Goal: Contribute content: Contribute content

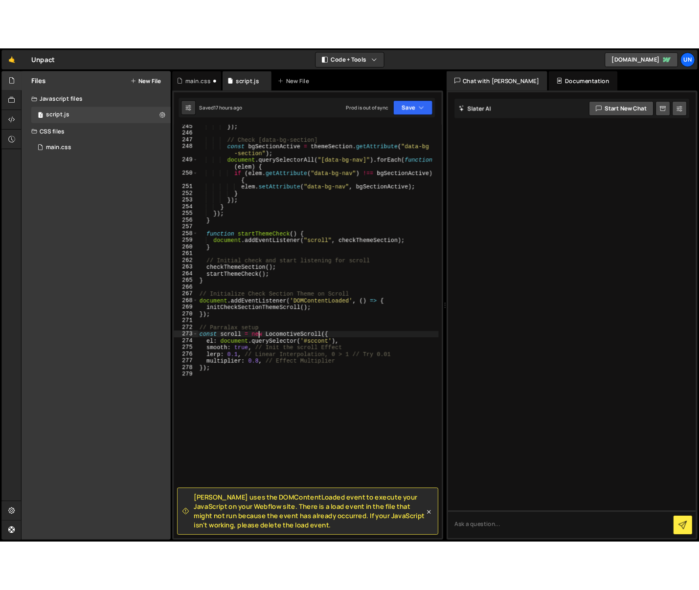
scroll to position [2143, 0]
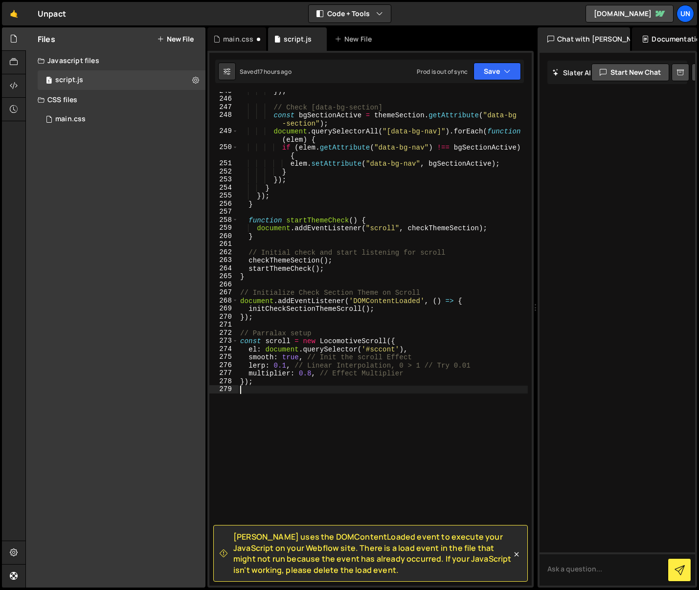
click at [324, 398] on div "}) ; // Check [data-bg-section] const bgSectionActive = themeSection . getAttri…" at bounding box center [382, 342] width 289 height 510
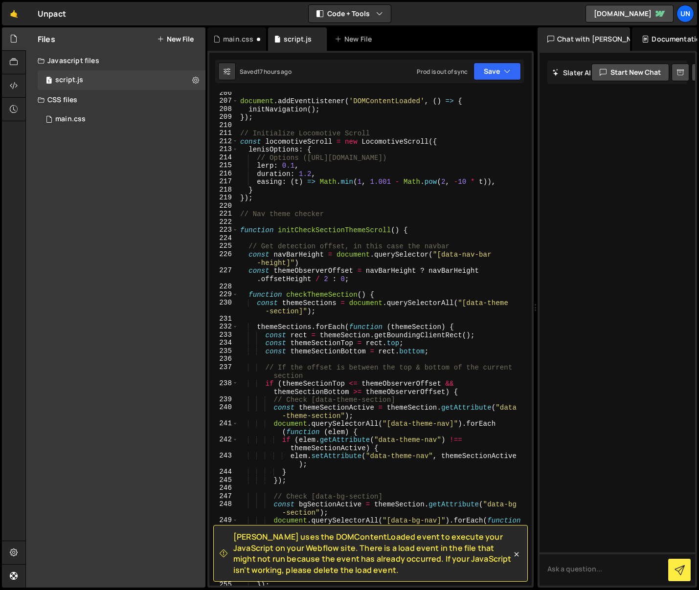
scroll to position [1752, 0]
click at [247, 217] on div "document . addEventListener ( 'DOMContentLoaded' , ( ) => { initNavigation ( ) …" at bounding box center [382, 345] width 289 height 510
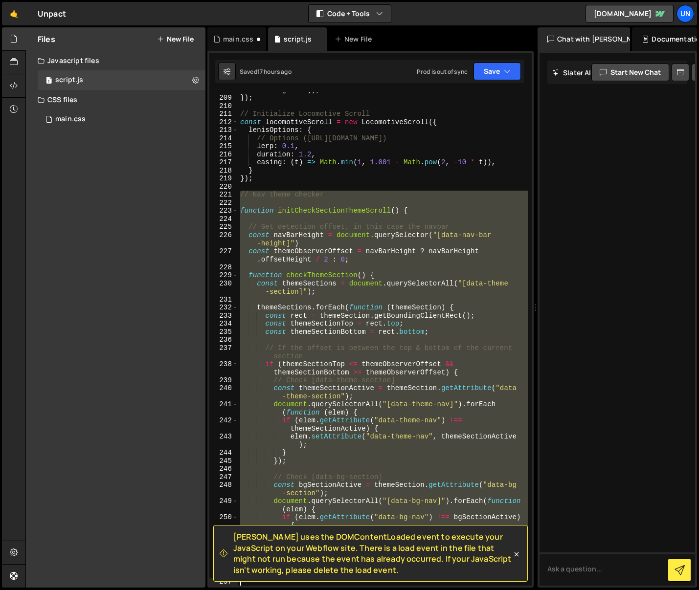
scroll to position [1950, 0]
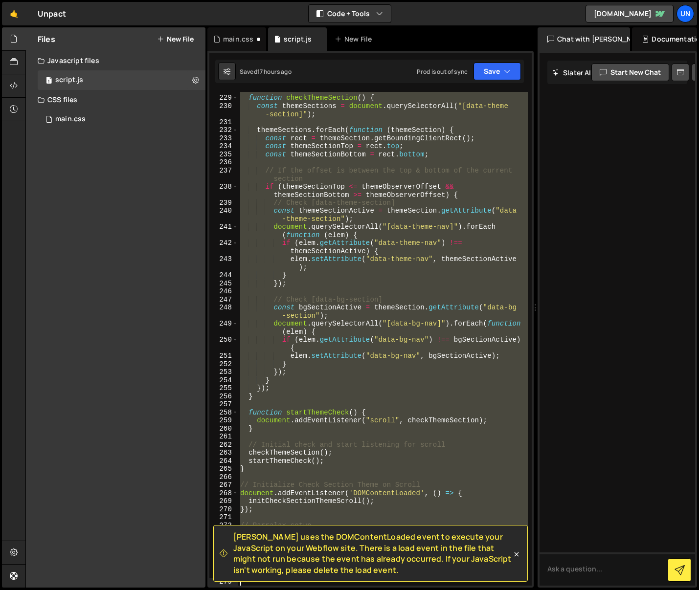
drag, startPoint x: 242, startPoint y: 217, endPoint x: 396, endPoint y: 561, distance: 377.1
click at [402, 590] on html "Projects [GEOGRAPHIC_DATA] Blog Un Projects Your Teams Account Upgrade Logout" at bounding box center [349, 295] width 699 height 590
type textarea "});"
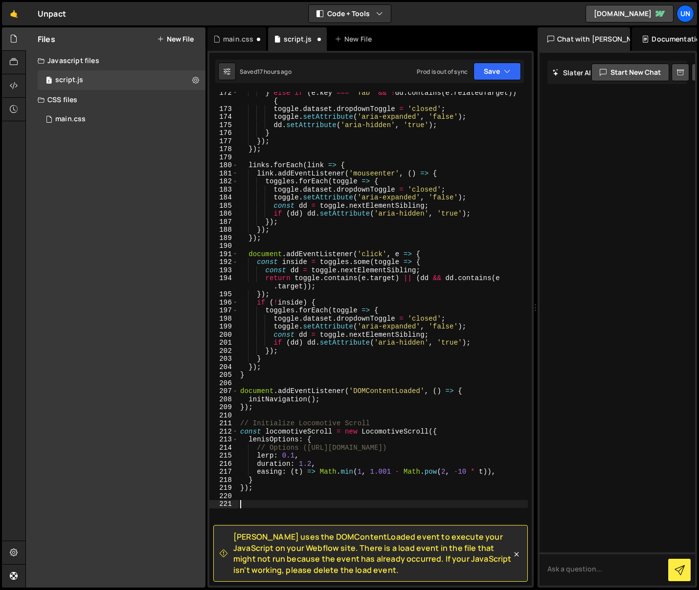
scroll to position [1463, 0]
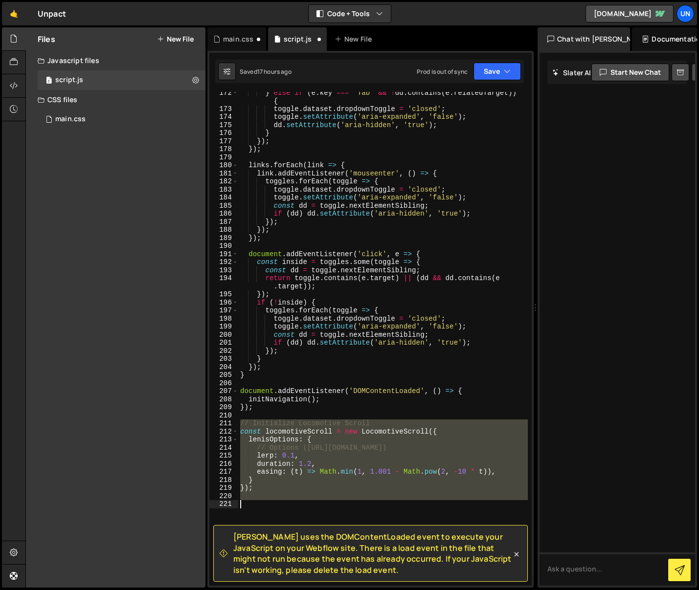
drag, startPoint x: 241, startPoint y: 422, endPoint x: 327, endPoint y: 413, distance: 87.0
click at [333, 53] on div "[PERSON_NAME] uses the DOMContentLoaded event to execute your JavaScript on you…" at bounding box center [370, 53] width 322 height 0
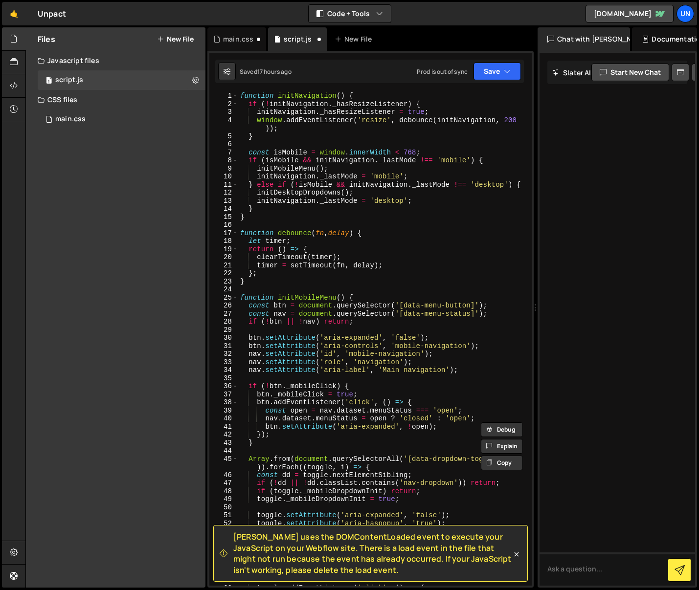
scroll to position [0, 0]
click at [343, 234] on div "function initNavigation ( ) { if ( ! initNavigation . _hasResizeListener ) { in…" at bounding box center [382, 347] width 289 height 510
type textarea "function debounce(fn, delay) {"
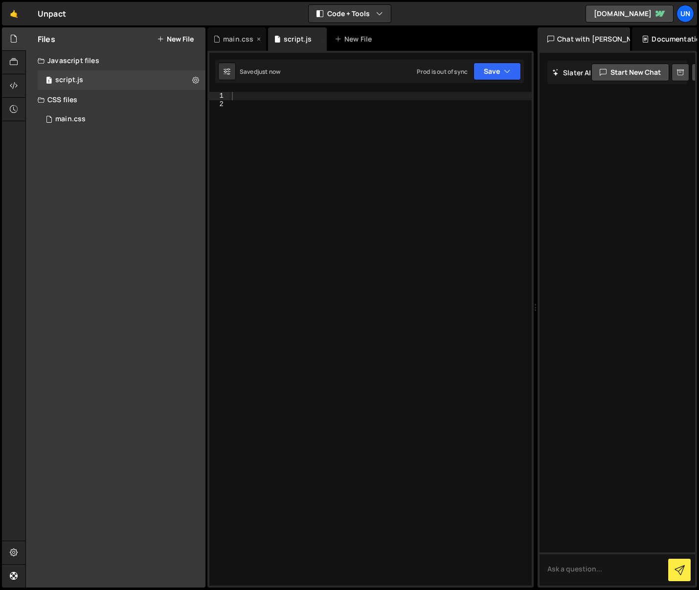
click at [235, 39] on div "main.css" at bounding box center [238, 39] width 30 height 10
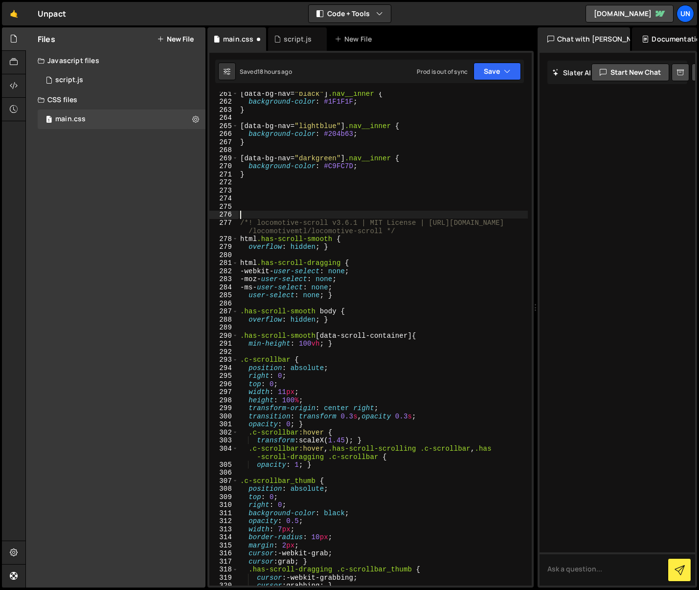
click at [306, 212] on div "[ data-bg-nav = " black " ] .nav__inner { background-color : #1F1F1F ; } [ data…" at bounding box center [382, 344] width 289 height 510
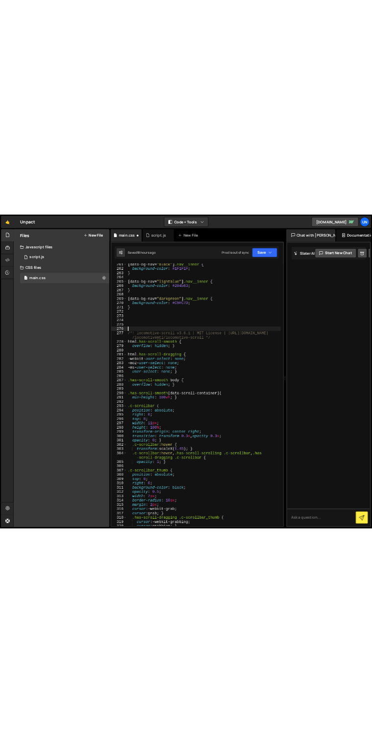
scroll to position [2366, 0]
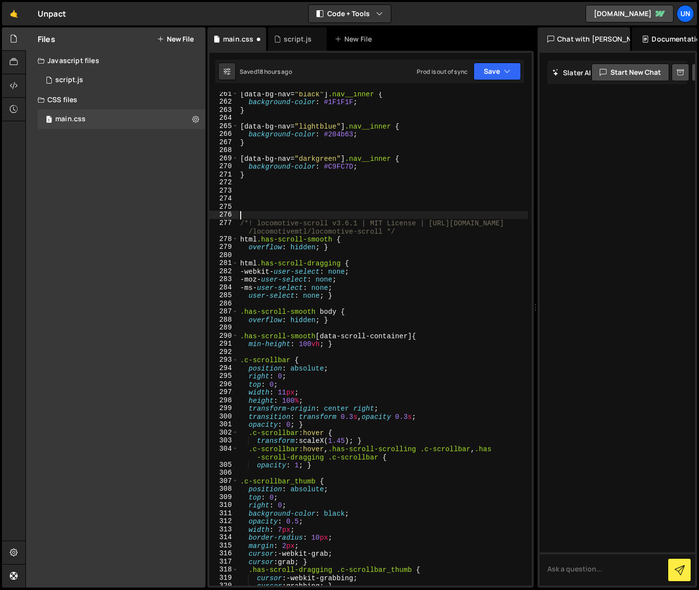
type textarea "cursor: -webkit-grabbing; cursor: grabbing; }"
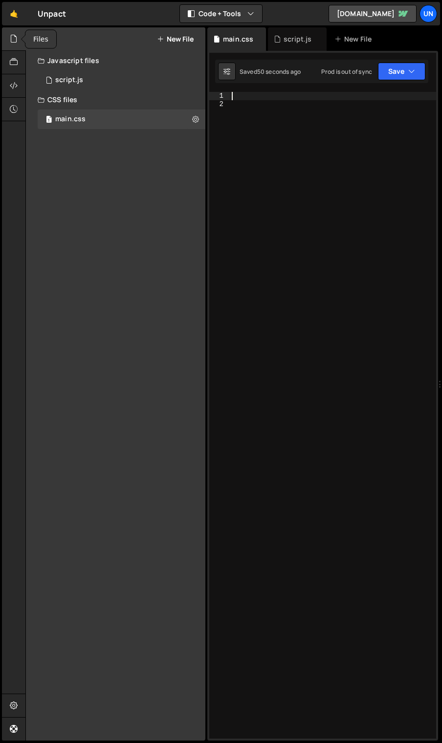
click at [19, 39] on div at bounding box center [14, 38] width 24 height 23
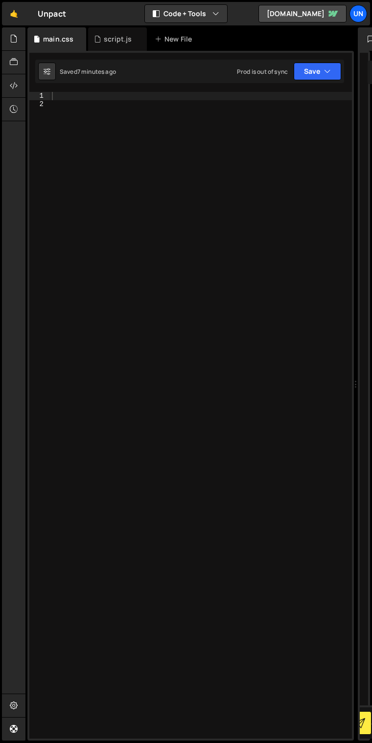
drag, startPoint x: 65, startPoint y: 151, endPoint x: 64, endPoint y: 144, distance: 6.9
click at [65, 151] on div at bounding box center [201, 423] width 302 height 663
click at [64, 97] on div at bounding box center [201, 423] width 302 height 663
paste textarea "}"
type textarea "}"
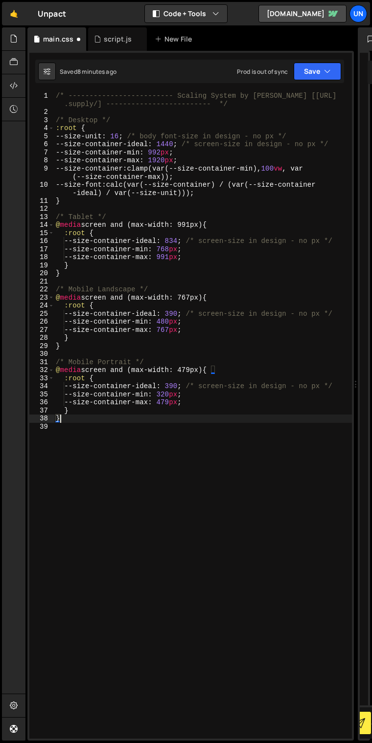
click at [82, 111] on div "/* ------------------------- Scaling System by [PERSON_NAME] [[URL] .supply/] -…" at bounding box center [203, 427] width 298 height 671
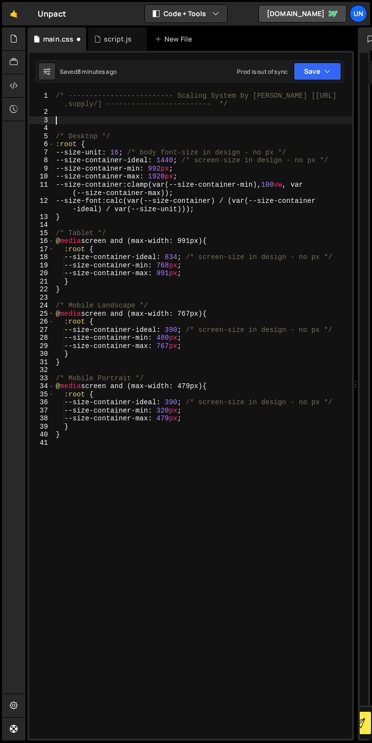
paste textarea "}"
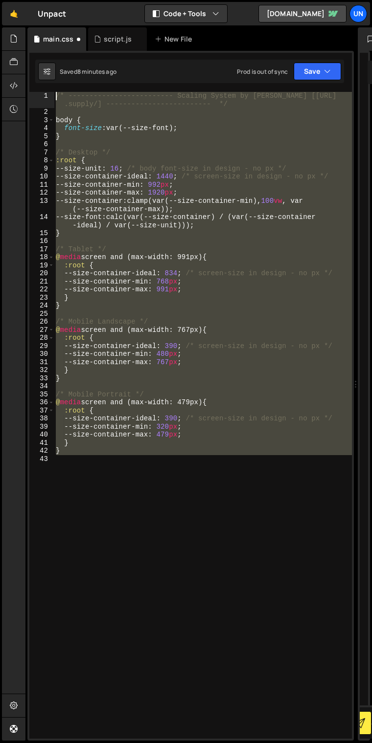
drag, startPoint x: 165, startPoint y: 524, endPoint x: -4, endPoint y: 50, distance: 503.2
click at [0, 50] on html "Projects [GEOGRAPHIC_DATA] Blog Un Projects Your Teams Account Upgrade Logout" at bounding box center [186, 371] width 372 height 743
type textarea "/* ------------------------- Scaling System by Osmo [[URL][DOMAIN_NAME]] ------…"
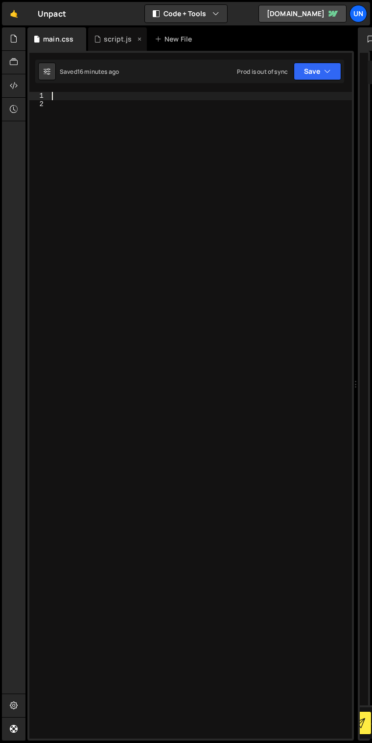
click at [111, 45] on div "script.js" at bounding box center [117, 38] width 59 height 23
click at [74, 94] on div at bounding box center [201, 347] width 302 height 510
paste textarea "}"
type textarea "}"
paste textarea "});"
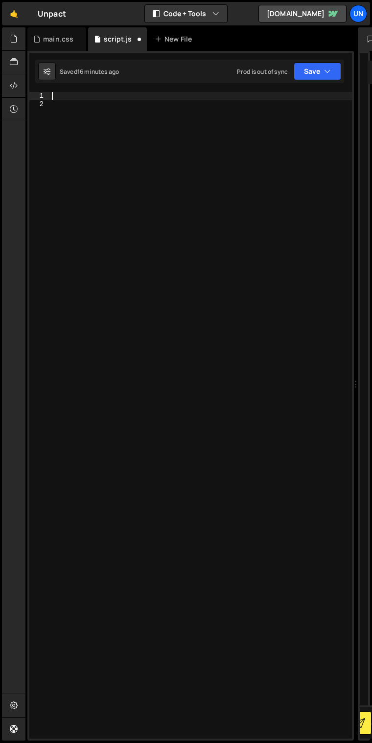
type textarea "});"
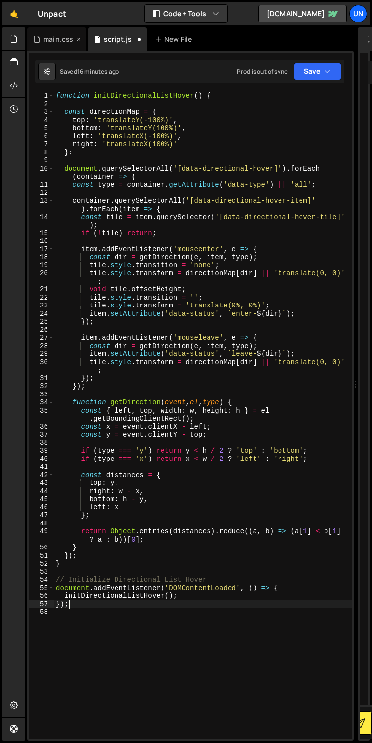
click at [52, 41] on div "main.css" at bounding box center [58, 39] width 30 height 10
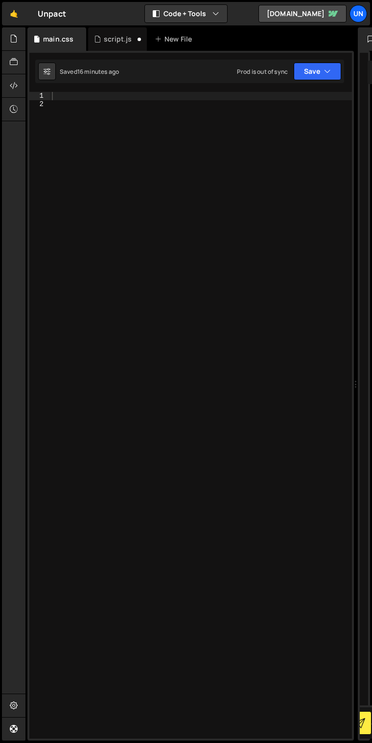
click at [80, 100] on div at bounding box center [201, 423] width 302 height 663
paste textarea "}"
type textarea "}"
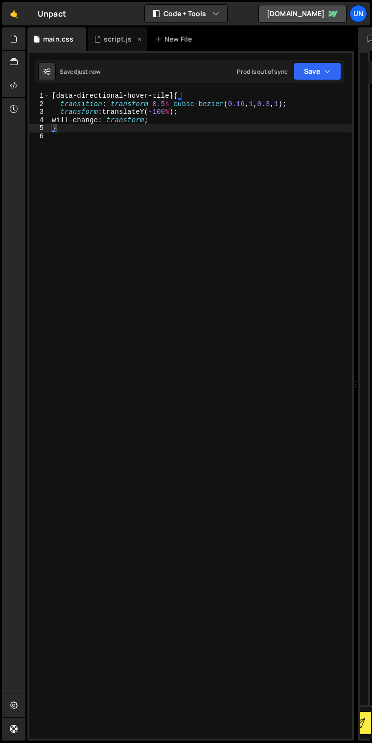
click at [111, 41] on div "script.js" at bounding box center [118, 39] width 28 height 10
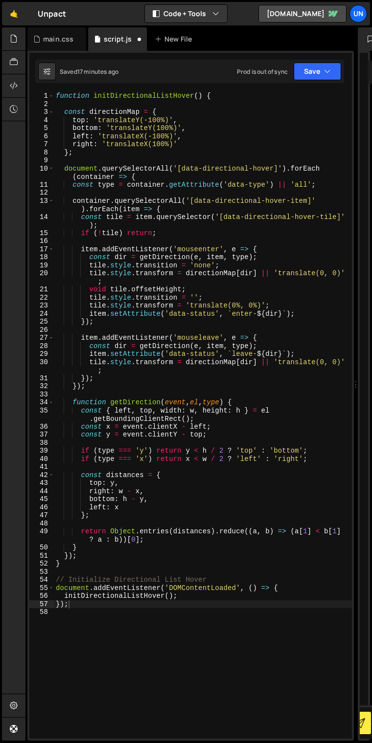
click at [85, 594] on div "function initDirectionalListHover ( ) { const directionMap = { top : 'translate…" at bounding box center [203, 423] width 298 height 663
type textarea "// Locomotive scroll"
paste textarea "});"
type textarea "});"
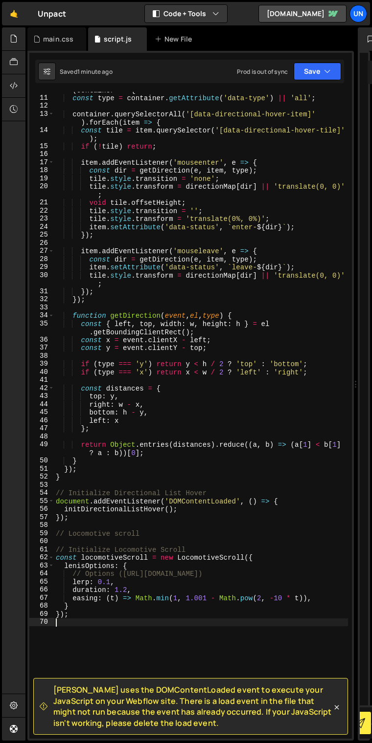
scroll to position [296, 0]
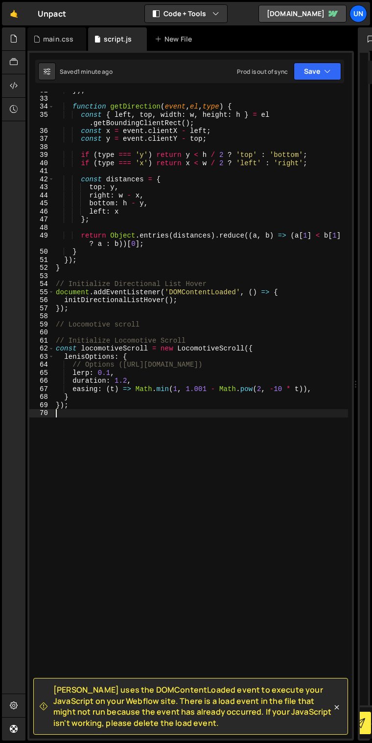
click at [59, 417] on div "}) ; function getDirection ( event , el , type ) { const { left , top , width :…" at bounding box center [201, 416] width 294 height 659
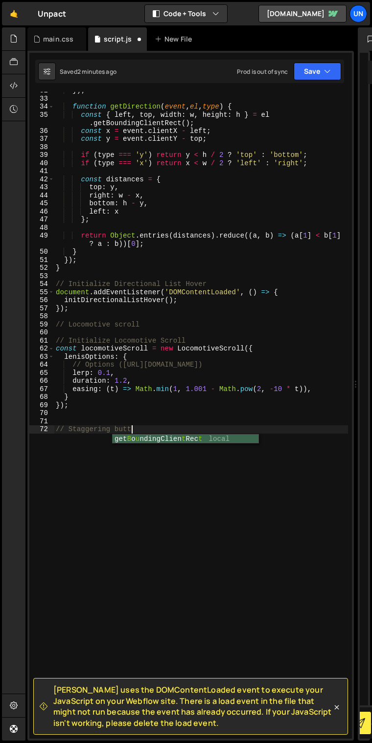
scroll to position [0, 5]
type textarea "// Staggering button"
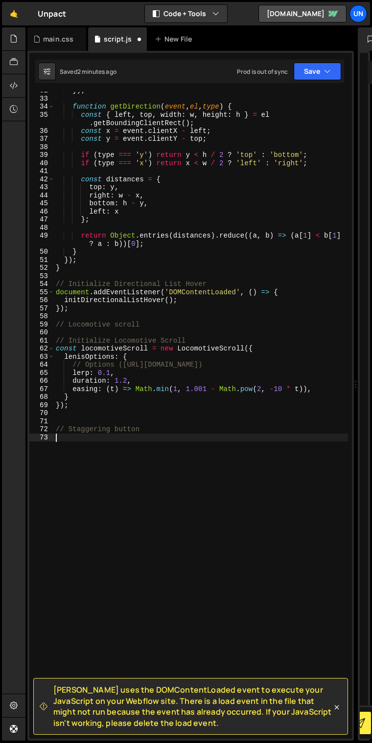
scroll to position [0, 0]
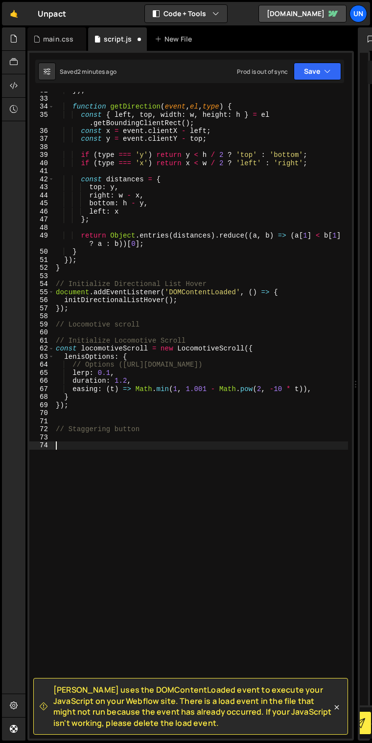
paste textarea "});"
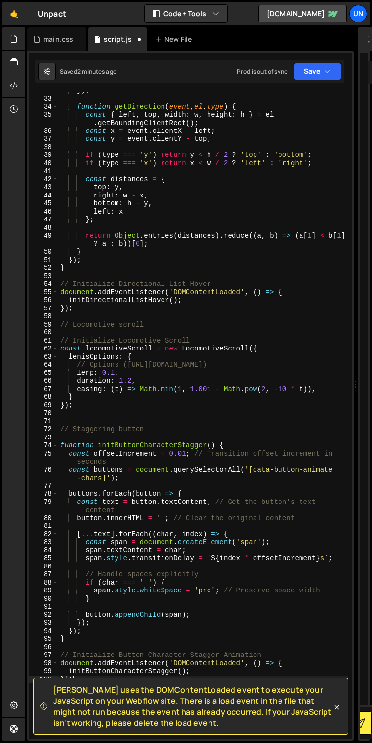
type textarea "});"
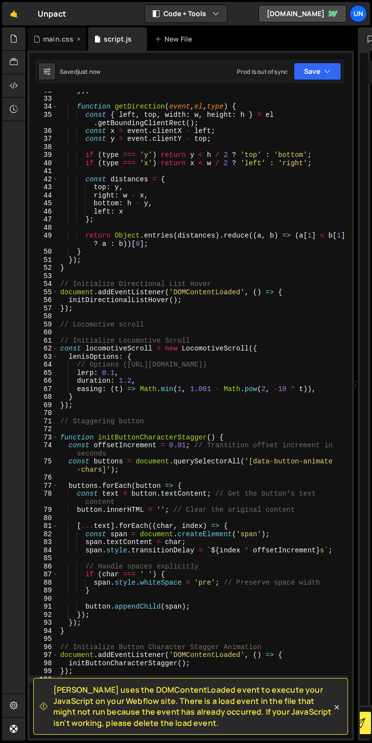
click at [51, 44] on div "main.css" at bounding box center [56, 38] width 59 height 23
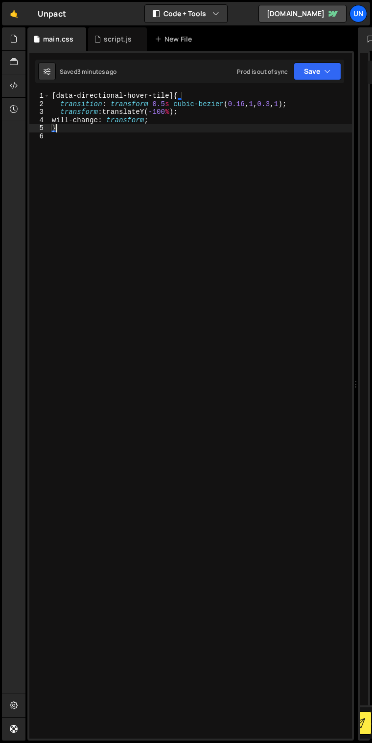
click at [76, 132] on div "[ data-directional-hover-tile ] { transition : transform 0.5 s cubic-bezier ( 0…" at bounding box center [201, 423] width 302 height 663
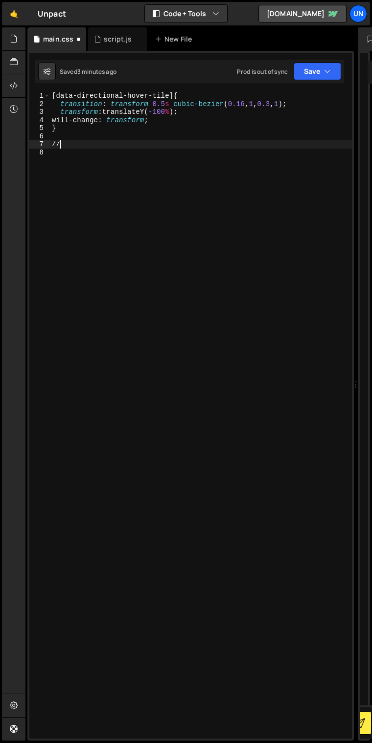
type textarea "/"
paste textarea "}"
type textarea "}"
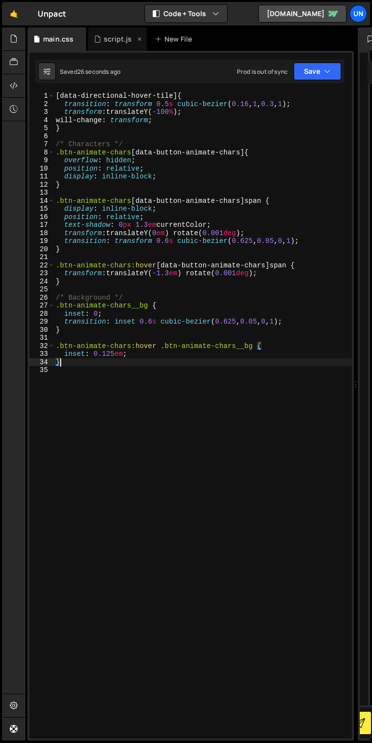
click at [113, 42] on div "script.js" at bounding box center [118, 39] width 28 height 10
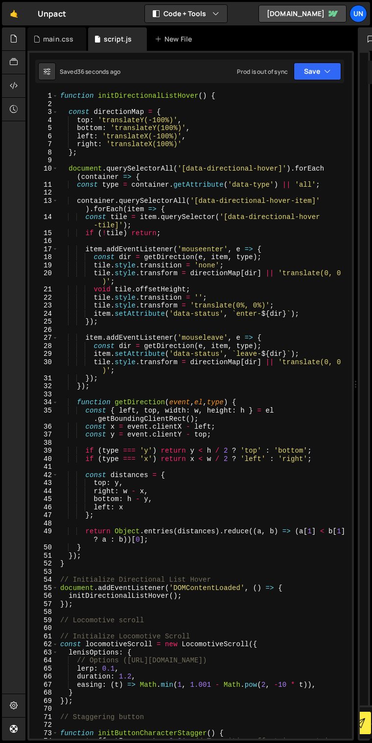
scroll to position [0, 0]
click at [160, 328] on div "function initDirectionalListHover ( ) { const directionMap = { top : 'translate…" at bounding box center [202, 427] width 289 height 671
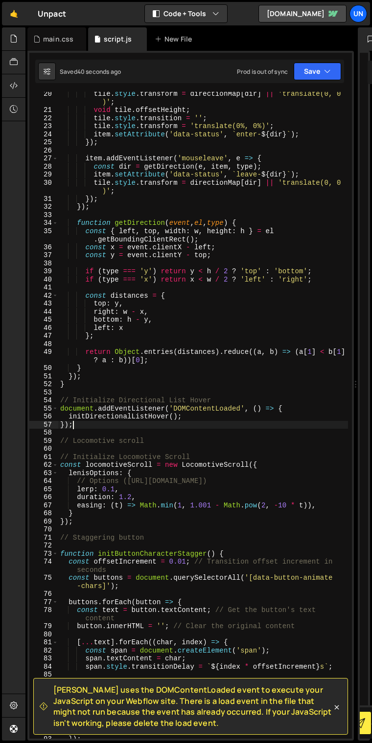
scroll to position [179, 0]
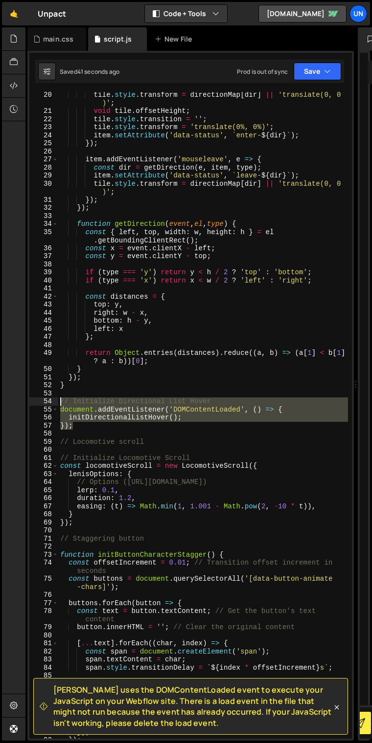
drag, startPoint x: 84, startPoint y: 428, endPoint x: 45, endPoint y: 397, distance: 49.0
click at [45, 397] on div "20 21 22 23 24 25 26 27 28 29 30 31 32 33 34 35 36 37 38 39 40 41 42 43 44 45 4…" at bounding box center [190, 415] width 322 height 647
type textarea "// Initialize Directional List Hover"
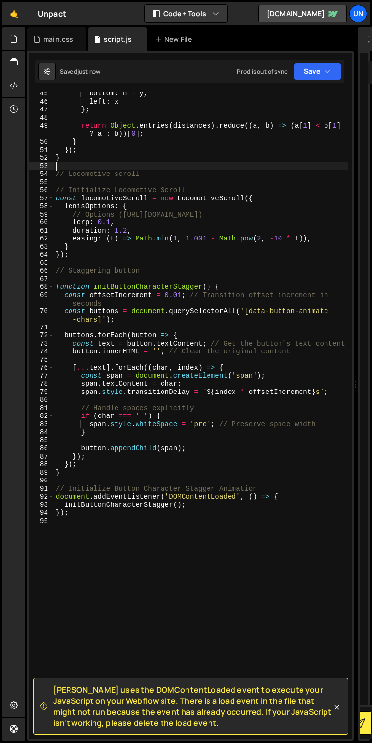
scroll to position [406, 0]
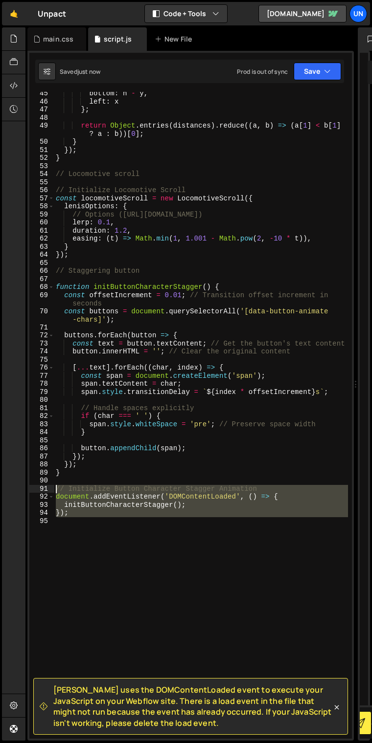
drag, startPoint x: 49, startPoint y: 489, endPoint x: 89, endPoint y: 477, distance: 41.4
click at [49, 489] on div "45 46 47 48 49 50 51 52 53 54 55 56 57 58 59 60 61 62 63 64 65 66 67 68 69 70 7…" at bounding box center [190, 415] width 322 height 647
type textarea "// Initialize Button Character Stagger Animation document.addEventListener('DOM…"
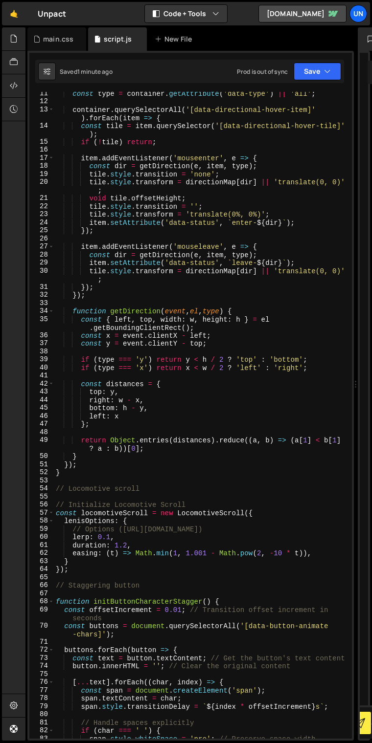
scroll to position [0, 0]
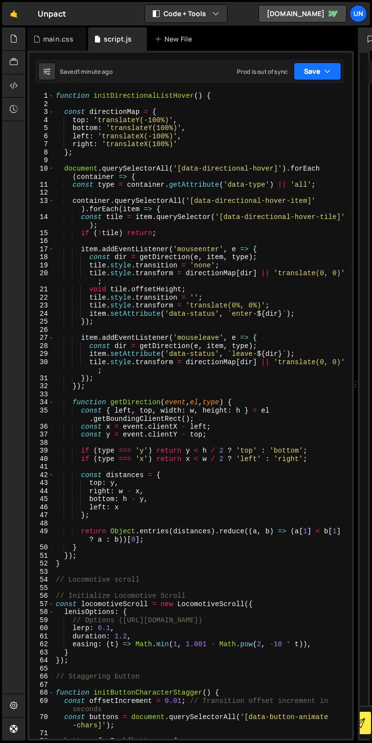
click at [326, 70] on icon "button" at bounding box center [327, 71] width 7 height 10
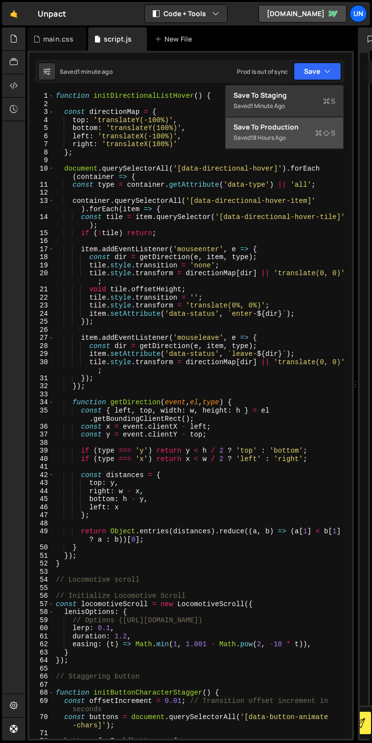
click at [305, 130] on div "Save to Production S" at bounding box center [284, 127] width 102 height 10
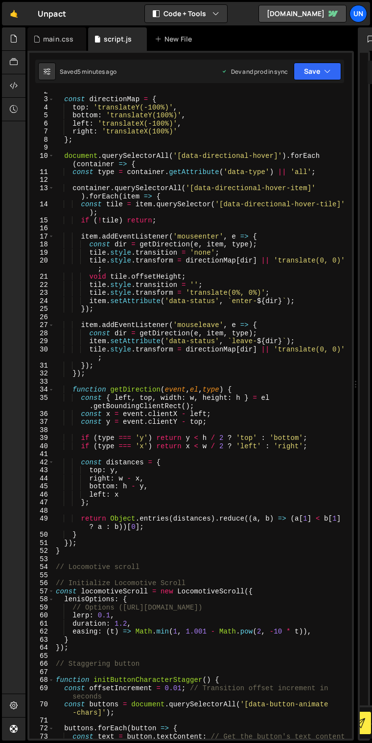
scroll to position [16, 0]
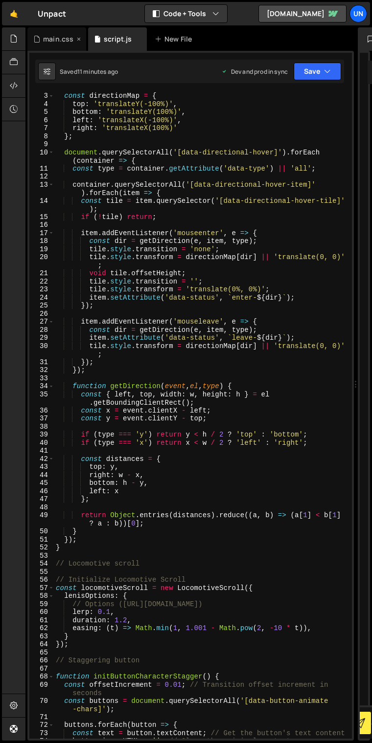
click at [37, 34] on div "main.css" at bounding box center [56, 38] width 59 height 23
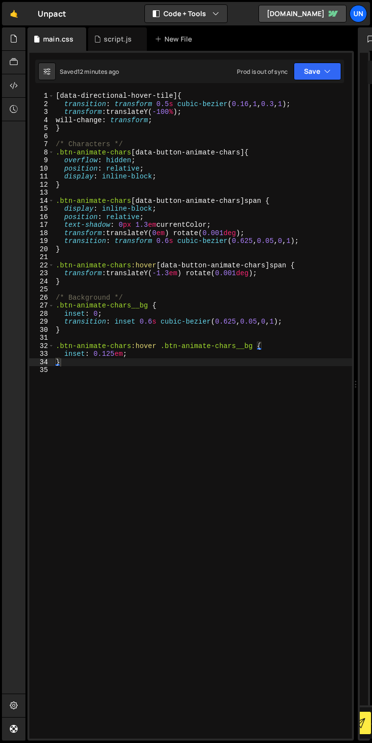
click at [83, 366] on div "[ data-directional-hover-tile ] { transition : transform 0.5 s cubic-bezier ( 0…" at bounding box center [203, 423] width 298 height 663
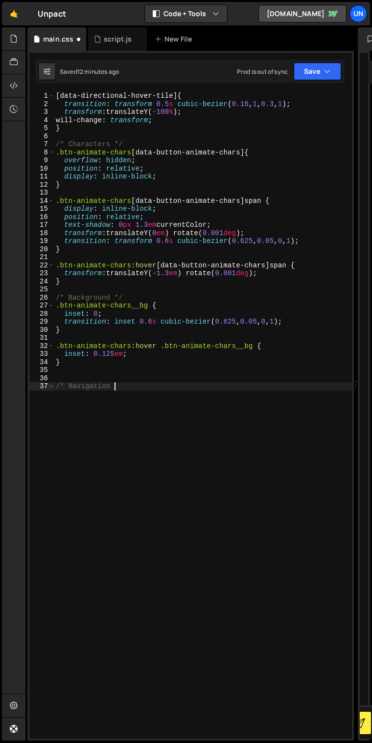
scroll to position [0, 4]
type textarea "/* Navigation */"
paste textarea "}"
type textarea "}"
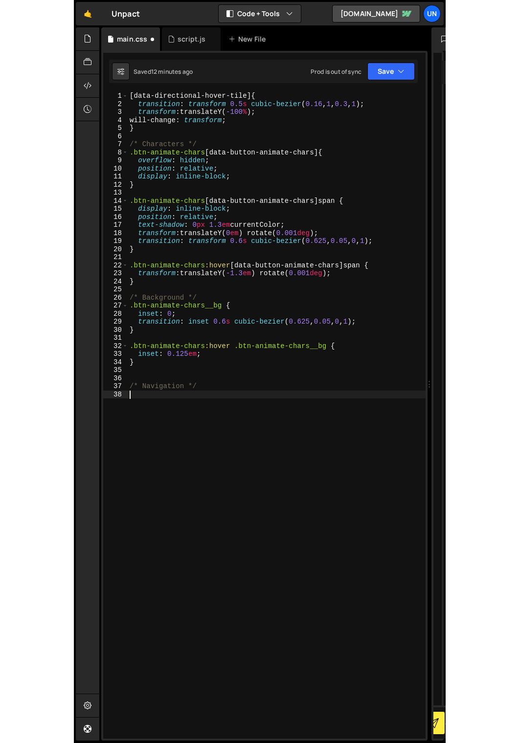
scroll to position [1781, 0]
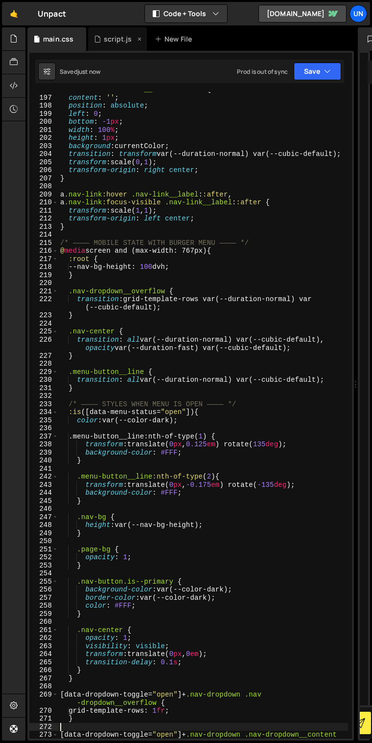
click at [107, 41] on div "script.js" at bounding box center [118, 39] width 28 height 10
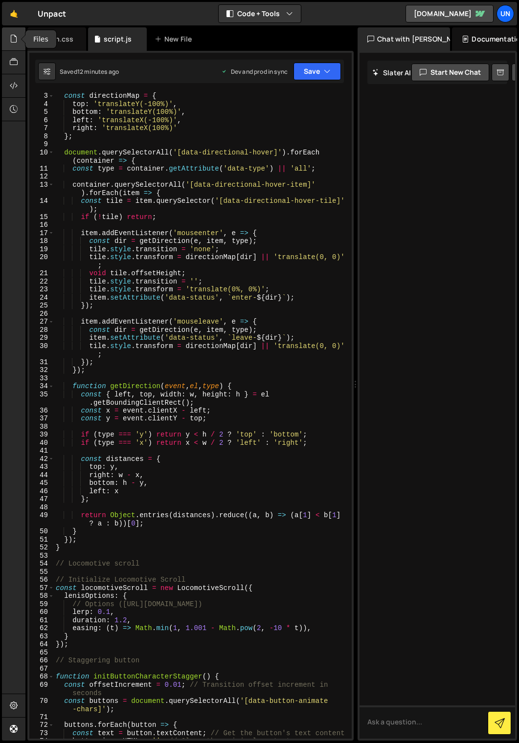
click at [15, 38] on icon at bounding box center [14, 38] width 8 height 11
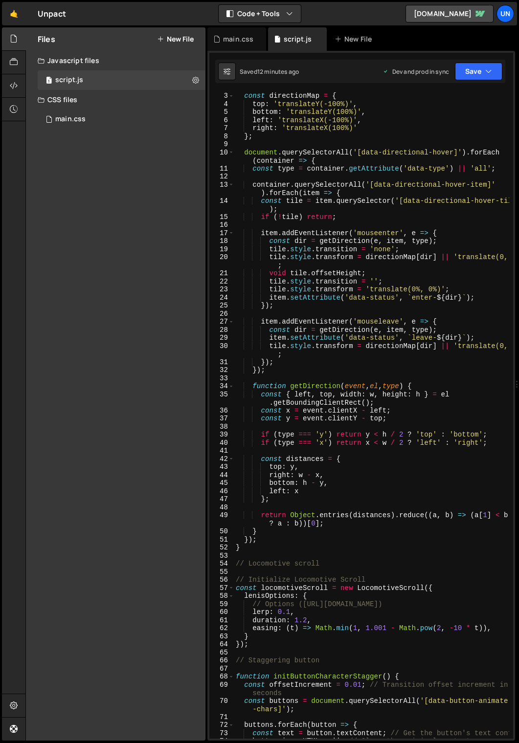
click at [182, 42] on button "New File" at bounding box center [175, 39] width 37 height 8
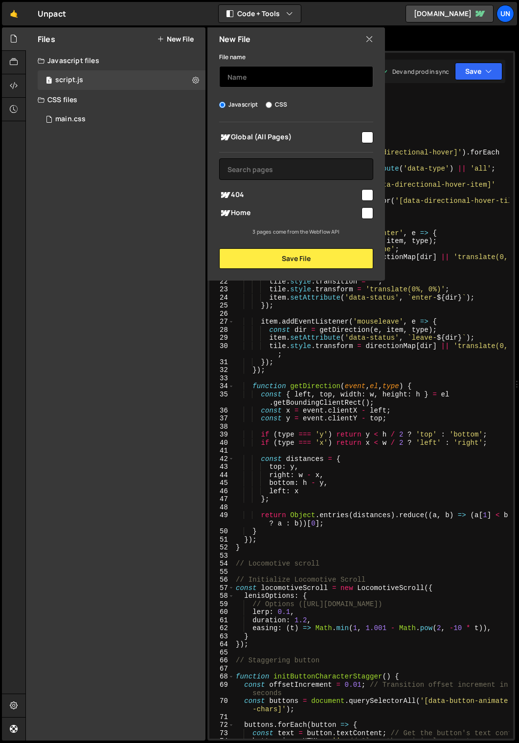
click at [230, 77] on input "text" at bounding box center [296, 77] width 154 height 22
type input "nav"
click at [367, 137] on input "checkbox" at bounding box center [367, 138] width 12 height 12
checkbox input "true"
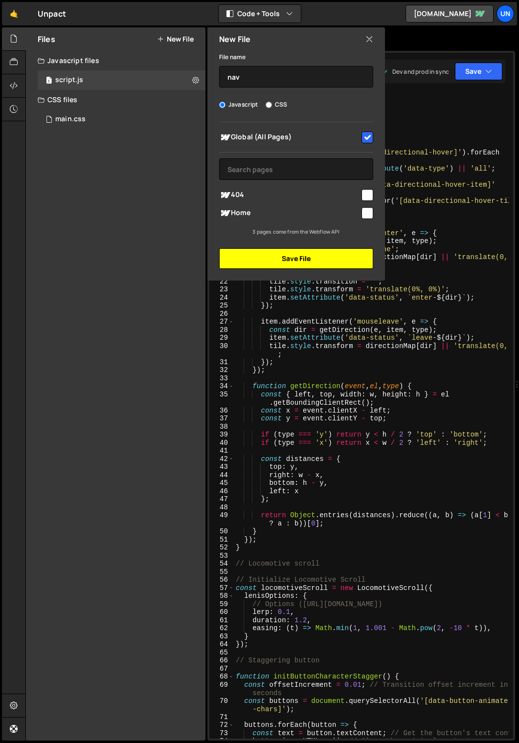
drag, startPoint x: 302, startPoint y: 261, endPoint x: 301, endPoint y: 246, distance: 14.3
click at [302, 261] on button "Save File" at bounding box center [296, 258] width 154 height 21
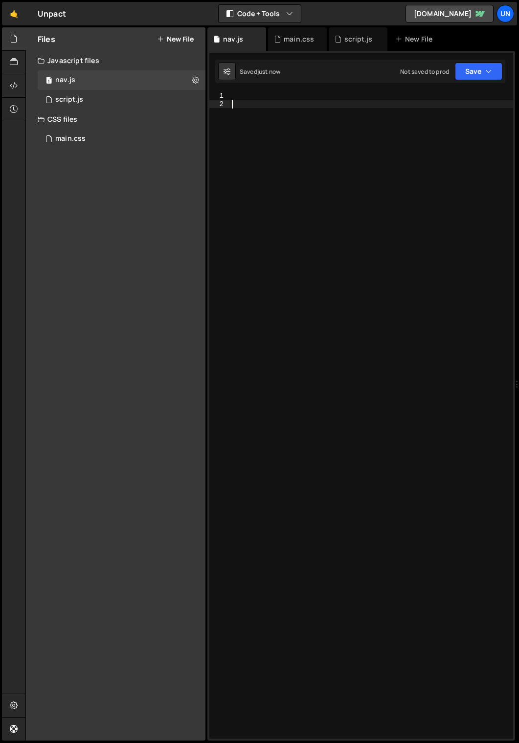
click at [266, 103] on div at bounding box center [371, 423] width 283 height 663
paste textarea "});"
type textarea "});"
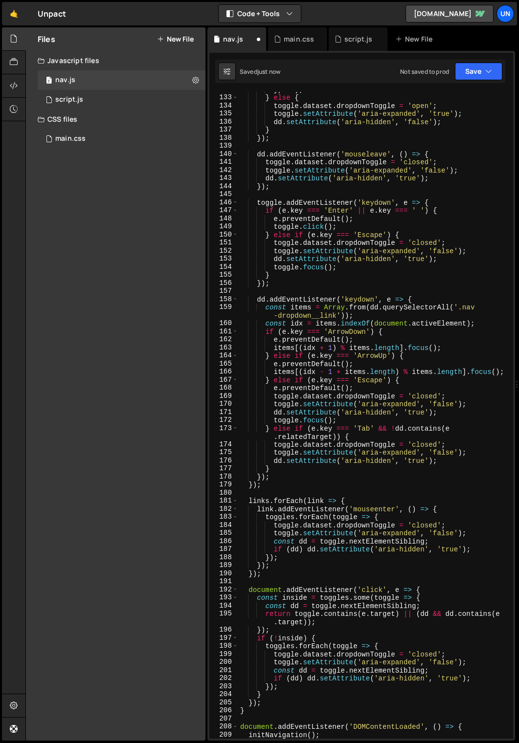
scroll to position [1483, 0]
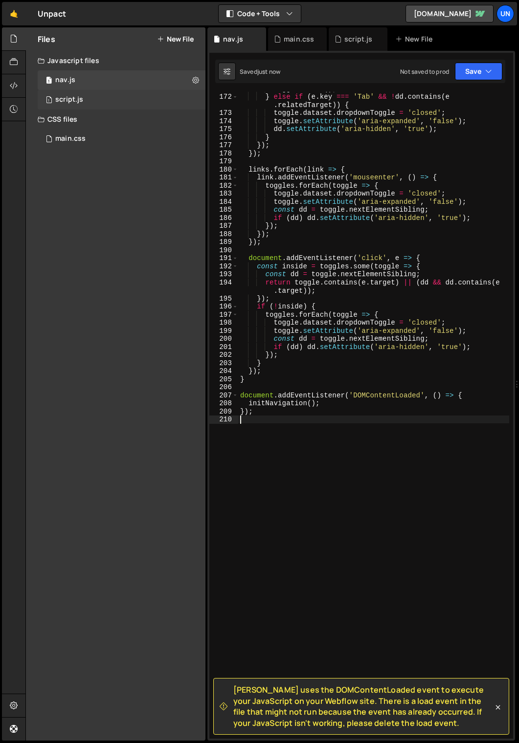
click at [80, 99] on div "script.js" at bounding box center [69, 99] width 28 height 9
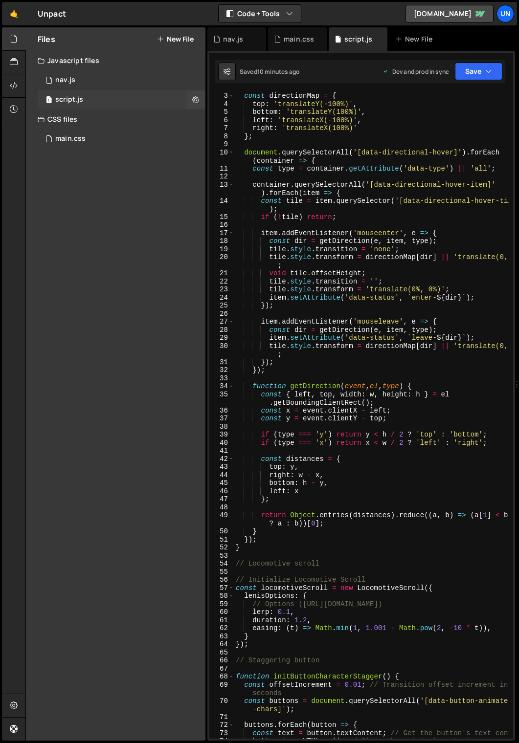
click at [85, 101] on div "1 script.js 0" at bounding box center [122, 100] width 168 height 20
click at [16, 35] on icon at bounding box center [14, 38] width 8 height 11
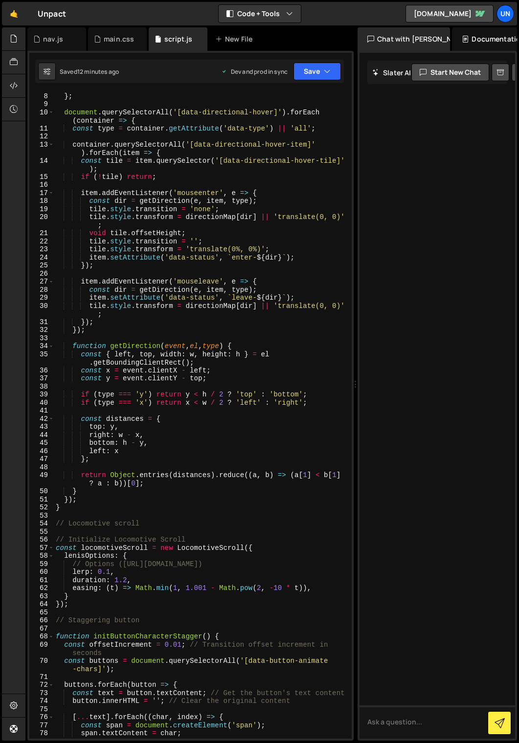
scroll to position [0, 0]
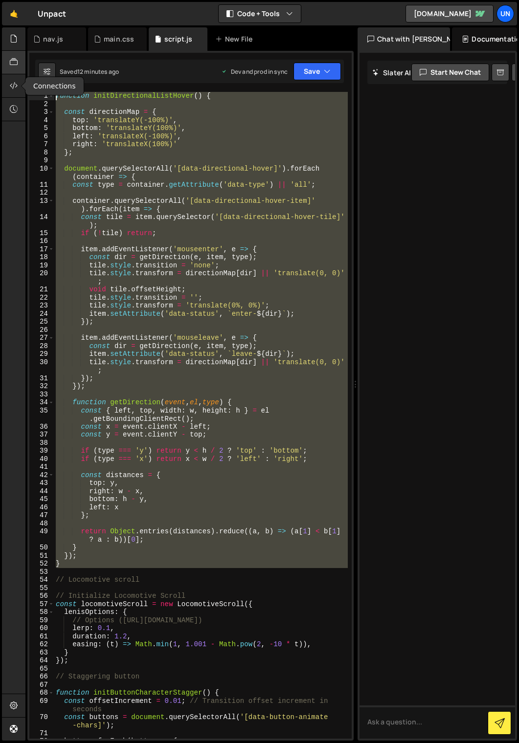
drag, startPoint x: 69, startPoint y: 523, endPoint x: 14, endPoint y: 72, distance: 454.1
click at [14, 72] on div "Hold on a sec... Are you certain you wish to leave this page? Any changes you'v…" at bounding box center [259, 371] width 519 height 743
paste textarea "});"
type textarea "});"
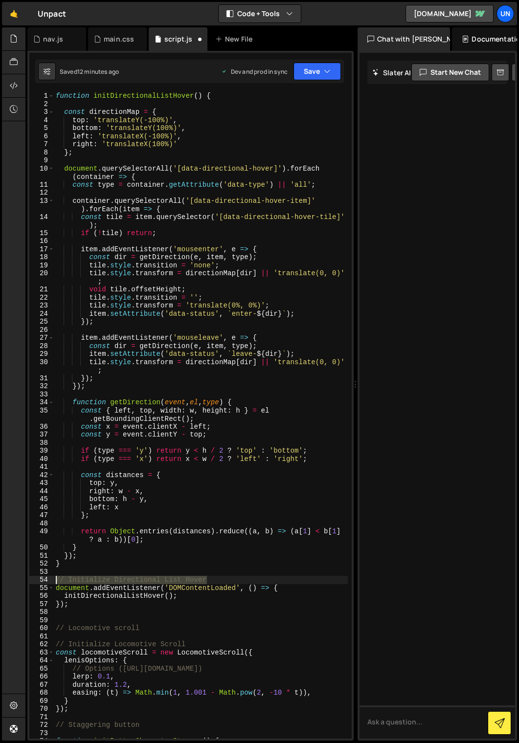
drag, startPoint x: 145, startPoint y: 580, endPoint x: 22, endPoint y: 576, distance: 122.8
click at [22, 576] on div "Hold on a sec... Are you certain you wish to leave this page? Any changes you'v…" at bounding box center [259, 371] width 519 height 743
click at [54, 96] on div "function initDirectionalListHover ( ) { const directionMap = { top : 'translate…" at bounding box center [201, 421] width 294 height 659
type textarea "function initDirectionalListHover() {"
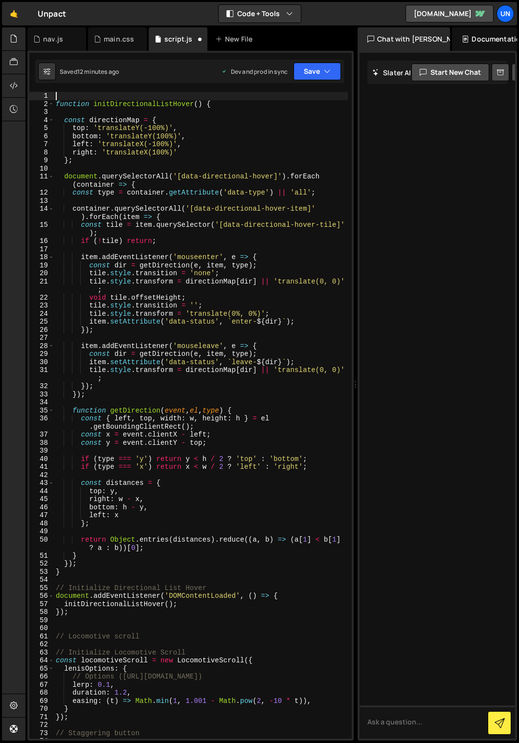
paste textarea "// Initialize Directional List Hover"
drag, startPoint x: 212, startPoint y: 93, endPoint x: 69, endPoint y: 95, distance: 142.8
click at [69, 95] on div "// Initialize Directional List Hover function initDirectionalListHover ( ) { co…" at bounding box center [201, 421] width 294 height 659
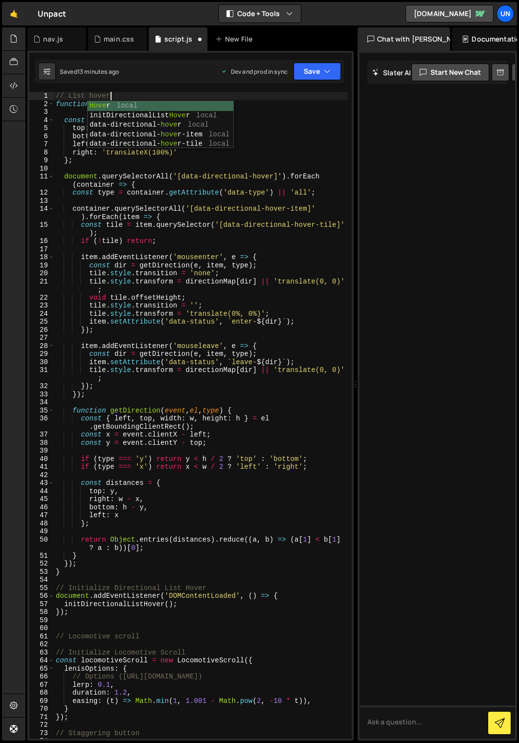
scroll to position [0, 3]
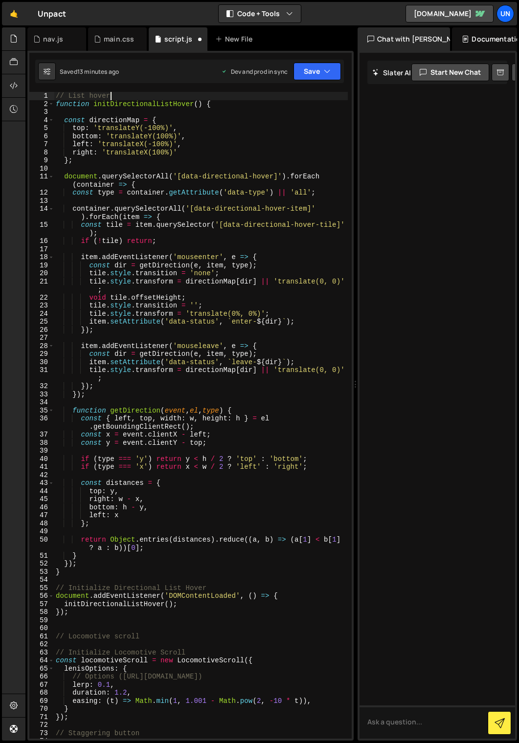
click at [164, 327] on div "// List hover function initDirectionalListHover ( ) { const directionMap = { to…" at bounding box center [201, 421] width 294 height 659
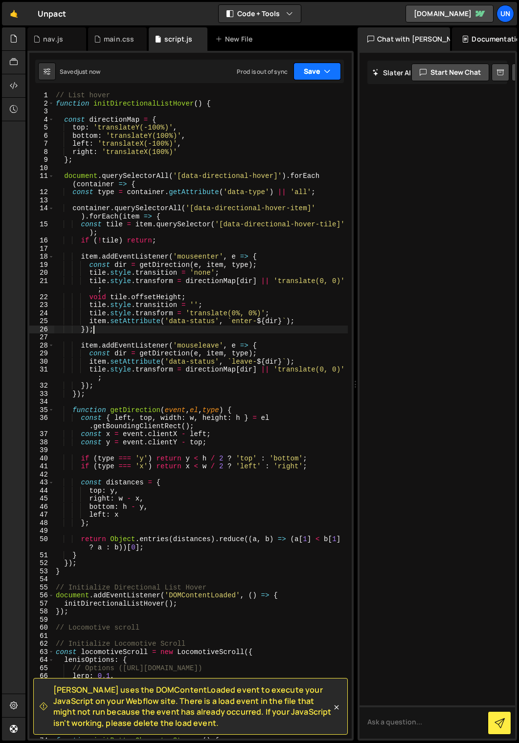
type textarea "});"
click at [306, 73] on button "Save" at bounding box center [316, 72] width 47 height 18
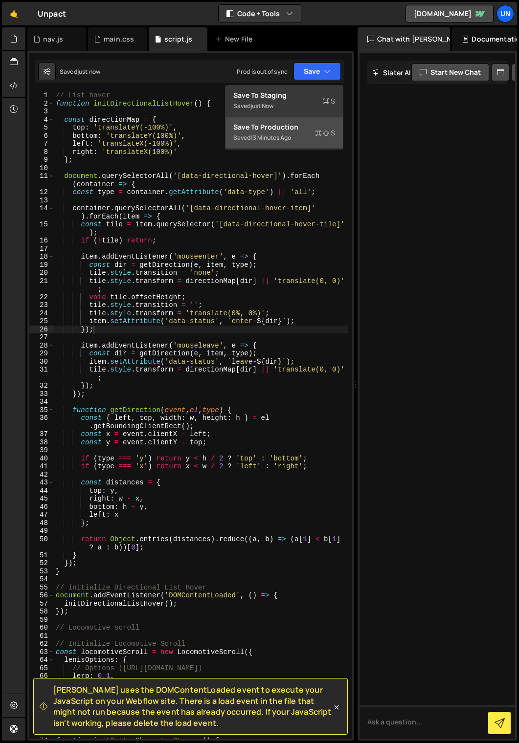
click at [280, 131] on div "Save to Production S" at bounding box center [284, 127] width 102 height 10
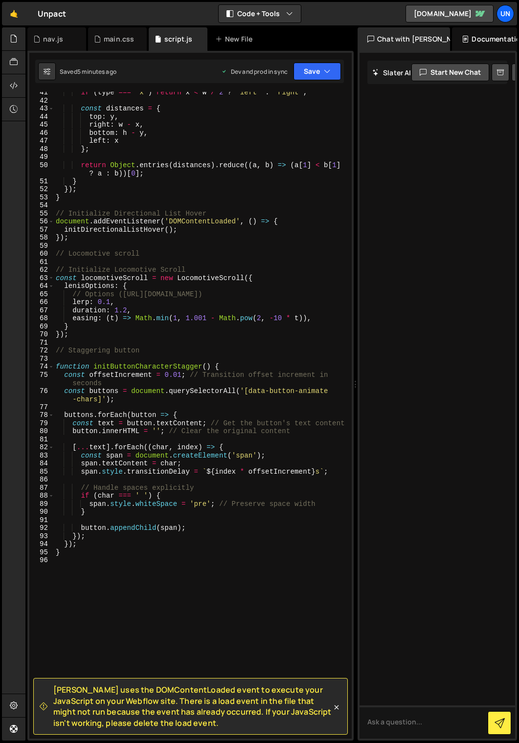
scroll to position [410, 0]
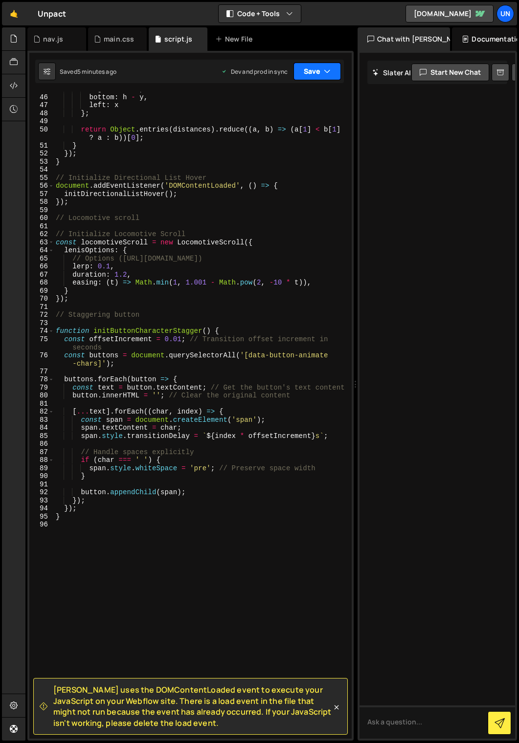
click at [316, 67] on button "Save" at bounding box center [316, 72] width 47 height 18
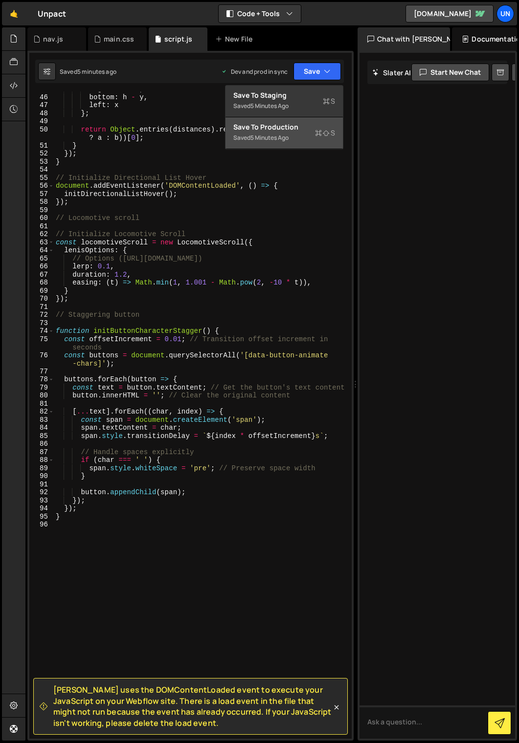
click at [291, 132] on div "Save to Production S" at bounding box center [284, 127] width 102 height 10
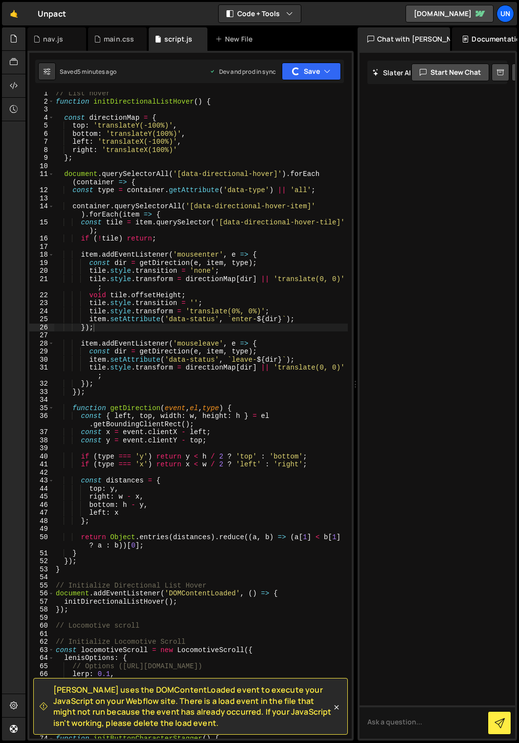
scroll to position [0, 0]
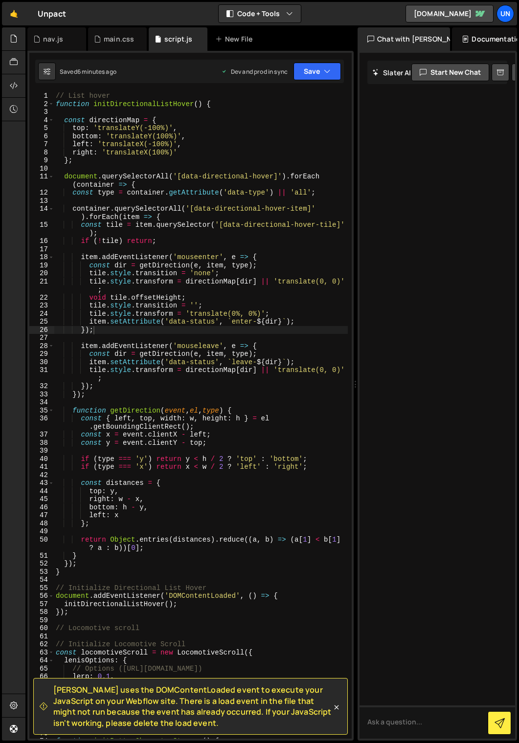
drag, startPoint x: 160, startPoint y: 722, endPoint x: 48, endPoint y: 687, distance: 117.2
click at [48, 594] on div "[PERSON_NAME] uses the DOMContentLoaded event to execute your JavaScript on you…" at bounding box center [186, 706] width 292 height 44
copy span "[PERSON_NAME] uses the DOMContentLoaded event to execute your JavaScript on you…"
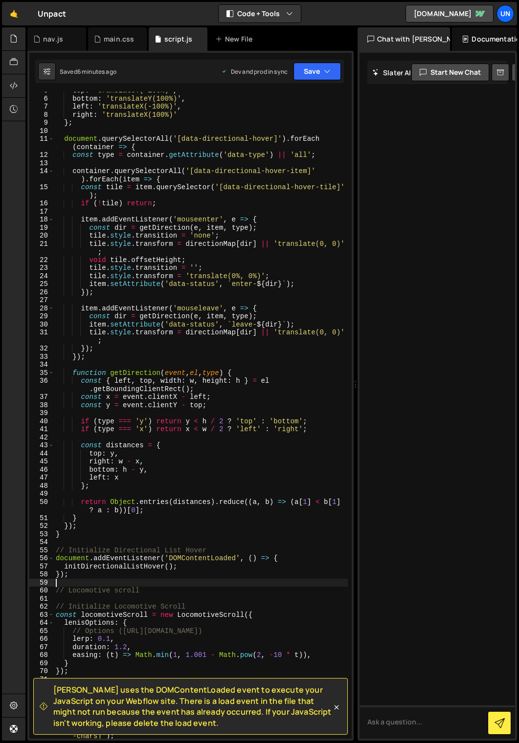
click at [125, 580] on div "top : 'translateY(-100%)' , bottom : 'translateY(100%)' , left : 'translateX(-1…" at bounding box center [201, 420] width 294 height 667
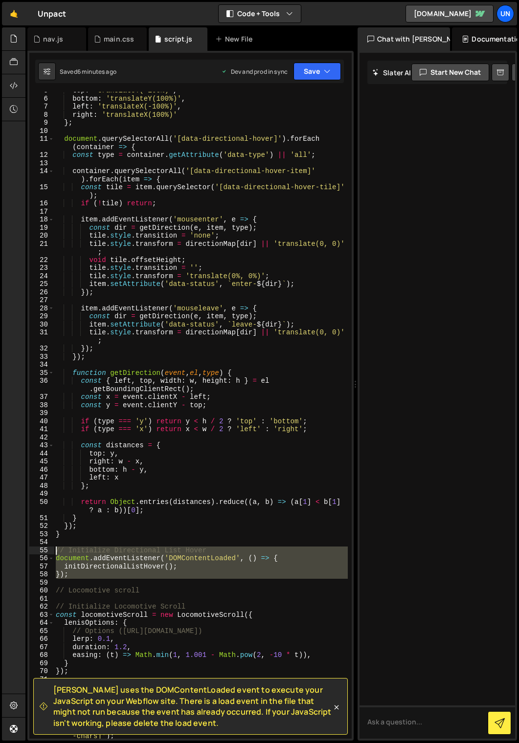
drag, startPoint x: 69, startPoint y: 580, endPoint x: 47, endPoint y: 549, distance: 38.7
click at [44, 548] on div "5 6 7 8 9 10 11 12 13 14 15 16 17 18 19 20 21 22 23 24 25 26 27 28 29 30 31 32 …" at bounding box center [190, 415] width 322 height 647
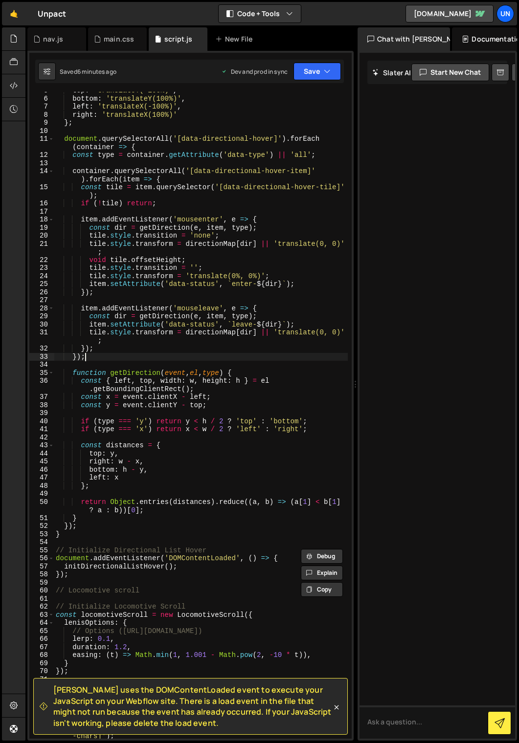
click at [189, 353] on div "top : 'translateY(-100%)' , bottom : 'translateY(100%)' , left : 'translateX(-1…" at bounding box center [201, 420] width 294 height 667
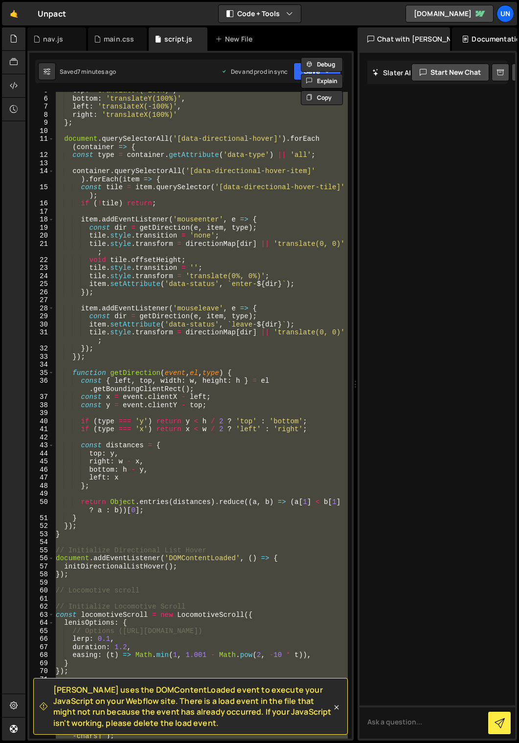
click at [162, 357] on div "top : 'translateY(-100%)' , bottom : 'translateY(100%)' , left : 'translateX(-1…" at bounding box center [201, 415] width 294 height 647
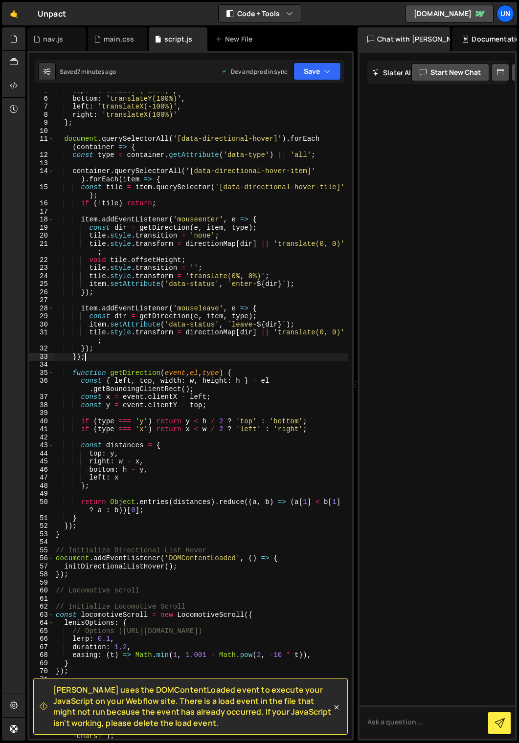
type textarea "}"
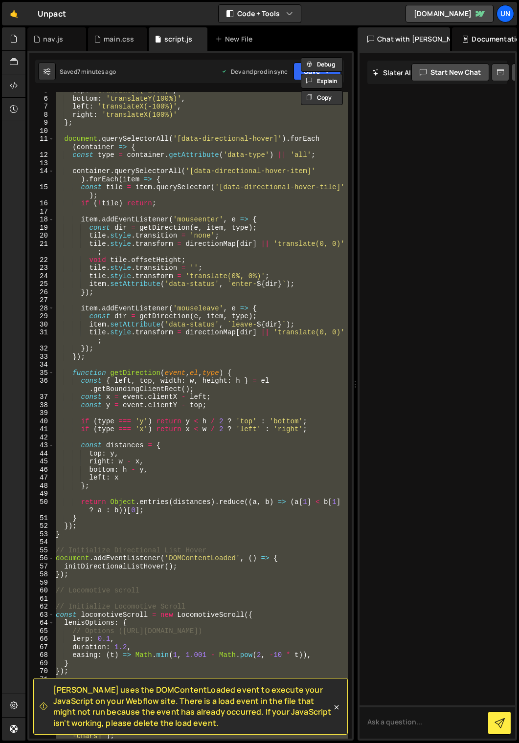
paste textarea
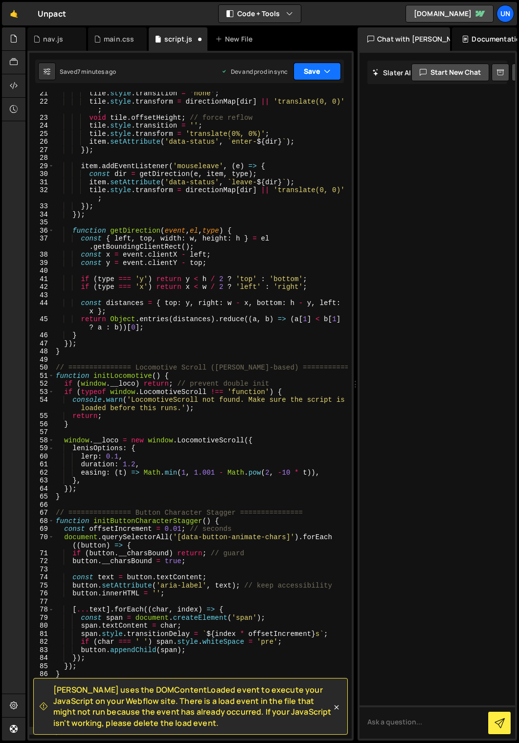
click at [299, 72] on button "Save" at bounding box center [316, 72] width 47 height 18
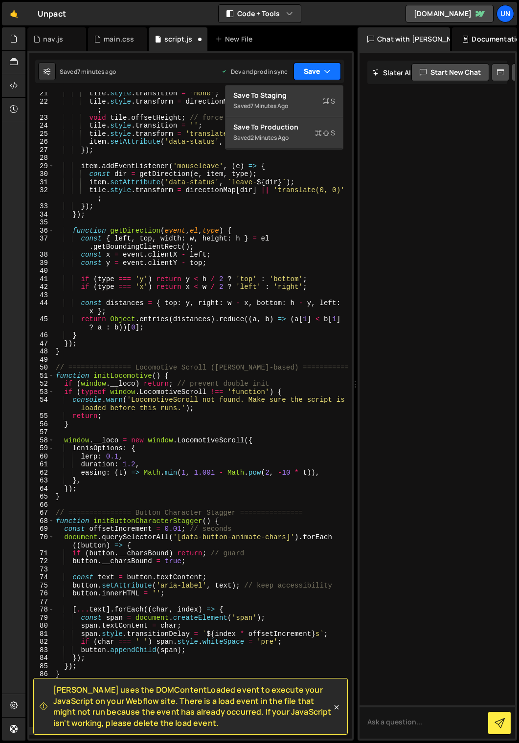
drag, startPoint x: 309, startPoint y: 66, endPoint x: 232, endPoint y: 67, distance: 77.7
click at [309, 66] on button "Save" at bounding box center [316, 72] width 47 height 18
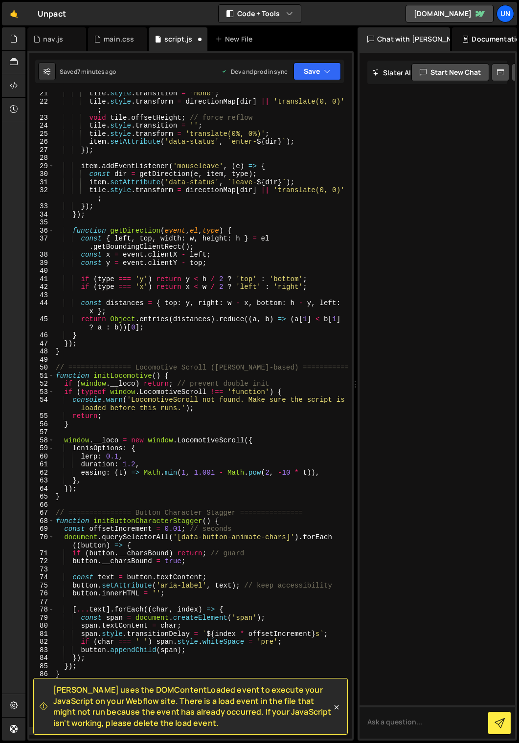
click at [197, 162] on div "tile . style . transition = 'none' ; tile . style . transform = directionMap [ …" at bounding box center [201, 418] width 294 height 659
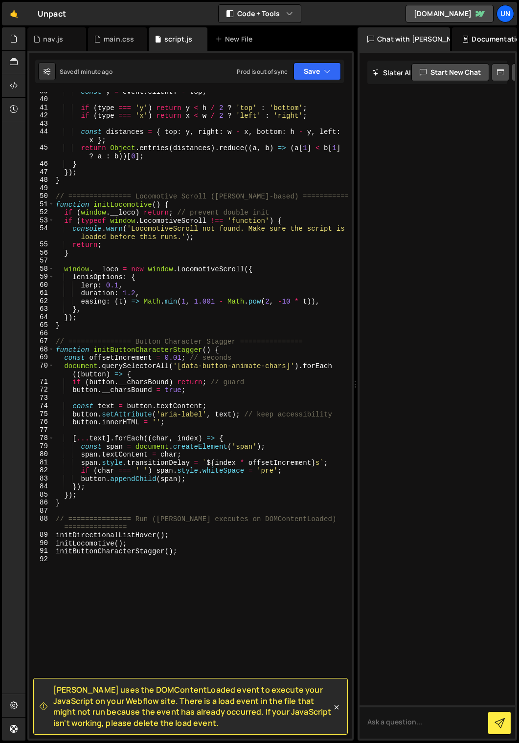
scroll to position [513, 0]
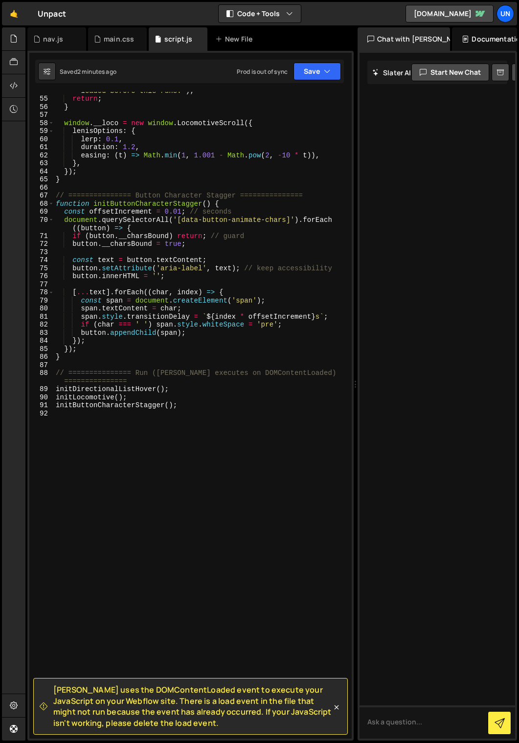
click at [154, 492] on div "console . warn ( 'LocomotiveScroll not found. Make sure the script is loaded be…" at bounding box center [201, 412] width 294 height 667
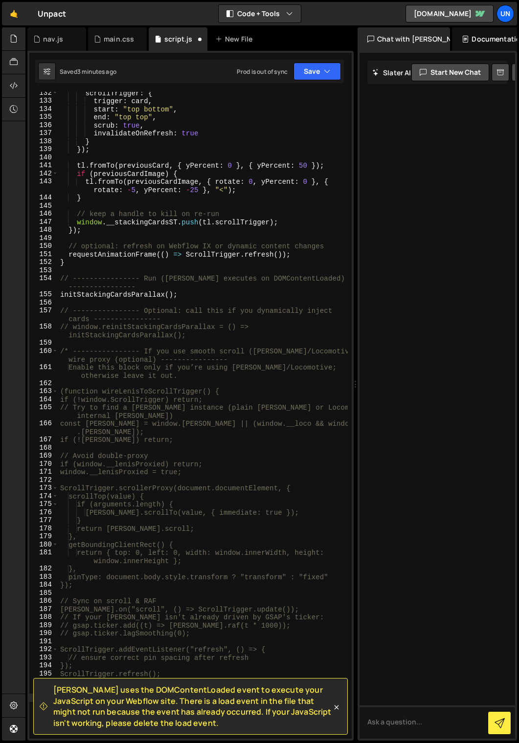
scroll to position [531, 0]
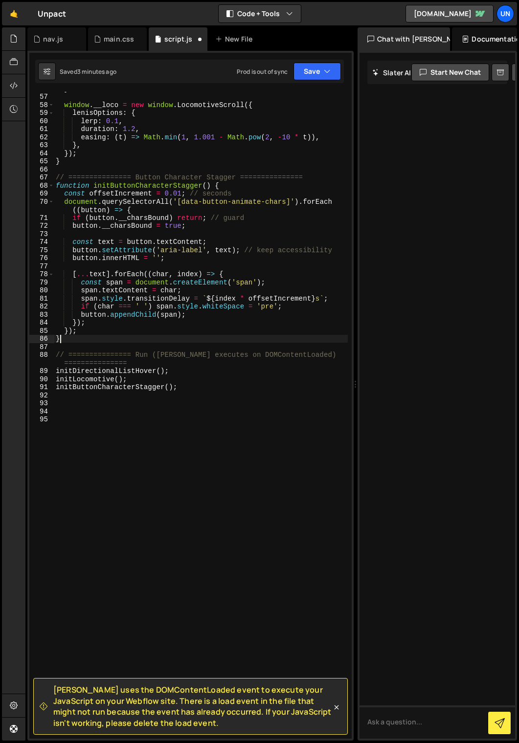
click at [82, 338] on div "} window . __loco = new window . LocomotiveScroll ({ lenisOptions : { lerp : 0.…" at bounding box center [201, 414] width 294 height 659
type textarea "}"
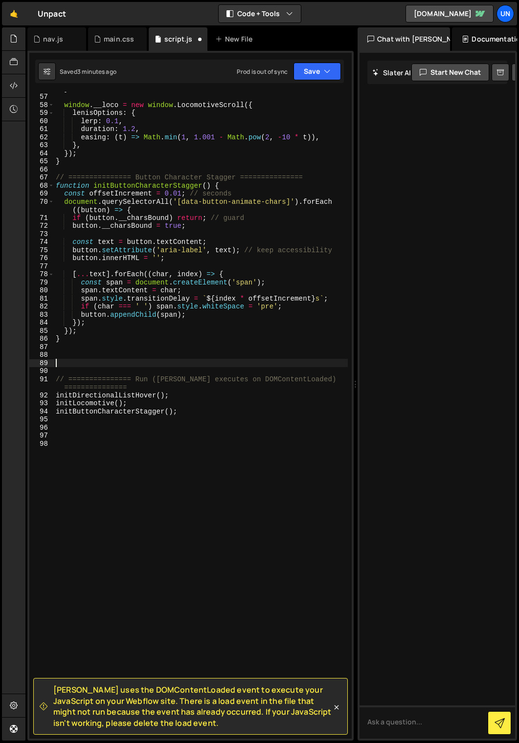
paste textarea "})"
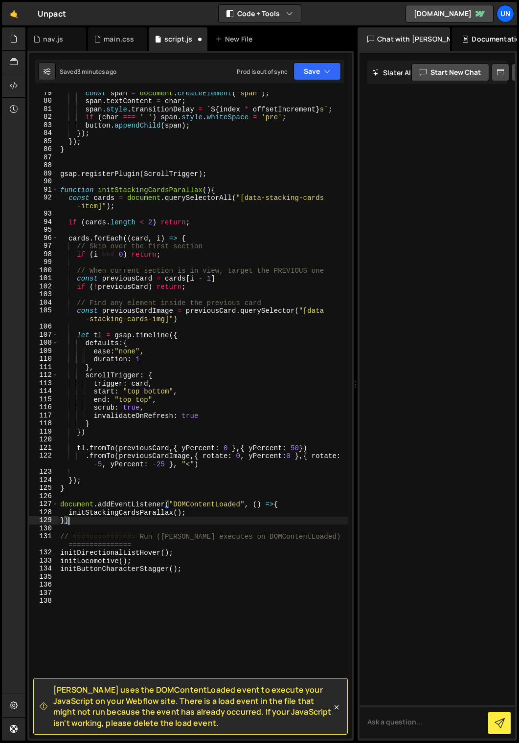
scroll to position [772, 0]
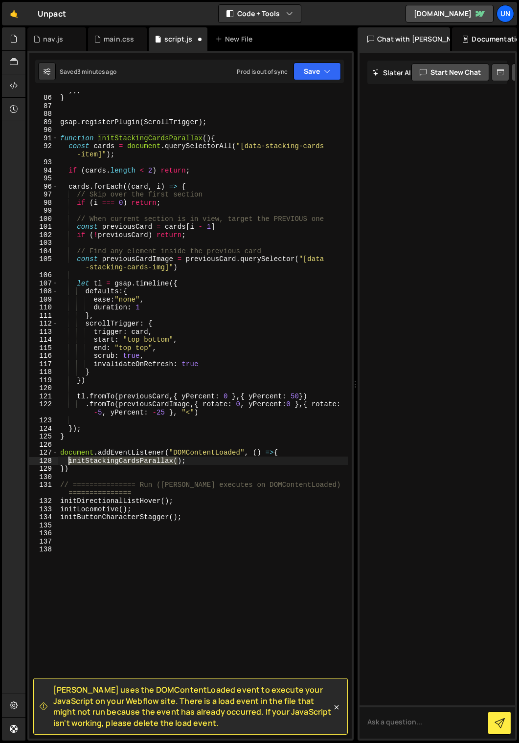
drag, startPoint x: 176, startPoint y: 463, endPoint x: 69, endPoint y: 460, distance: 106.1
click at [69, 460] on div "}) ; } gsap . registerPlugin ( ScrollTrigger ) ; function initStackingCardsPara…" at bounding box center [202, 417] width 289 height 663
type textarea "initStackingCardsParallax();"
click at [210, 523] on div "}) ; } gsap . registerPlugin ( ScrollTrigger ) ; function initStackingCardsPara…" at bounding box center [202, 417] width 289 height 663
paste textarea "initStackingCardsParallax("
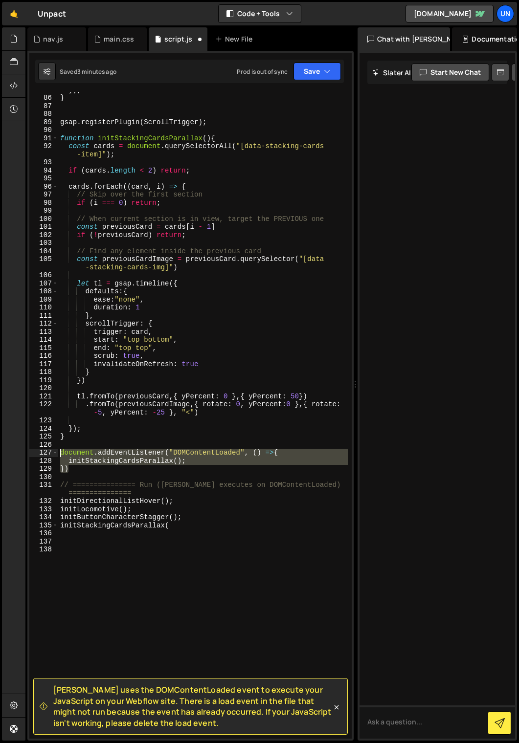
drag, startPoint x: 84, startPoint y: 473, endPoint x: 60, endPoint y: 452, distance: 31.9
click at [54, 452] on div "initStackingCardsParallax( 85 86 87 88 89 90 91 92 93 94 95 96 97 98 99 100 101…" at bounding box center [190, 415] width 322 height 647
type textarea "document.addEventListener("DOMContentLoaded", () =>{ initStackingCardsParallax(…"
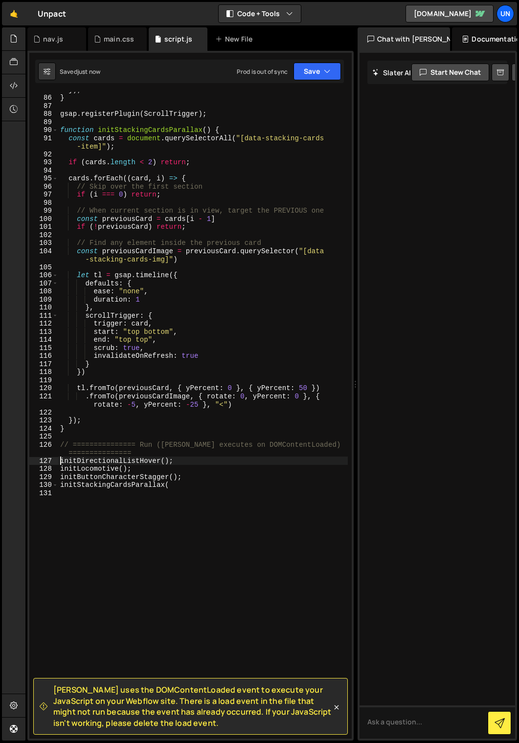
type textarea "initDirectionalListHover();"
click at [97, 525] on div "}) ; } gsap . registerPlugin ( ScrollTrigger ) ; function initStackingCardsPara…" at bounding box center [202, 417] width 289 height 663
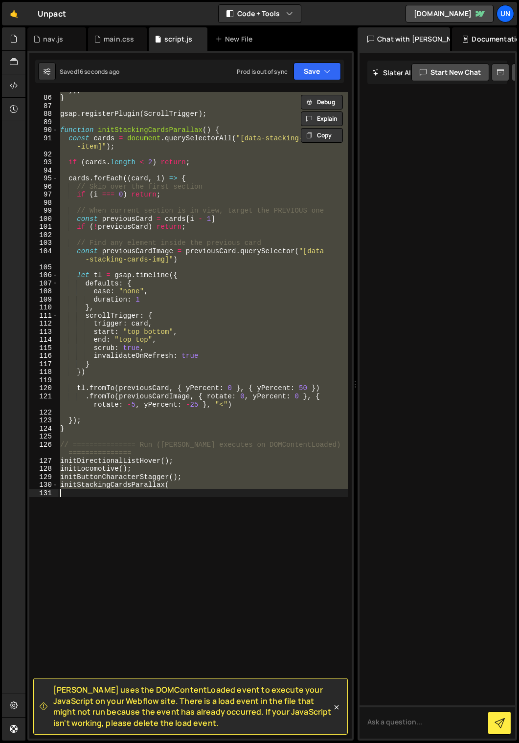
click at [138, 432] on div "}) ; } gsap . registerPlugin ( ScrollTrigger ) ; function initStackingCardsPara…" at bounding box center [202, 415] width 289 height 647
type textarea "}"
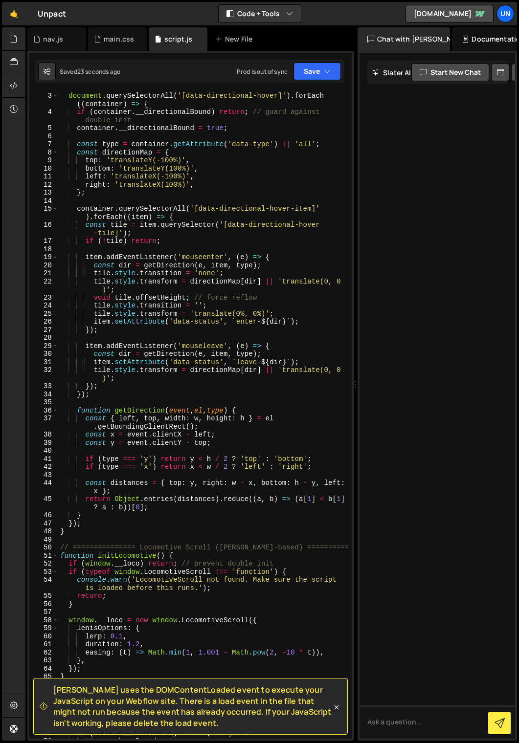
scroll to position [16, 0]
click at [92, 535] on div "document . querySelectorAll ( '[data-directional-hover]' ) . forEach (( contain…" at bounding box center [202, 427] width 289 height 671
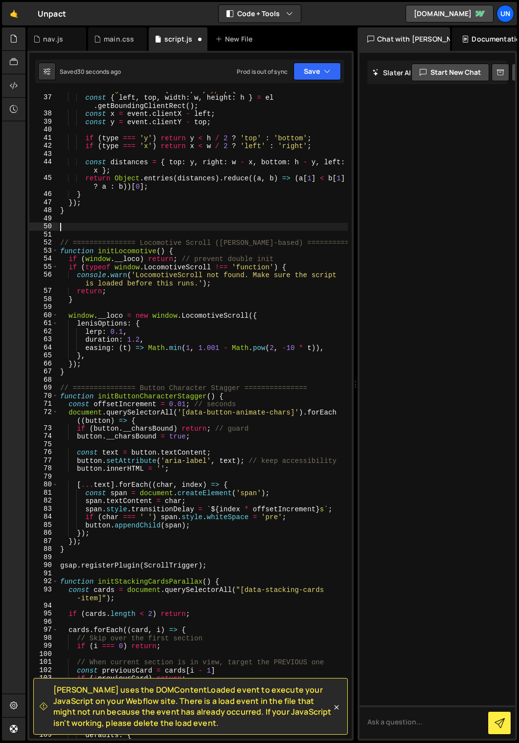
scroll to position [339, 0]
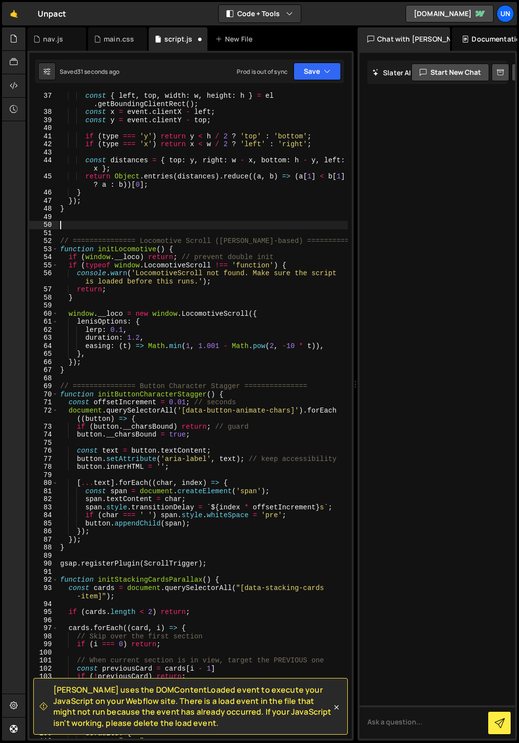
click at [123, 372] on div "const { left , top , width : w , height : h } = el . getBoundingClientRect ( ) …" at bounding box center [202, 427] width 289 height 671
type textarea "}"
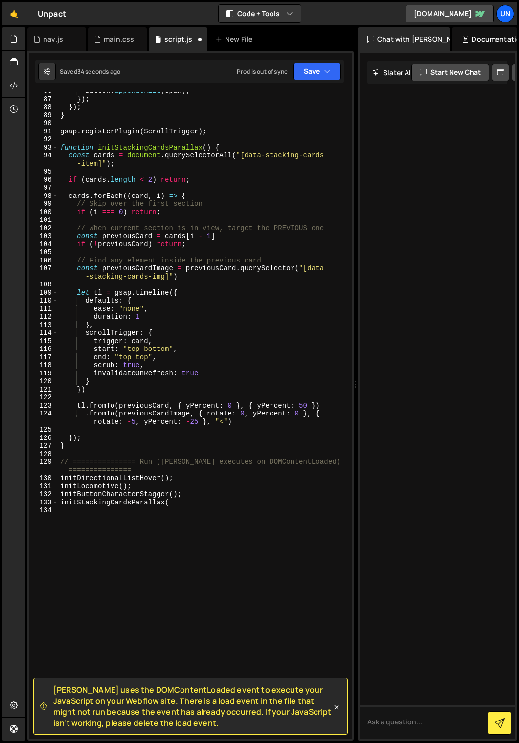
scroll to position [822, 0]
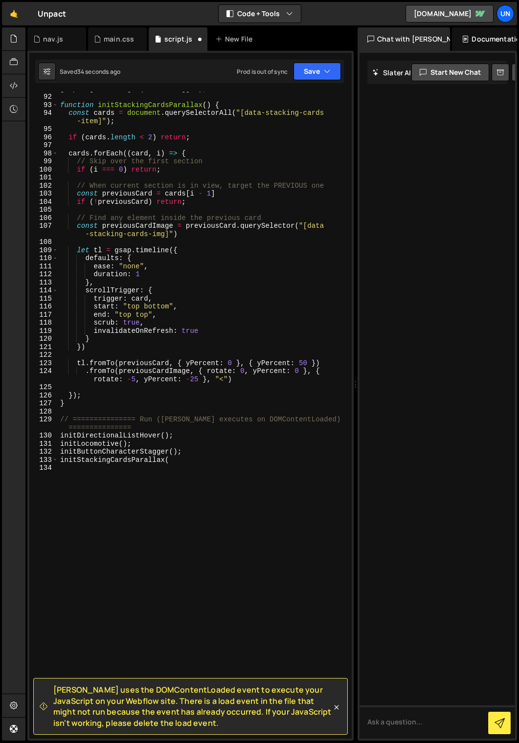
click at [127, 410] on div "gsap . registerPlugin ( ScrollTrigger ) ; function initStackingCardsParallax ( …" at bounding box center [202, 416] width 289 height 663
click at [190, 471] on div "gsap . registerPlugin ( ScrollTrigger ) ; function initStackingCardsParallax ( …" at bounding box center [202, 416] width 289 height 663
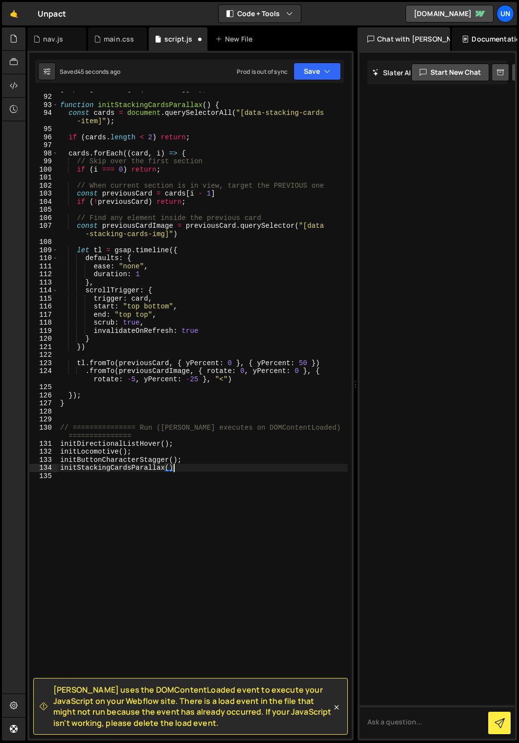
type textarea "initStackingCardsParallax();"
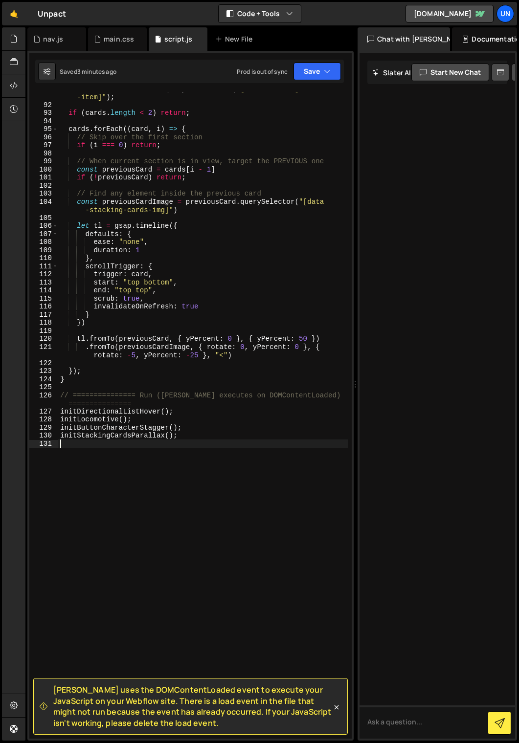
click at [82, 384] on div "const cards = document . querySelectorAll ( "[data-stacking-cards -item]" ) ; i…" at bounding box center [202, 420] width 289 height 671
click at [79, 382] on div "const cards = document . querySelectorAll ( "[data-stacking-cards -item]" ) ; i…" at bounding box center [202, 420] width 289 height 671
type textarea "}"
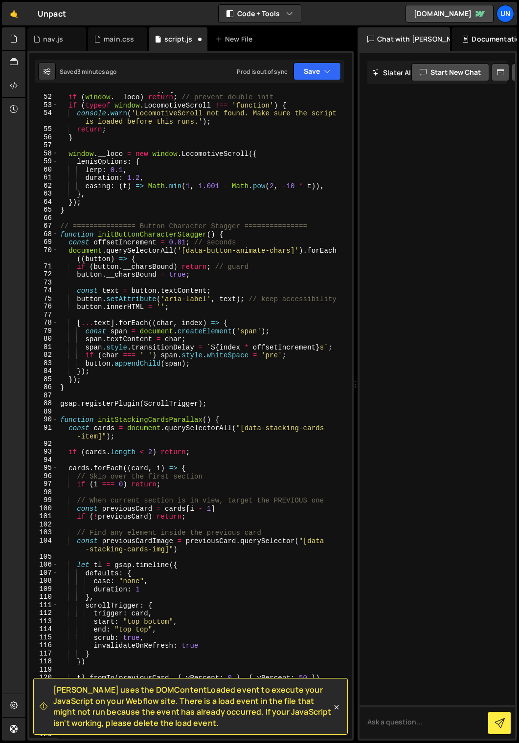
scroll to position [483, 0]
drag, startPoint x: 313, startPoint y: 224, endPoint x: 37, endPoint y: 224, distance: 276.7
click at [31, 223] on div "51 52 53 54 55 56 57 58 59 60 61 62 63 64 65 66 67 68 69 70 71 72 73 74 75 76 7…" at bounding box center [190, 415] width 322 height 647
type textarea "// =============== Button Character Stagger ==============="
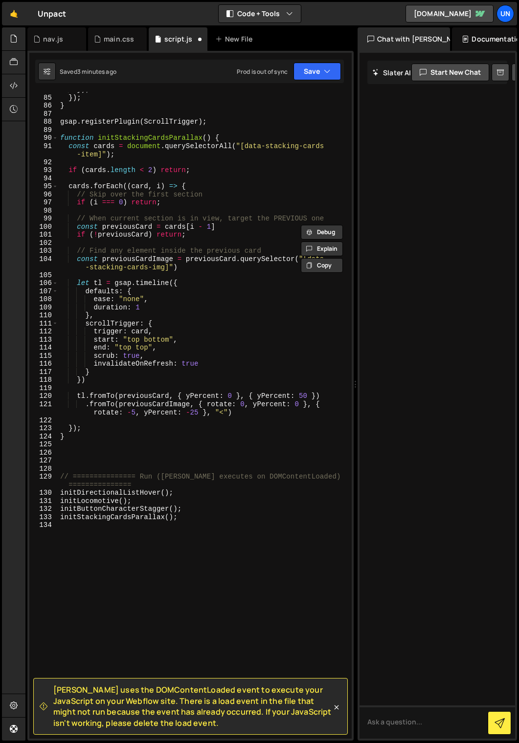
scroll to position [771, 0]
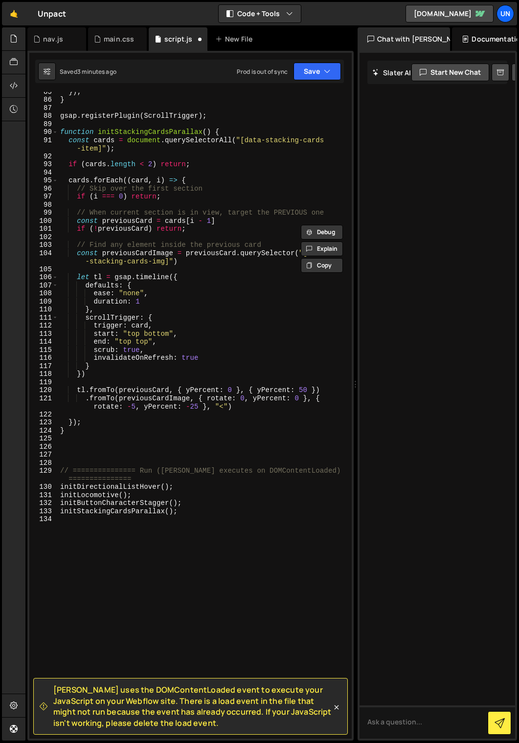
click at [68, 447] on div "}) ; } gsap . registerPlugin ( ScrollTrigger ) ; function initStackingCardsPara…" at bounding box center [202, 419] width 289 height 663
paste textarea "// =============== Button Character Stagger ==============="
drag, startPoint x: 138, startPoint y: 447, endPoint x: 242, endPoint y: 445, distance: 104.6
click at [242, 445] on div "}) ; } gsap . registerPlugin ( ScrollTrigger ) ; function initStackingCardsPara…" at bounding box center [202, 419] width 289 height 663
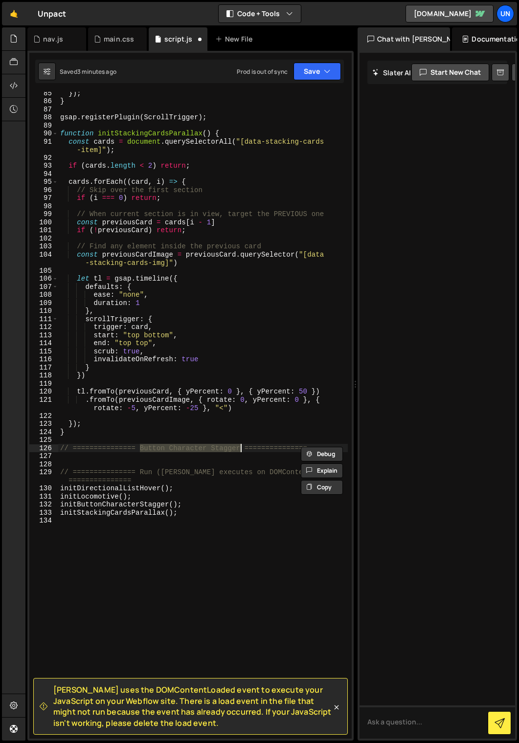
scroll to position [769, 0]
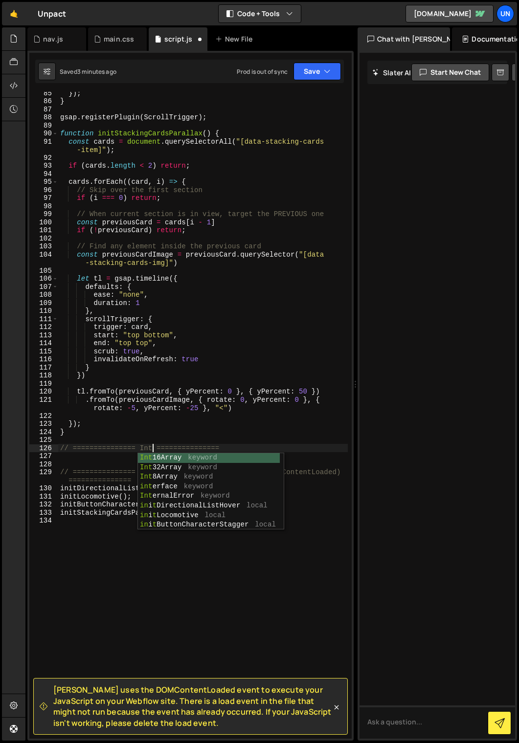
type textarea "// =============== Intro ==============="
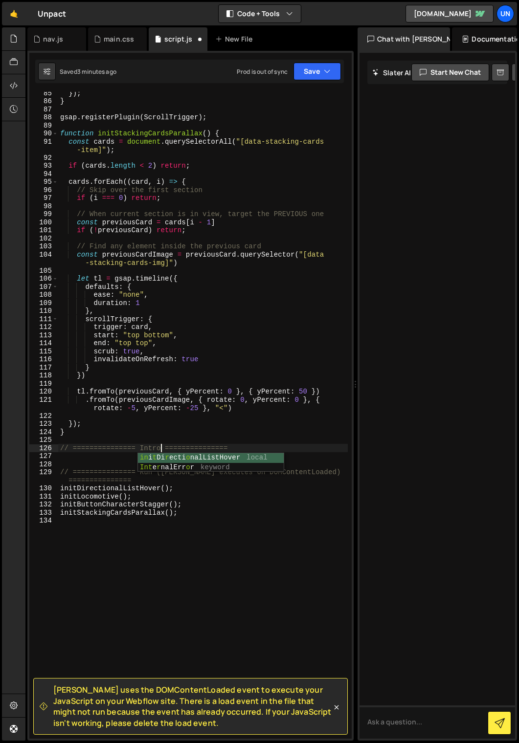
scroll to position [0, 7]
click at [88, 459] on div "}) ; } gsap . registerPlugin ( ScrollTrigger ) ; function initStackingCardsPara…" at bounding box center [202, 420] width 289 height 663
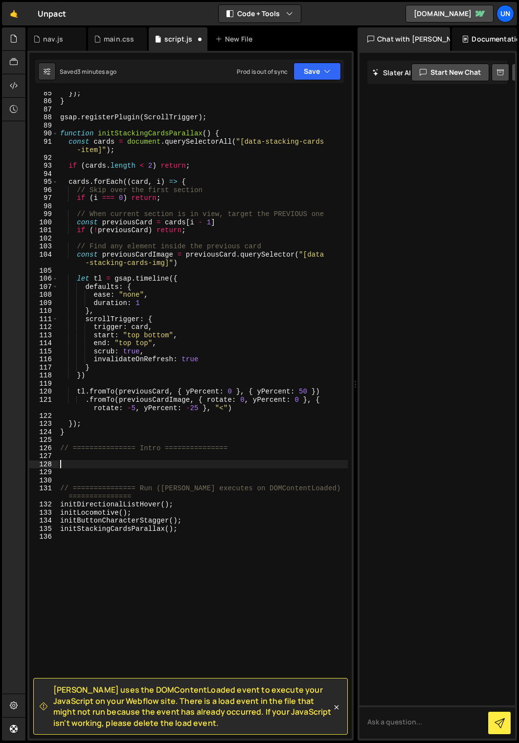
paste textarea "});"
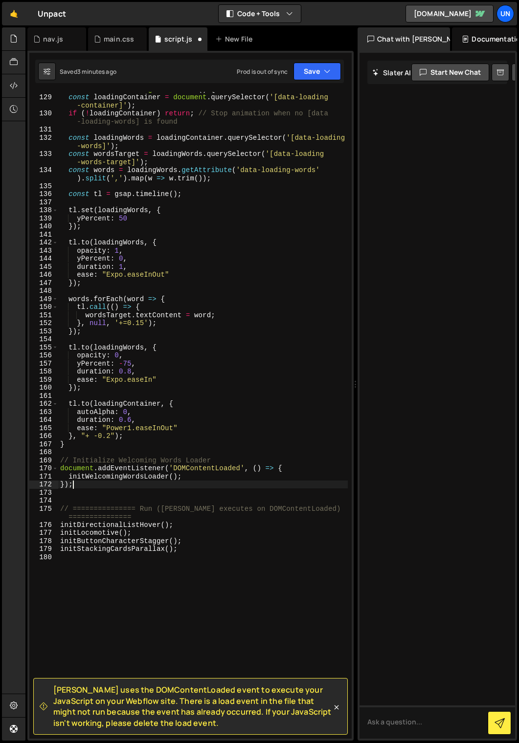
scroll to position [1144, 0]
drag, startPoint x: 185, startPoint y: 479, endPoint x: 180, endPoint y: 540, distance: 61.3
click at [68, 477] on div "function initWelcomingWordsLoader ( ) { const loadingContainer = document . que…" at bounding box center [202, 416] width 289 height 663
click at [204, 552] on div "function initWelcomingWordsLoader ( ) { const loadingContainer = document . que…" at bounding box center [202, 416] width 289 height 663
type textarea "initStackingCardsParallax();"
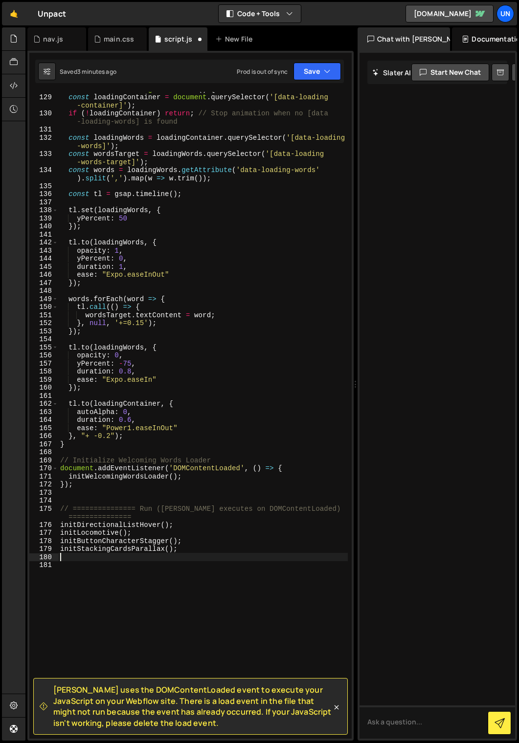
paste textarea "initWelcomingWordsLoader();"
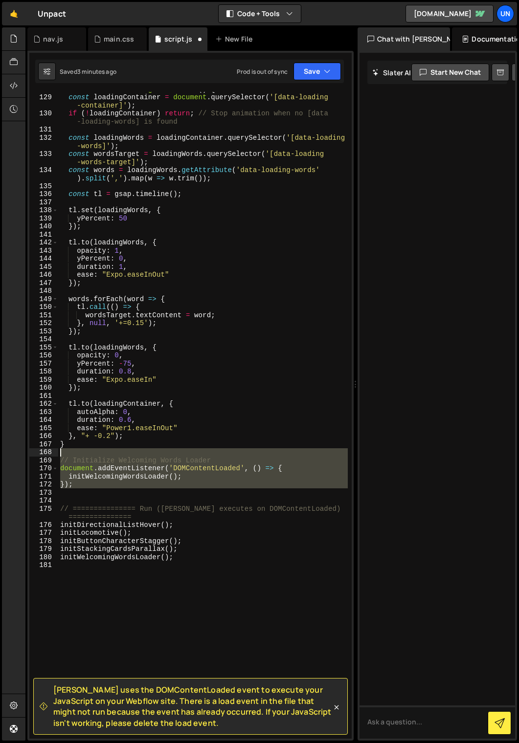
drag, startPoint x: 80, startPoint y: 488, endPoint x: 54, endPoint y: 456, distance: 41.7
click at [54, 456] on div "initWelcomingWordsLoader(); 128 129 130 131 132 133 134 135 136 137 138 139 140…" at bounding box center [190, 415] width 322 height 647
type textarea "// Initialize Welcoming Words Loader"
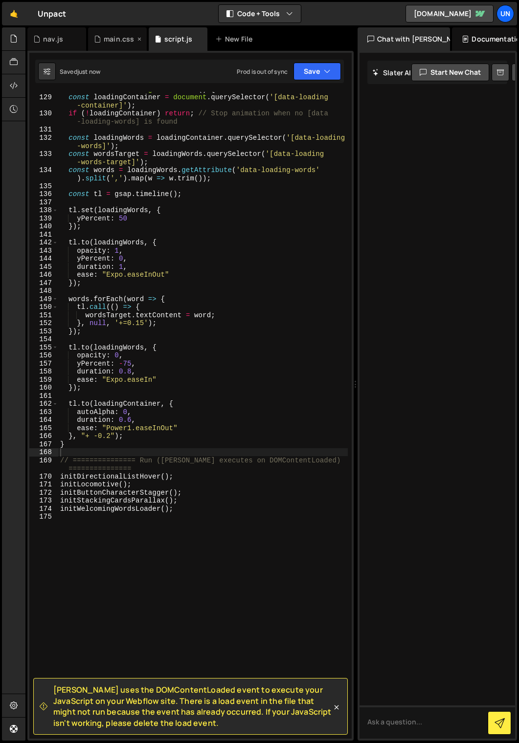
click at [114, 41] on div "main.css" at bounding box center [119, 39] width 30 height 10
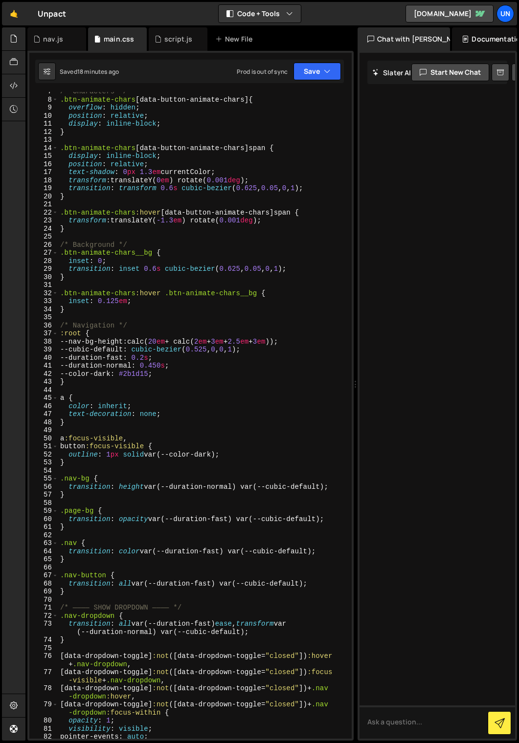
scroll to position [0, 0]
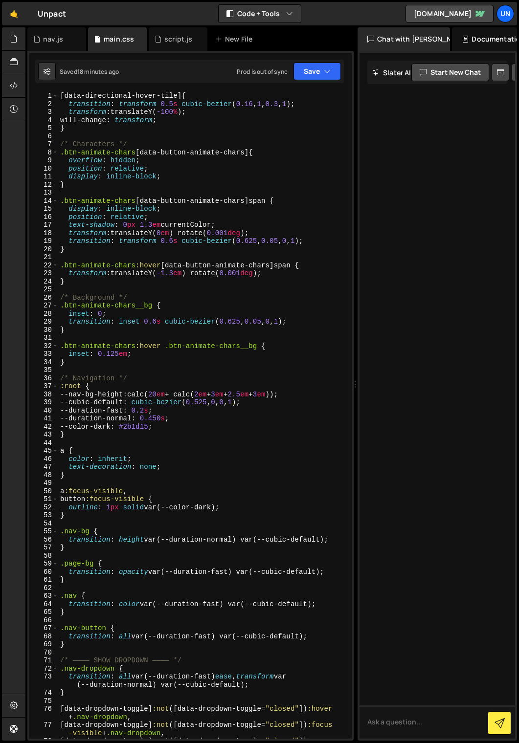
click at [61, 94] on div "[ data-directional-hover-tile ] { transition : transform 0.5 s cubic-bezier ( 0…" at bounding box center [202, 427] width 289 height 671
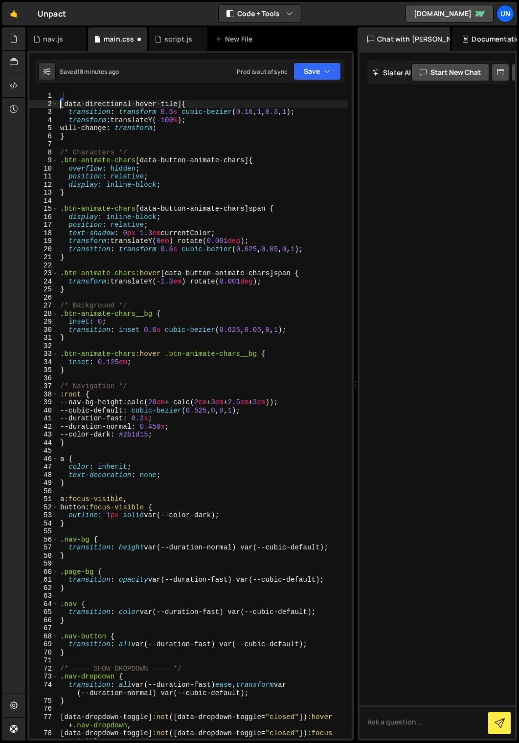
type textarea "[data-directional-hover-tile] {"
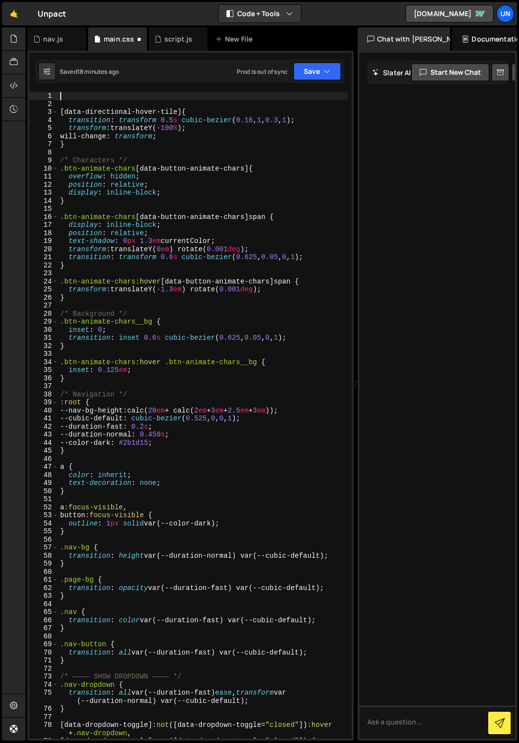
paste textarea "}"
type textarea "}"
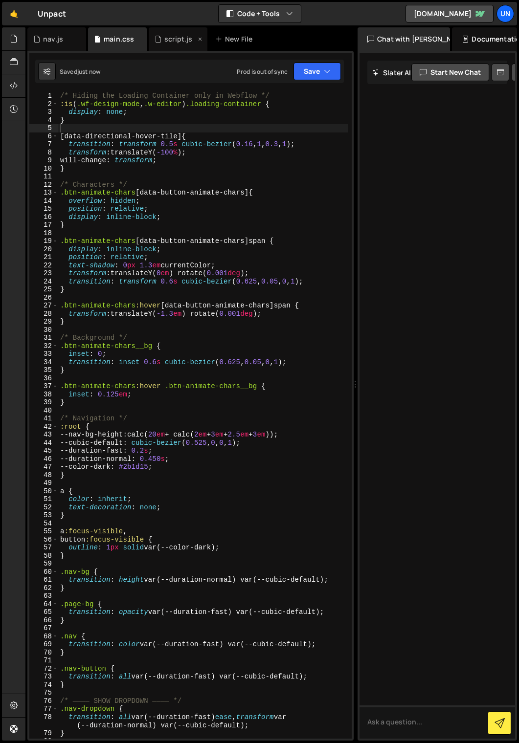
drag, startPoint x: 168, startPoint y: 39, endPoint x: 171, endPoint y: 43, distance: 5.2
click at [168, 39] on div "script.js" at bounding box center [178, 39] width 28 height 10
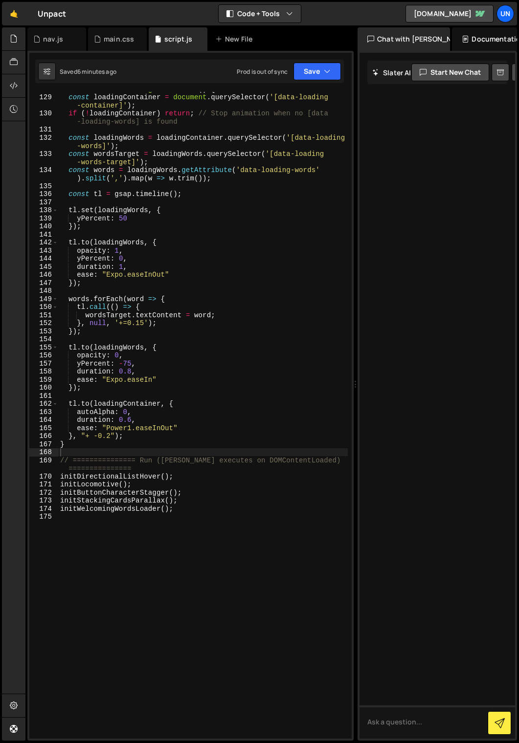
click at [76, 451] on div "function initWelcomingWordsLoader ( ) { const loadingContainer = document . que…" at bounding box center [202, 416] width 289 height 663
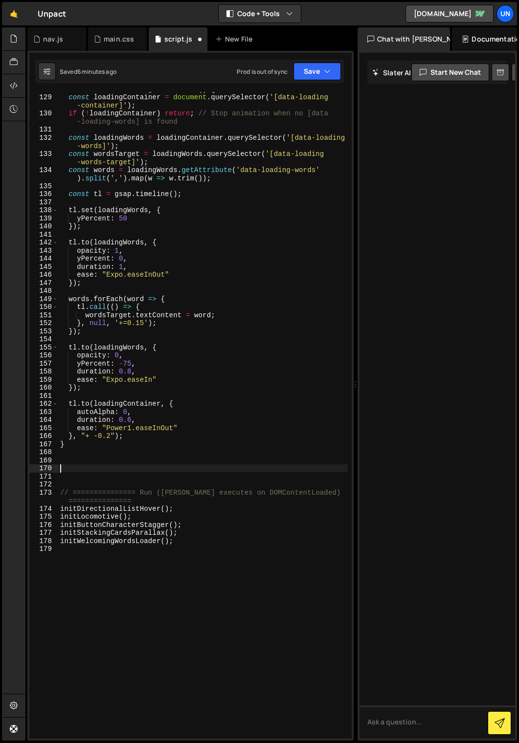
paste textarea "});"
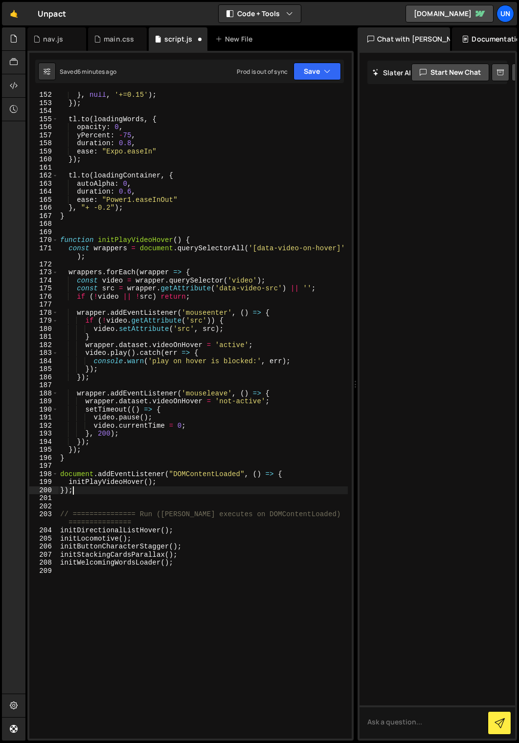
scroll to position [1372, 0]
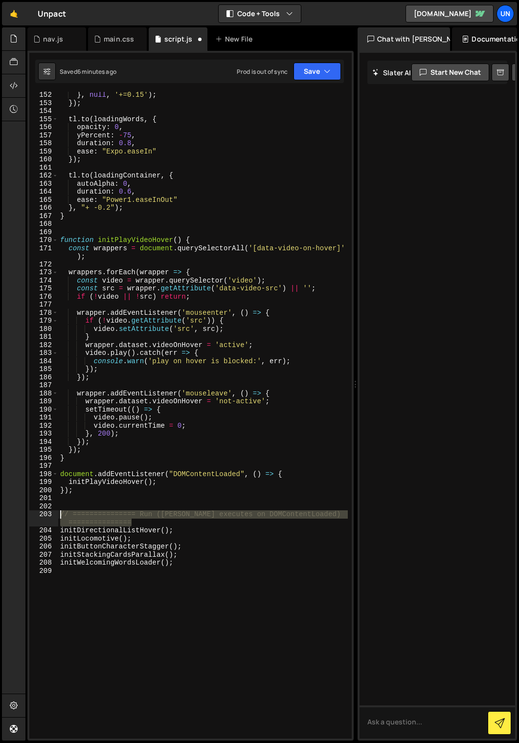
drag, startPoint x: 142, startPoint y: 521, endPoint x: 89, endPoint y: 290, distance: 236.3
click at [46, 514] on div "}); 152 153 154 155 156 157 158 159 160 161 162 163 164 165 166 167 168 169 170…" at bounding box center [190, 415] width 322 height 647
type textarea "// =============== Run ([PERSON_NAME] executes on DOMContentLoaded) ===========…"
click at [70, 225] on div "} , null , '+=0.15' ) ; }) ; tl . to ( loadingWords , { opacity : 0 , yPercent …" at bounding box center [202, 422] width 289 height 663
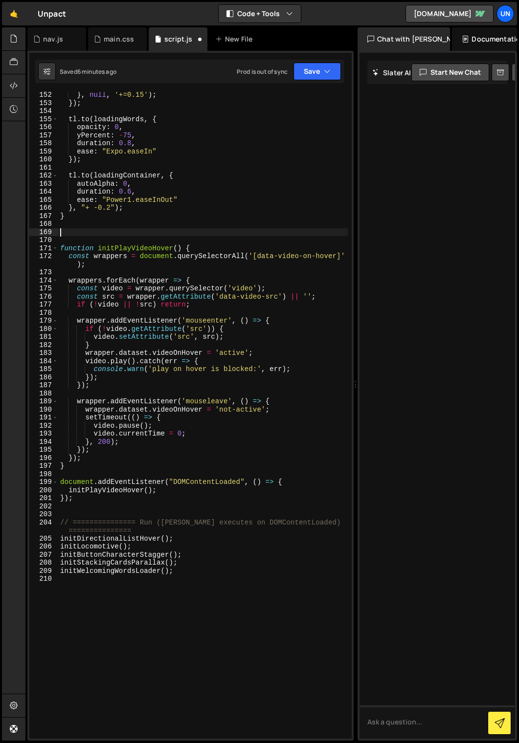
paste textarea "// =============== Run ([PERSON_NAME] executes on DOMContentLoaded) ===========…"
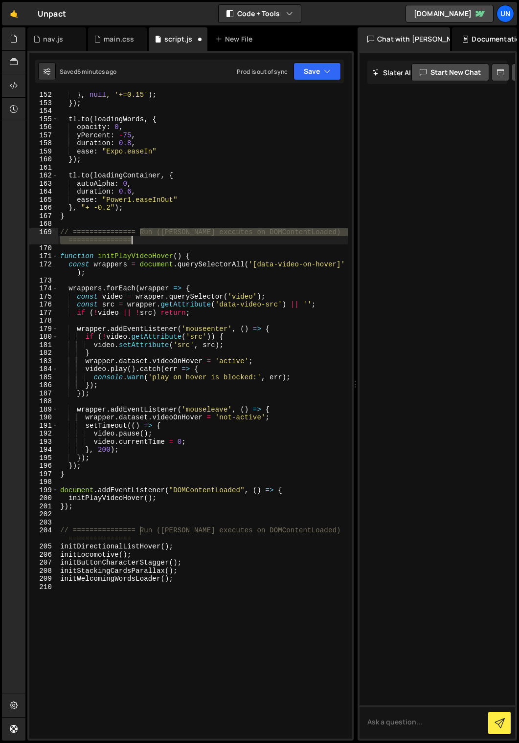
drag, startPoint x: 141, startPoint y: 234, endPoint x: 149, endPoint y: 240, distance: 9.4
click at [149, 240] on div "} , null , '+=0.15' ) ; }) ; tl . to ( loadingWords , { opacity : 0 , yPercent …" at bounding box center [202, 422] width 289 height 663
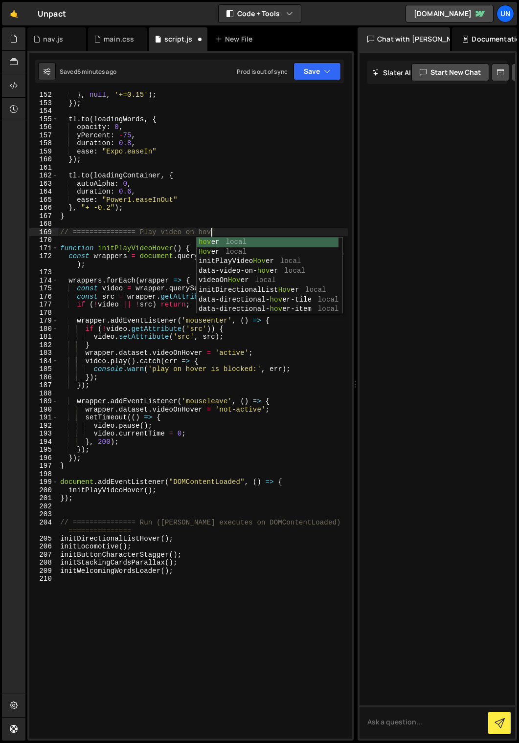
scroll to position [0, 10]
type textarea "// =============== Play video on hover"
click at [111, 37] on div "main.css" at bounding box center [119, 39] width 30 height 10
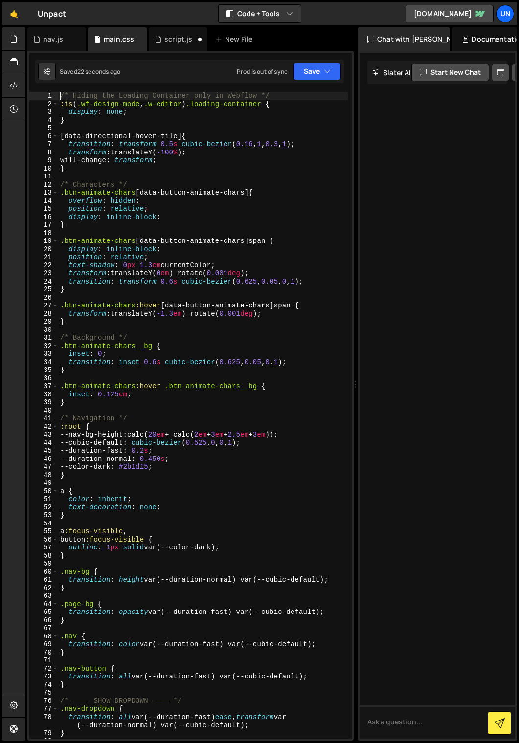
click at [60, 94] on div "/* Hiding the Loading Container only in Webflow */ :is ( .wf-design-mode , .w-e…" at bounding box center [202, 427] width 289 height 671
type textarea "/* Hiding the Loading Container only in Webflow */"
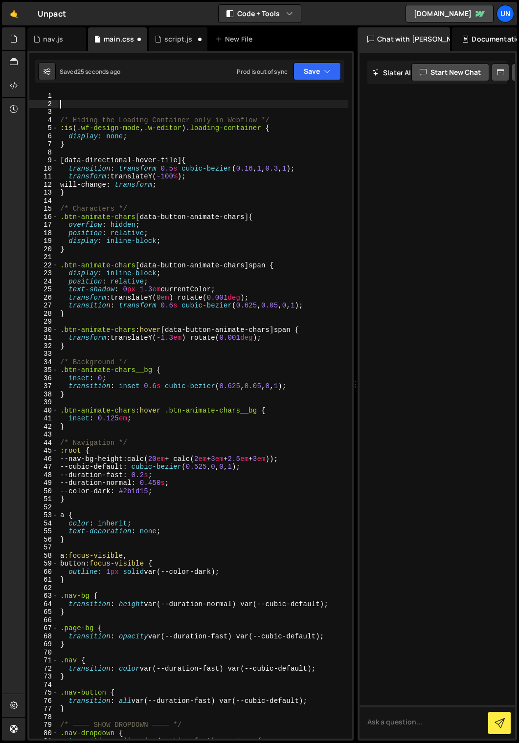
paste textarea "[data-video-on-hover="active"] video{ opacity: 1; }"
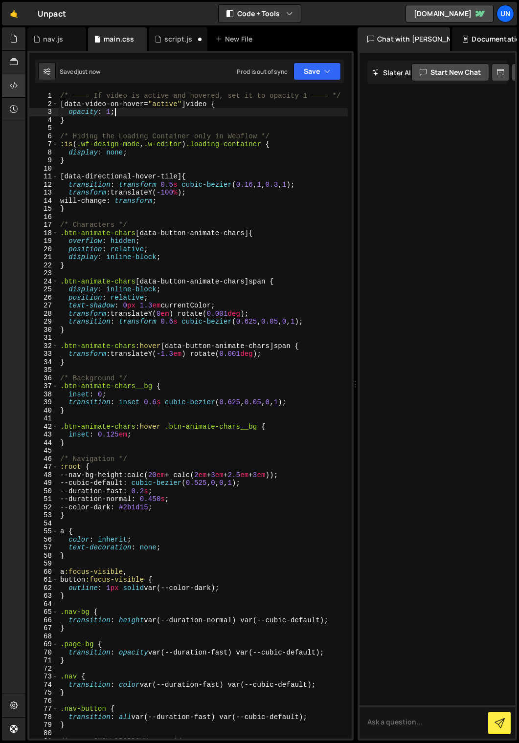
type textarea "opacity: 1;"
click at [167, 49] on div "script.js" at bounding box center [178, 38] width 59 height 23
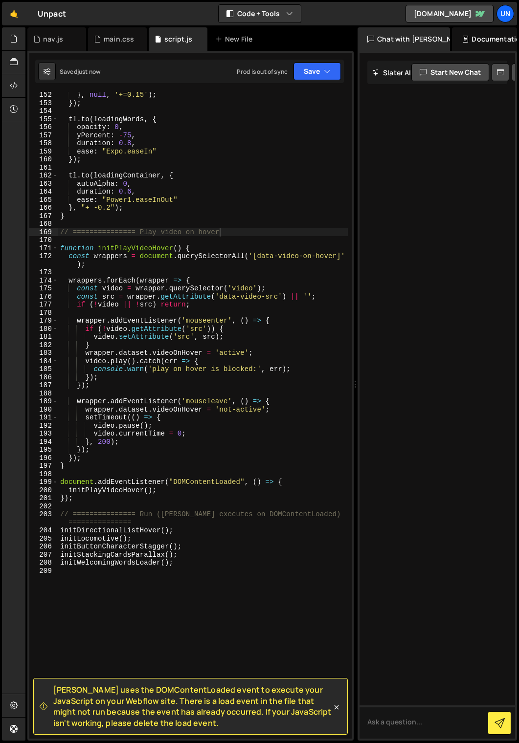
scroll to position [0, 6]
drag, startPoint x: 160, startPoint y: 491, endPoint x: 119, endPoint y: 529, distance: 55.4
click at [68, 490] on div "} , null , '+=0.15' ) ; }) ; tl . to ( loadingWords , { opacity : 0 , yPercent …" at bounding box center [202, 422] width 289 height 663
click at [187, 562] on div "} , null , '+=0.15' ) ; }) ; tl . to ( loadingWords , { opacity : 0 , yPercent …" at bounding box center [202, 422] width 289 height 663
type textarea "initWelcomingWordsLoader();"
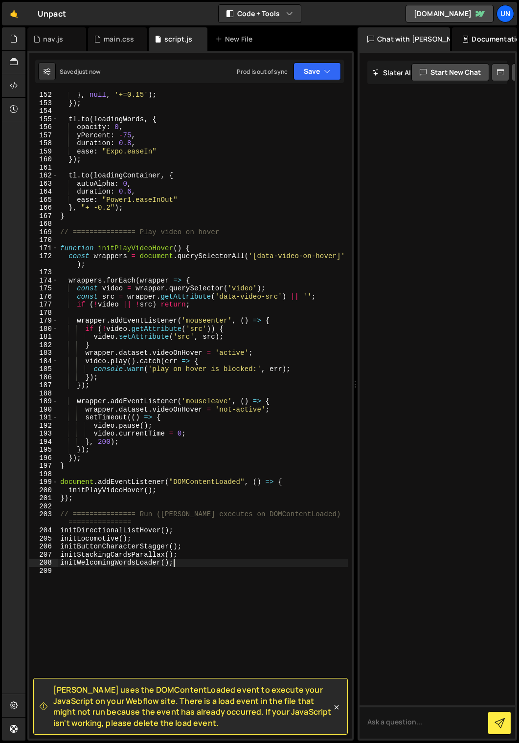
scroll to position [0, 0]
paste textarea "initPlayVideoHover();"
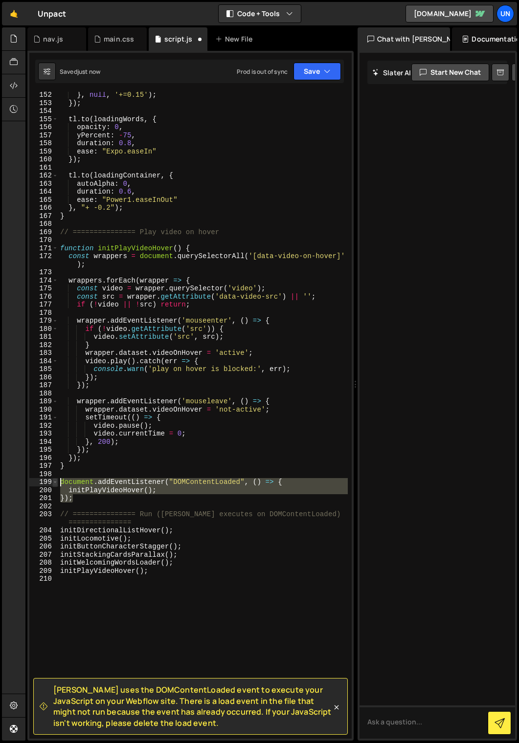
drag, startPoint x: 80, startPoint y: 502, endPoint x: 57, endPoint y: 479, distance: 32.2
click at [57, 479] on div "initPlayVideoHover(); 152 153 154 155 156 157 158 159 160 161 162 163 164 165 1…" at bounding box center [190, 415] width 322 height 647
type textarea "document.addEventListener("DOMContentLoaded", () => { initPlayVideoHover();"
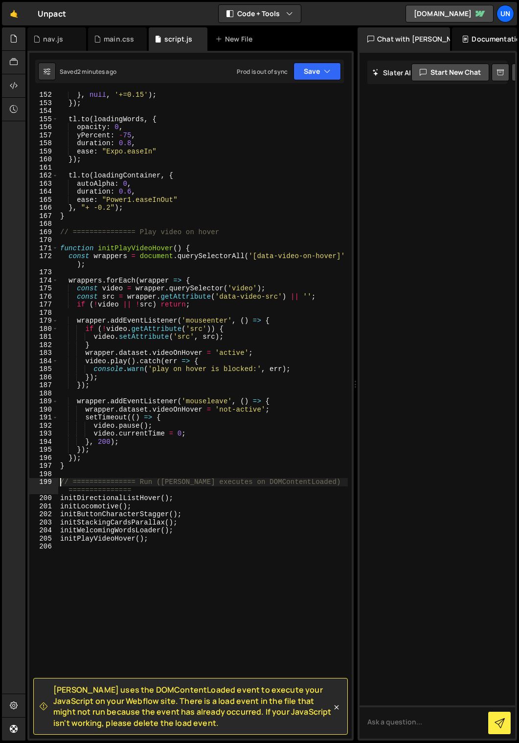
click at [74, 467] on div "} , null , '+=0.15' ) ; }) ; tl . to ( loadingWords , { opacity : 0 , yPercent …" at bounding box center [202, 422] width 289 height 663
type textarea "}"
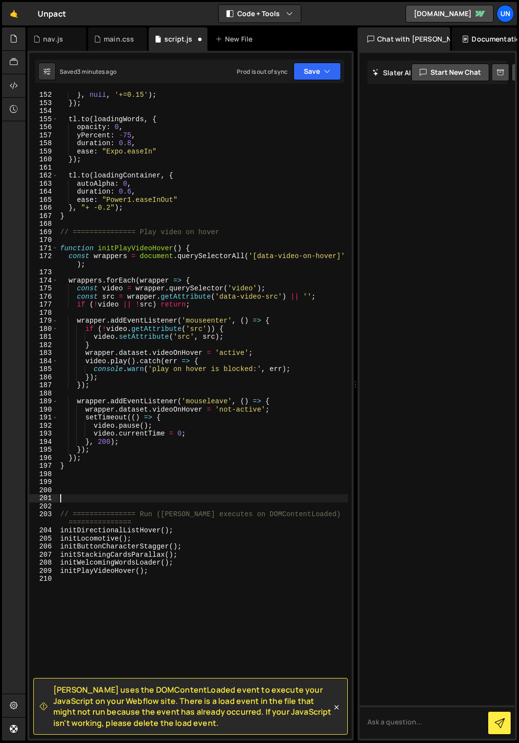
paste textarea "});"
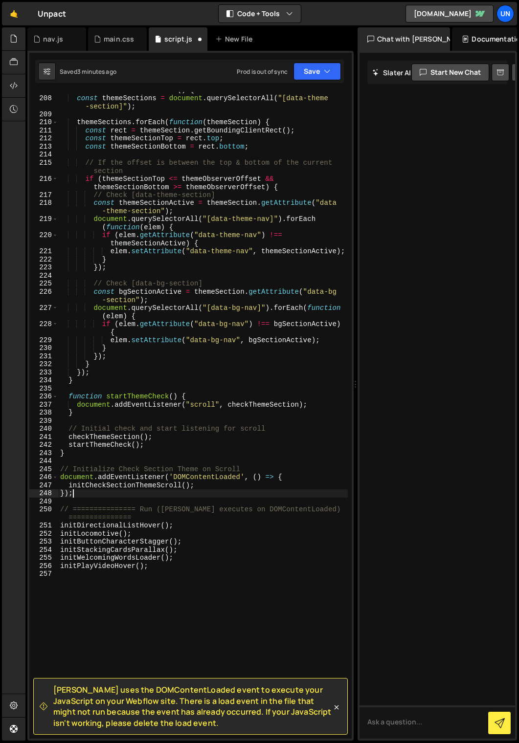
scroll to position [1859, 0]
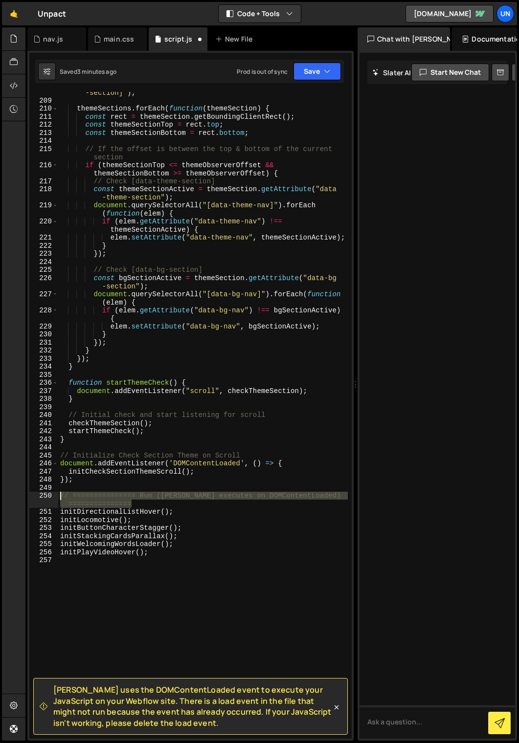
drag, startPoint x: 145, startPoint y: 506, endPoint x: 71, endPoint y: 422, distance: 111.5
click at [45, 495] on div "}); 208 209 210 211 212 213 214 215 216 217 218 219 220 221 222 223 224 225 226…" at bounding box center [190, 415] width 322 height 647
type textarea "// =============== Run ([PERSON_NAME] executes on DOMContentLoaded) ===========…"
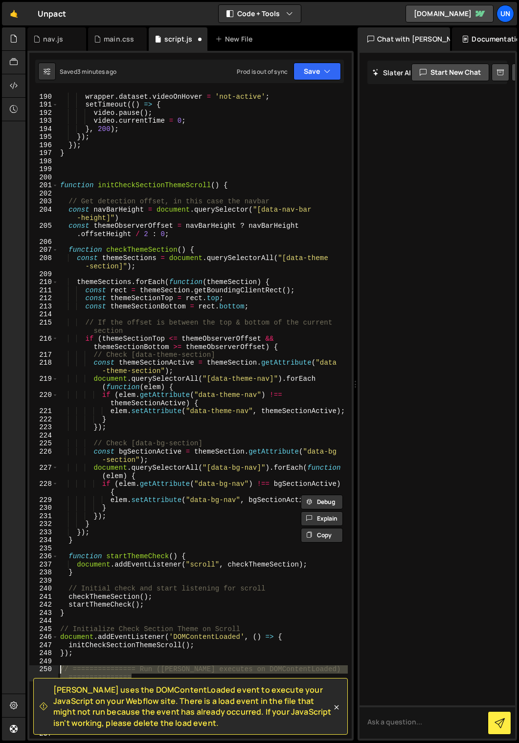
scroll to position [1613, 0]
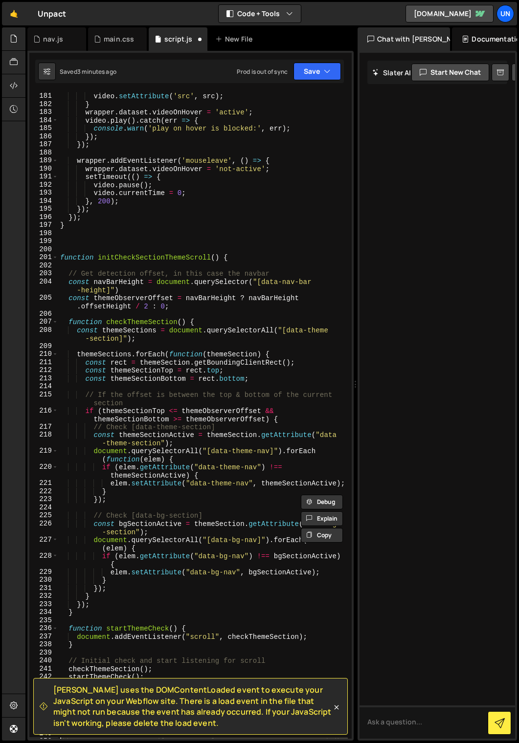
click at [71, 241] on div "if ( ! video . getAttribute ( 'src' )) { video . setAttribute ( 'src' , src ) ;…" at bounding box center [202, 419] width 289 height 671
paste textarea "// =============== Run ([PERSON_NAME] executes on DOMContentLoaded) ===========…"
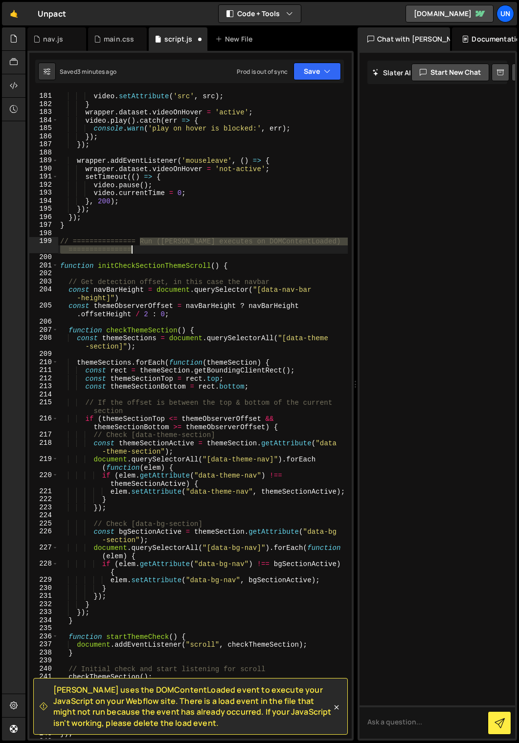
drag, startPoint x: 140, startPoint y: 242, endPoint x: 154, endPoint y: 250, distance: 15.5
click at [154, 250] on div "if ( ! video . getAttribute ( 'src' )) { video . setAttribute ( 'src' , src ) ;…" at bounding box center [202, 415] width 289 height 663
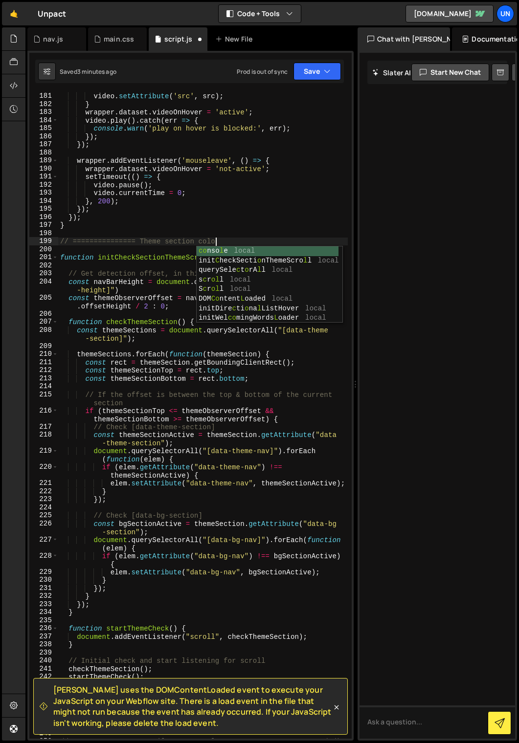
scroll to position [0, 10]
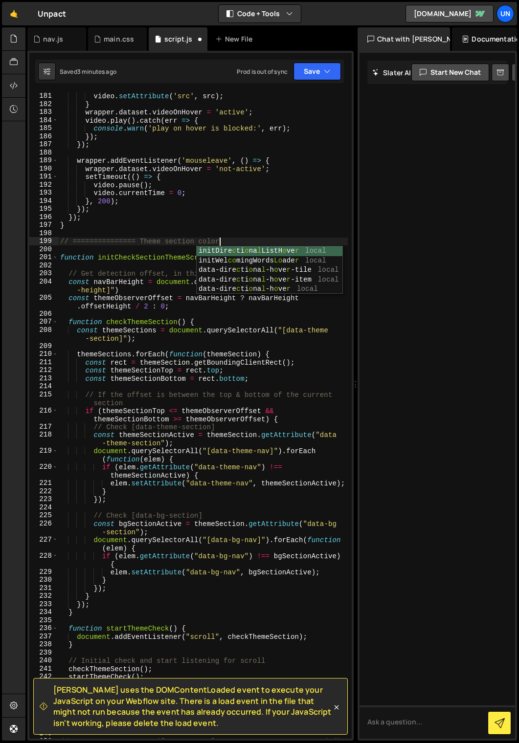
type textarea "// =============== Theme section color"
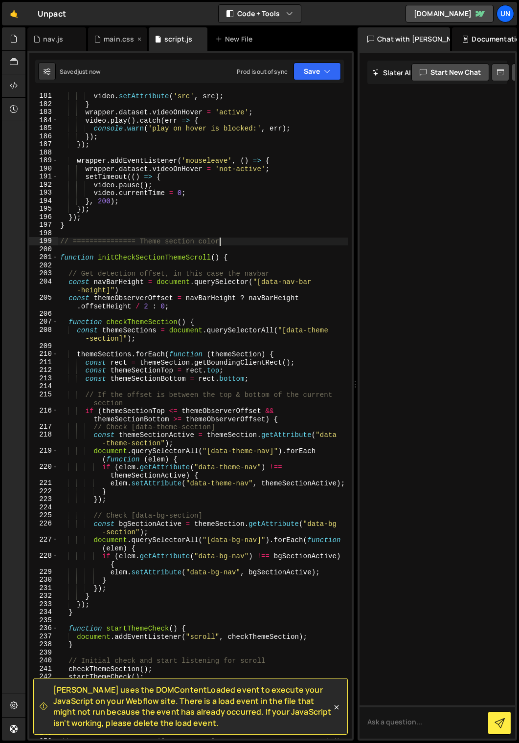
click at [107, 43] on div "main.css" at bounding box center [119, 39] width 30 height 10
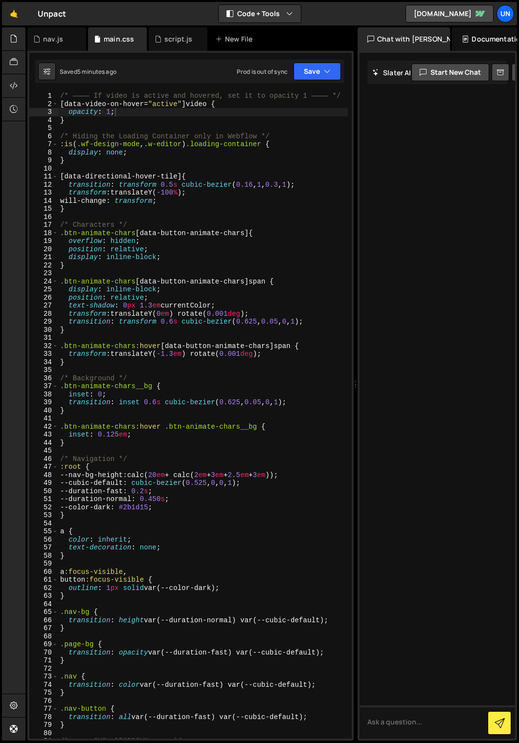
click at [60, 95] on div "/* ———— If video is active and hovered, set it to opacity 1 ———— */ [ data-vide…" at bounding box center [202, 423] width 289 height 663
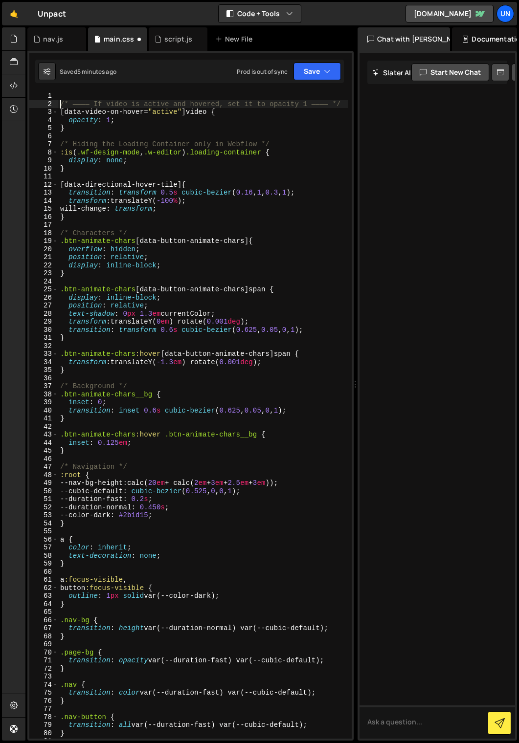
type textarea "/* ———— If video is active and hovered, set it to opacity 1 ———— */"
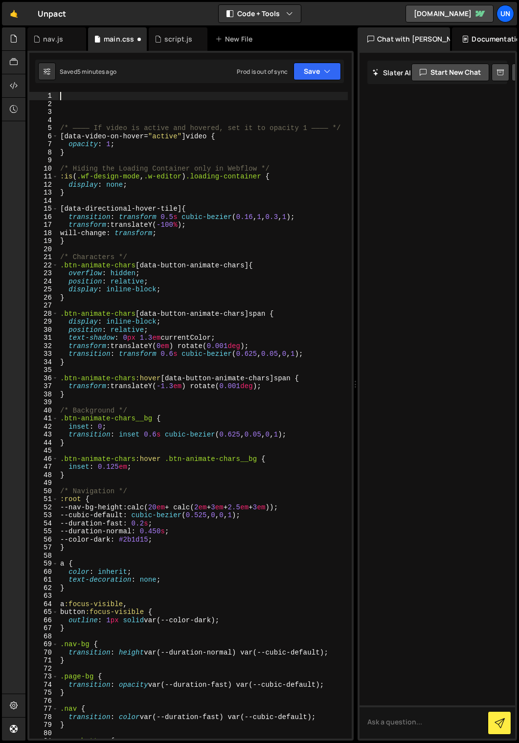
paste textarea "}"
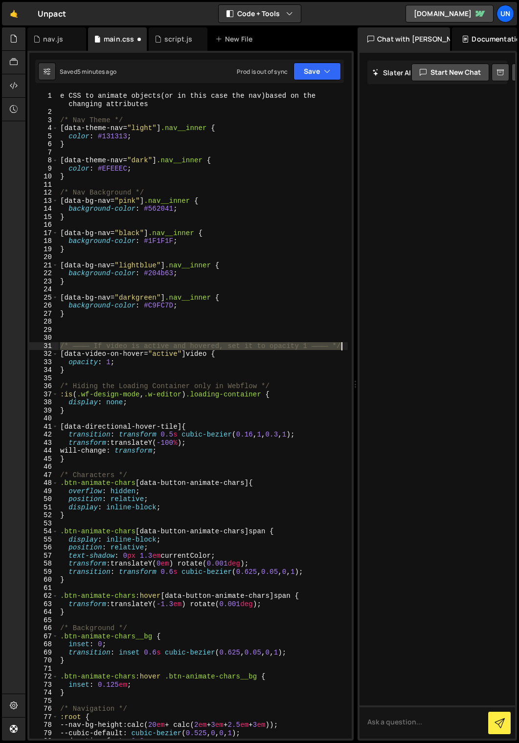
drag, startPoint x: 60, startPoint y: 346, endPoint x: 358, endPoint y: 346, distance: 298.7
click at [359, 346] on div "Files New File Create your first file Get started by starting a Javascript or C…" at bounding box center [271, 384] width 493 height 714
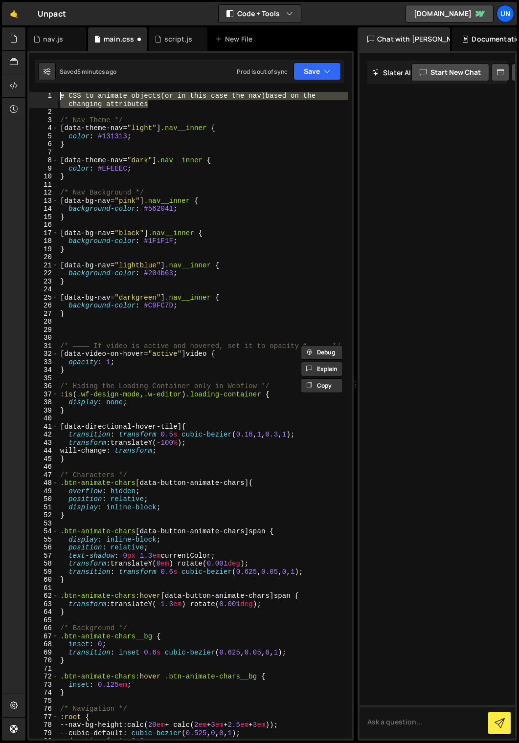
drag, startPoint x: 162, startPoint y: 107, endPoint x: 44, endPoint y: 91, distance: 118.4
click at [44, 91] on div "1 Type cmd + s to save your Javascript file. הההההההההההההההההההההההההההההההההה…" at bounding box center [190, 396] width 326 height 690
paste textarea "/* ———— If video is active and hovered, set it to opacity 1 ———— */"
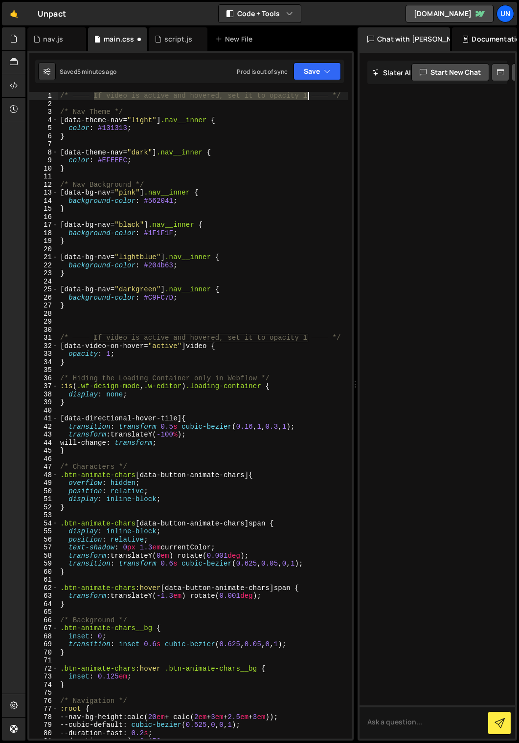
drag, startPoint x: 94, startPoint y: 97, endPoint x: 306, endPoint y: 98, distance: 211.2
click at [306, 98] on div "/* ———— If video is active and hovered, set it to opacity 1 ———— */ /* Nav Them…" at bounding box center [202, 423] width 289 height 663
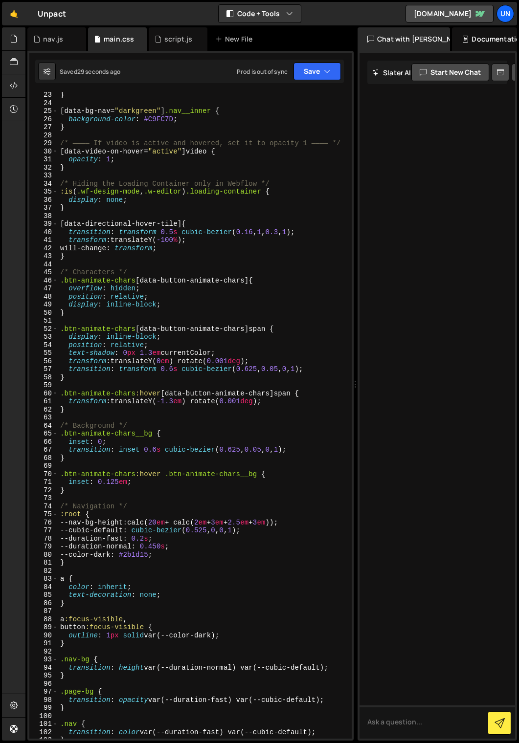
scroll to position [153, 0]
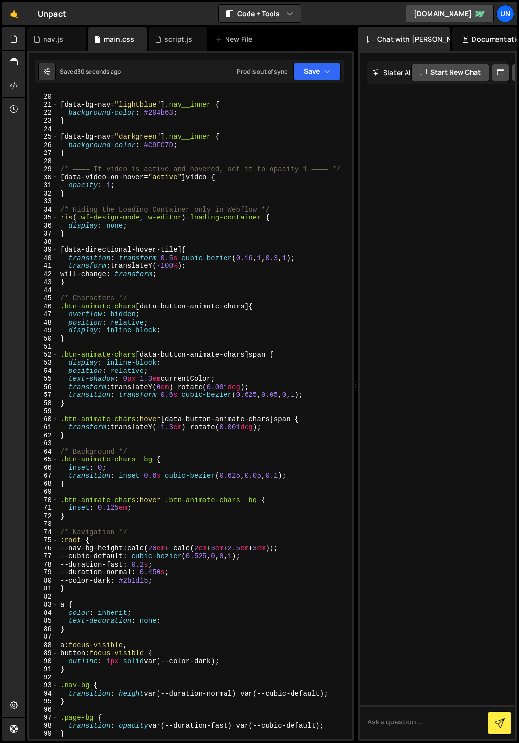
click at [149, 266] on div "} [ data-bg-nav = " lightblue " ] .nav__inner { background-color : #204b63 ; } …" at bounding box center [202, 416] width 289 height 663
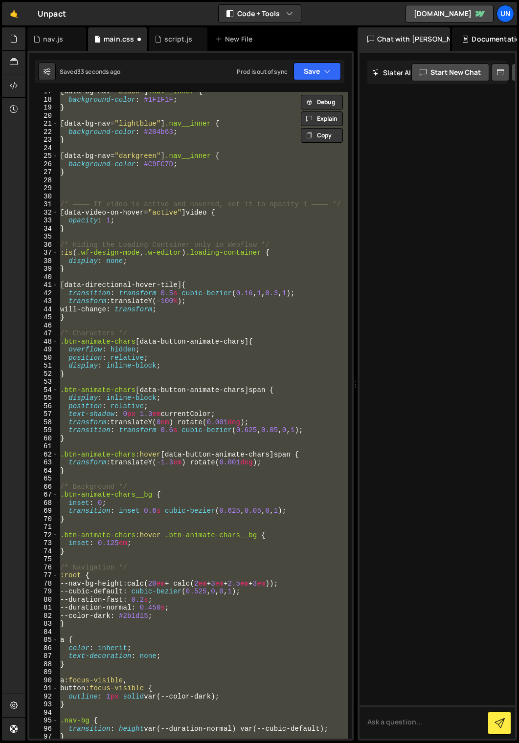
scroll to position [0, 0]
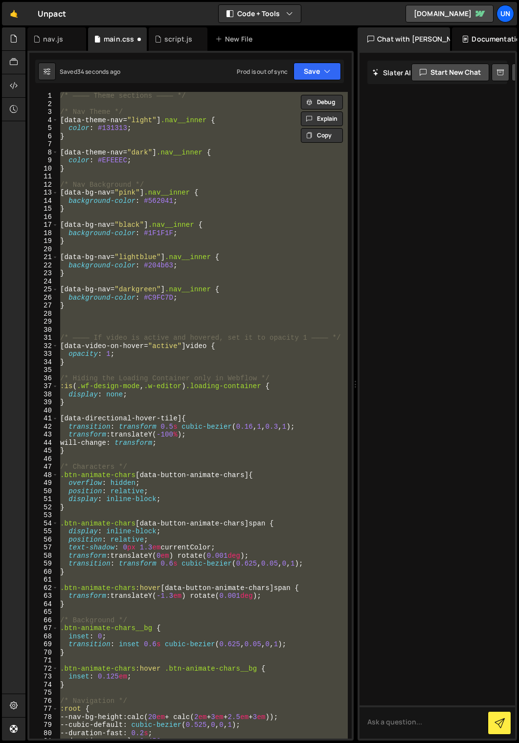
click at [232, 190] on div "/* ———— Theme sections ———— */ /* Nav Theme */ [ data-theme-nav = " light " ] .…" at bounding box center [202, 415] width 289 height 647
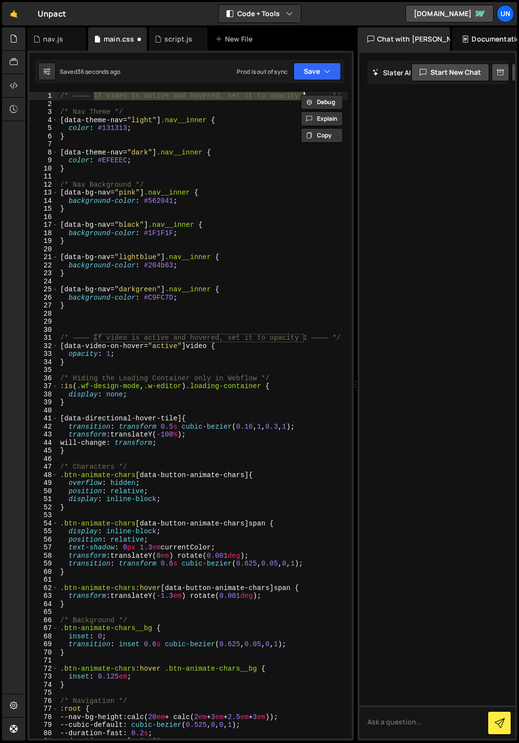
type textarea "e CSS to animate objects (or in this case the nav) based on the changing attrib…"
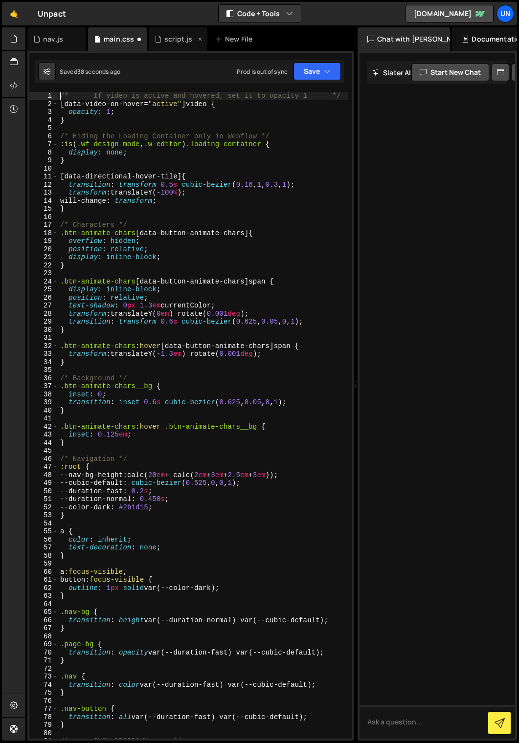
type textarea "/* ———— If video is active and hovered, set it to opacity 1 ———— */"
click at [164, 40] on div "script.js" at bounding box center [178, 39] width 28 height 10
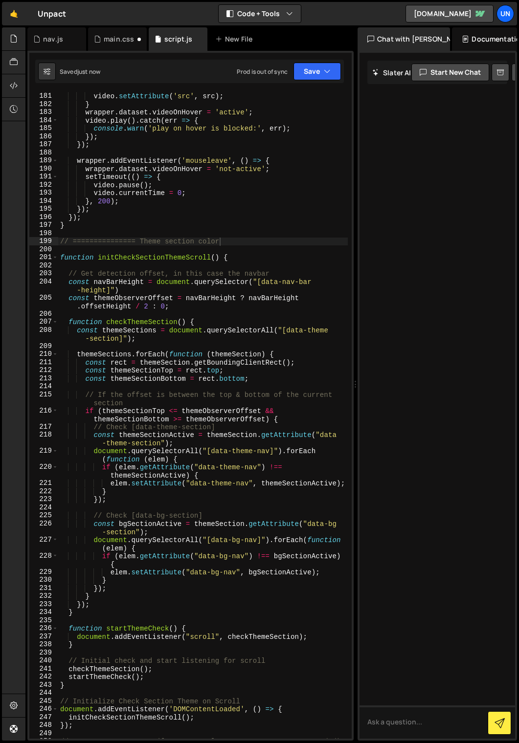
type textarea "// If the offset is between the top & bottom of the current section"
click at [155, 399] on div "if ( ! video . getAttribute ( 'src' )) { video . setAttribute ( 'src' , src ) ;…" at bounding box center [202, 419] width 289 height 671
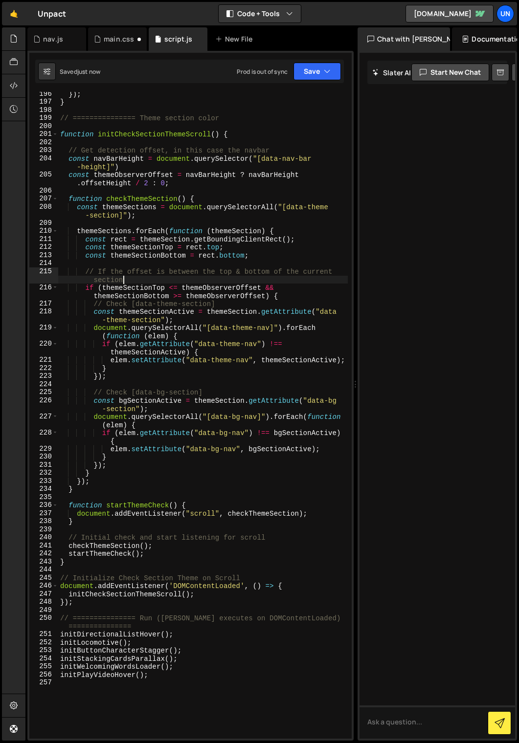
scroll to position [1736, 0]
click at [113, 43] on div "main.css" at bounding box center [119, 39] width 30 height 10
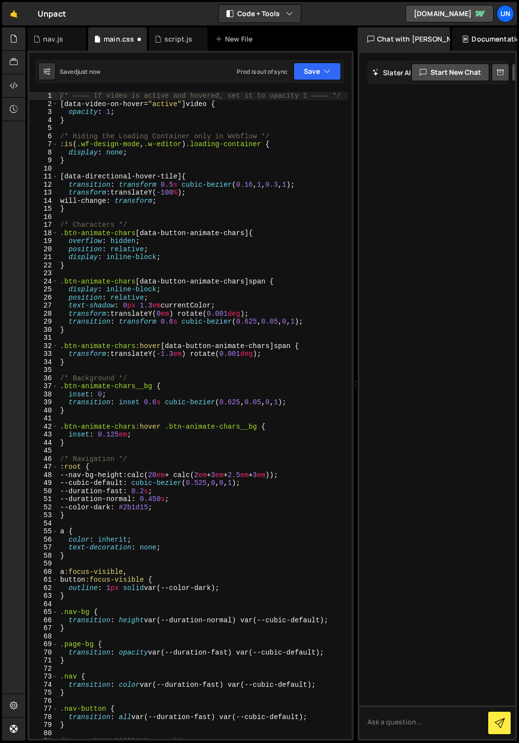
drag, startPoint x: 68, startPoint y: 96, endPoint x: 75, endPoint y: 103, distance: 9.3
click at [68, 96] on div "/* ———— If video is active and hovered, set it to opacity 1 ———— */ [ data-vide…" at bounding box center [202, 423] width 289 height 663
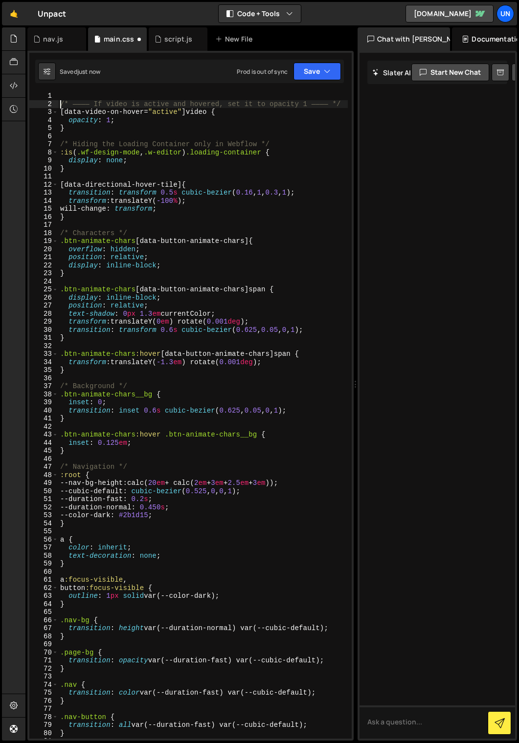
type textarea "/* ———— If video is active and hovered, set it to opacity 1 ———— */"
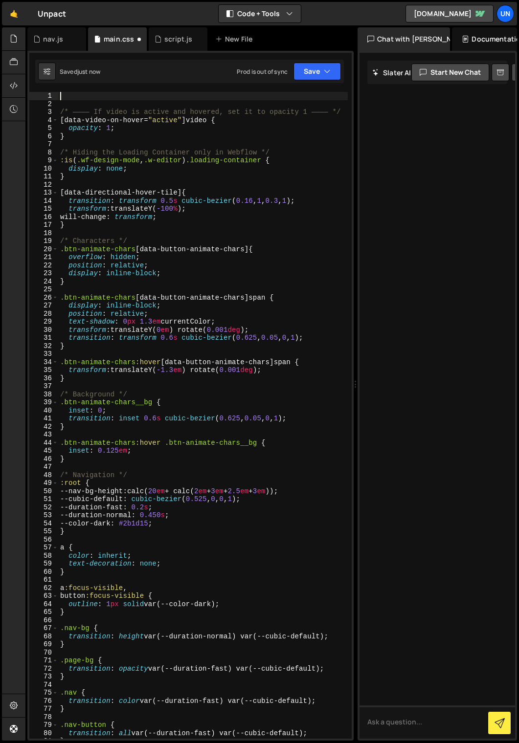
paste textarea "/* ———— If video is active and hovered, set it to opacity 1 ———— */"
type textarea "/* ———— If video is active and hovered, set it to opacity 1 ———— */"
paste textarea "/* ———— If video is active and hovered, set it to opacity 1 ———— */"
drag, startPoint x: 180, startPoint y: 93, endPoint x: 308, endPoint y: 98, distance: 127.7
click at [308, 98] on div "/* ———— If video is active and hovered, set it to opacity 1 ———— */ /* ———— If …" at bounding box center [202, 423] width 289 height 663
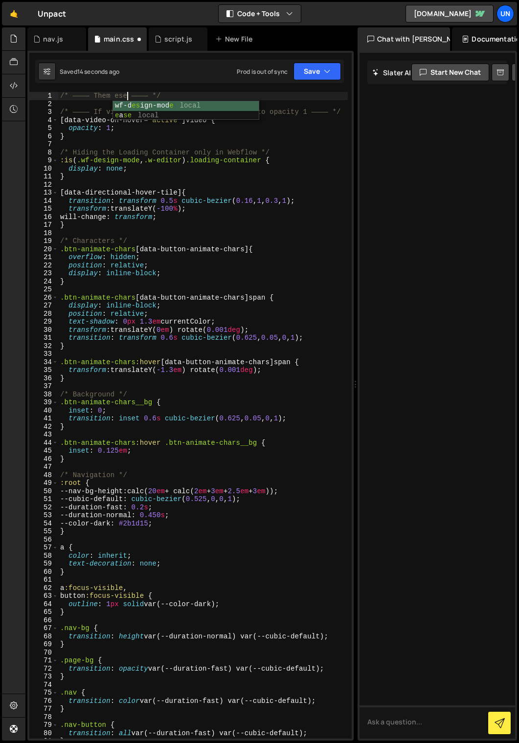
scroll to position [0, 4]
type textarea "/* ———— Theme sections ———— */"
click at [223, 100] on div "/* ———— Theme sections ———— */ /* ———— If video is active and hovered, set it t…" at bounding box center [202, 423] width 289 height 663
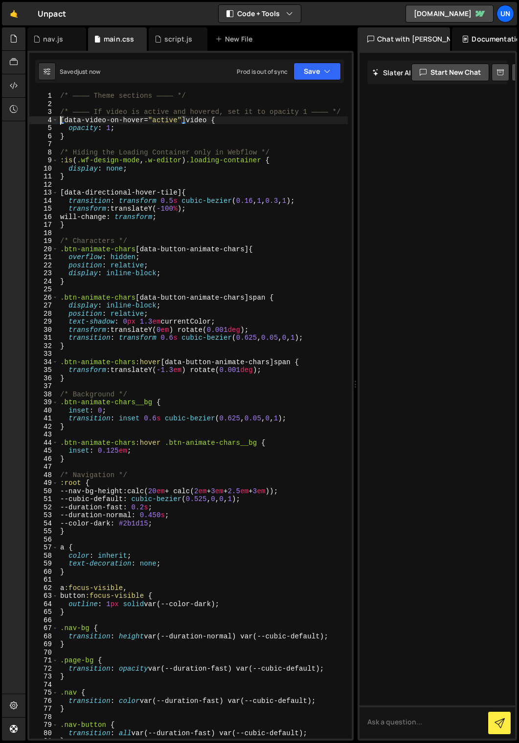
type textarea "[data-video-on-hover="active"] video {"
click at [80, 103] on div "/* ———— Theme sections ———— */ /* ———— If video is active and hovered, set it t…" at bounding box center [202, 423] width 289 height 663
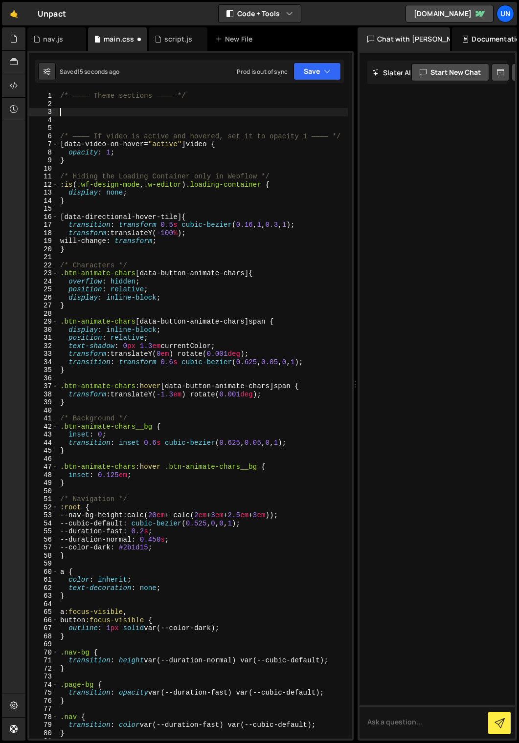
paste textarea "}"
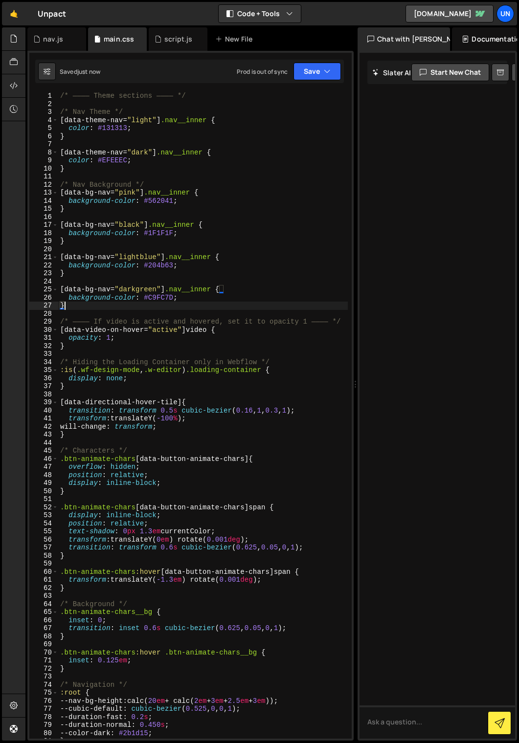
type textarea "}"
click at [173, 35] on div "script.js" at bounding box center [178, 39] width 28 height 10
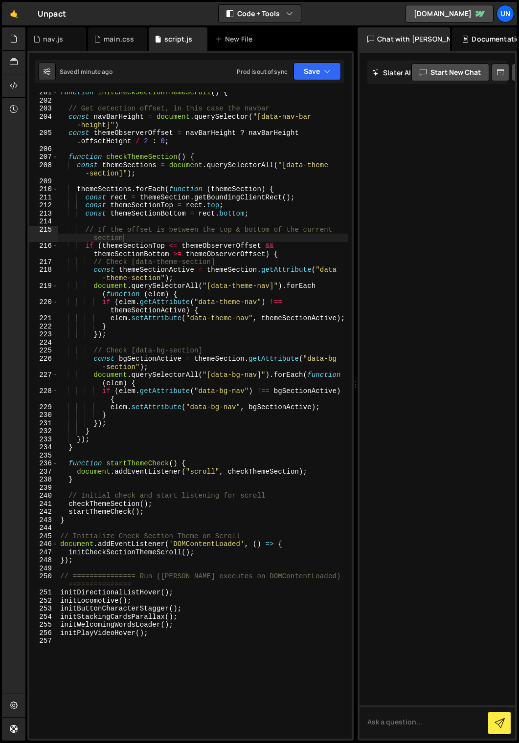
scroll to position [1782, 0]
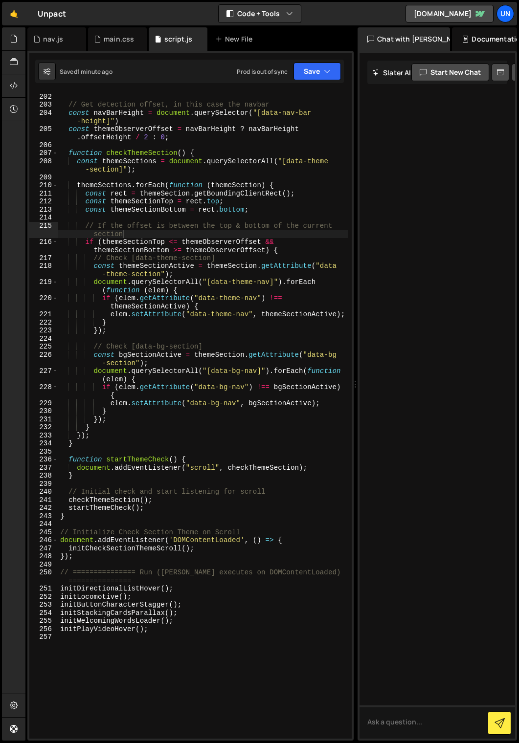
type textarea "initCheckSectionThemeScroll();"
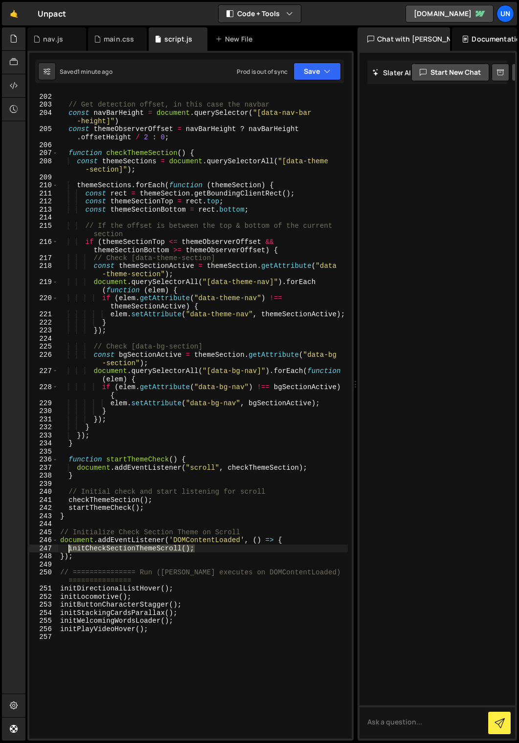
drag, startPoint x: 187, startPoint y: 550, endPoint x: 66, endPoint y: 548, distance: 121.3
click at [66, 548] on div "function initCheckSectionThemeScroll ( ) { // Get detection offset, in this cas…" at bounding box center [202, 416] width 289 height 663
click at [164, 594] on div "function initCheckSectionThemeScroll ( ) { // Get detection offset, in this cas…" at bounding box center [202, 416] width 289 height 663
type textarea "initPlayVideoHover();"
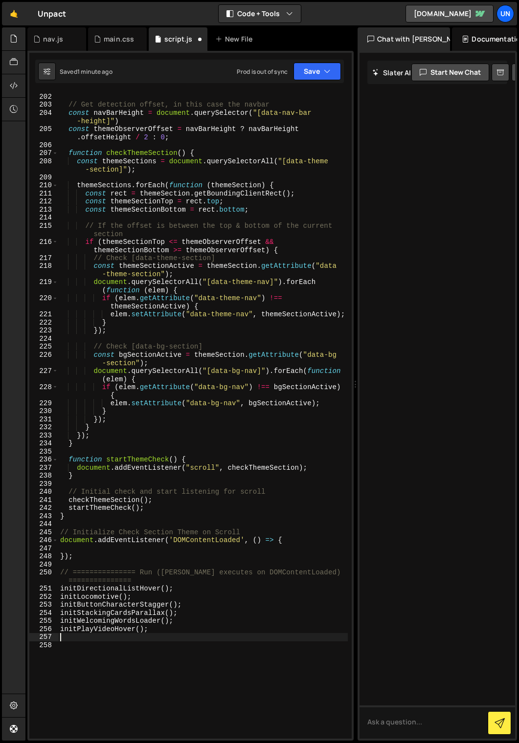
paste textarea "initCheckSectionThemeScroll();"
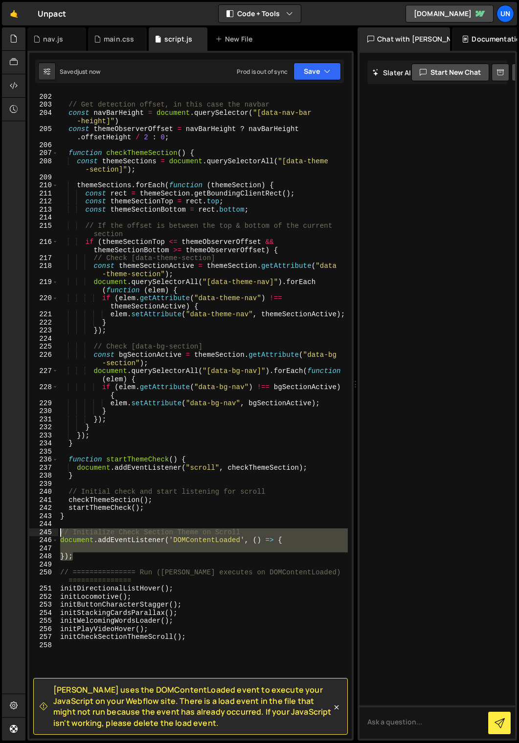
drag, startPoint x: 57, startPoint y: 542, endPoint x: 50, endPoint y: 529, distance: 14.0
click at [50, 529] on div "initCheckSectionThemeScroll(); 201 202 203 204 205 206 207 208 209 210 211 212 …" at bounding box center [190, 415] width 322 height 647
type textarea "// Initialize Check Section Theme on Scroll document.addEventListener('DOMConte…"
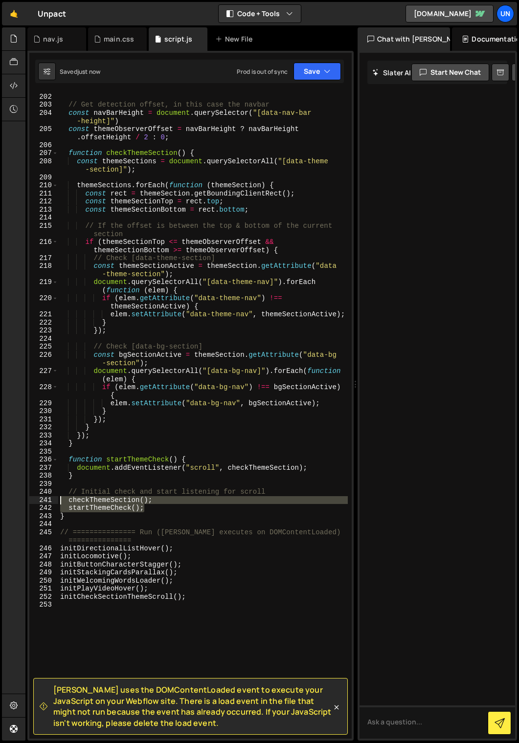
drag, startPoint x: 142, startPoint y: 511, endPoint x: 56, endPoint y: 498, distance: 87.5
click at [56, 498] on div "// =============== Run ([PERSON_NAME] executes on DOMContentLoaded) ===========…" at bounding box center [190, 415] width 322 height 647
click at [207, 594] on div "function initCheckSectionThemeScroll ( ) { // Get detection offset, in this cas…" at bounding box center [202, 416] width 289 height 663
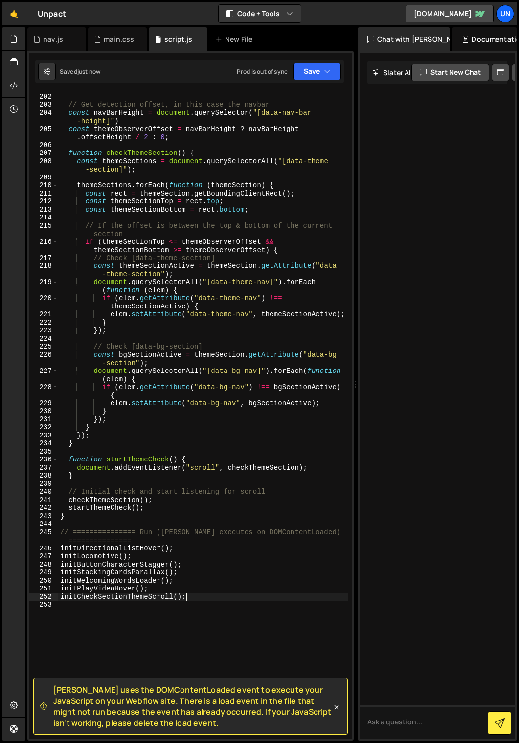
click at [157, 591] on div "function initCheckSectionThemeScroll ( ) { // Get detection offset, in this cas…" at bounding box center [202, 416] width 289 height 663
type textarea "initPlayVideoHover();"
paste textarea "startThemeCheck();"
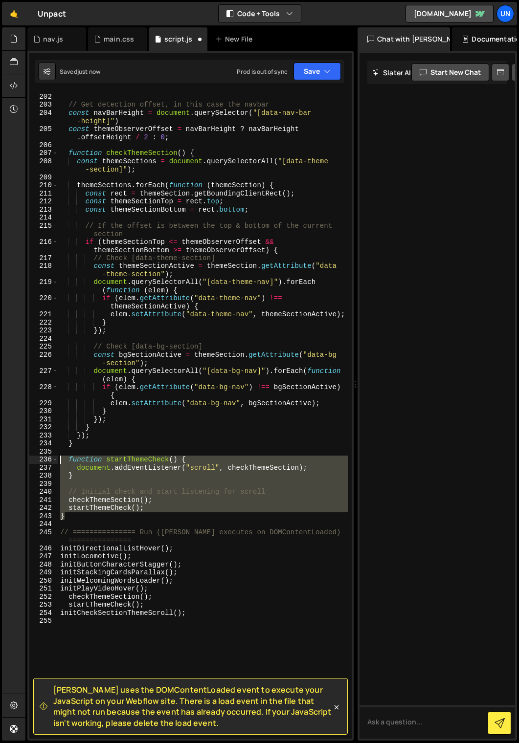
drag, startPoint x: 80, startPoint y: 515, endPoint x: 85, endPoint y: 467, distance: 48.2
click at [56, 459] on div "startThemeCheck(); 201 202 203 204 205 206 207 208 209 210 211 212 213 214 215 …" at bounding box center [190, 415] width 322 height 647
type textarea "function startThemeCheck() { document.addEventListener("scroll", checkThemeSect…"
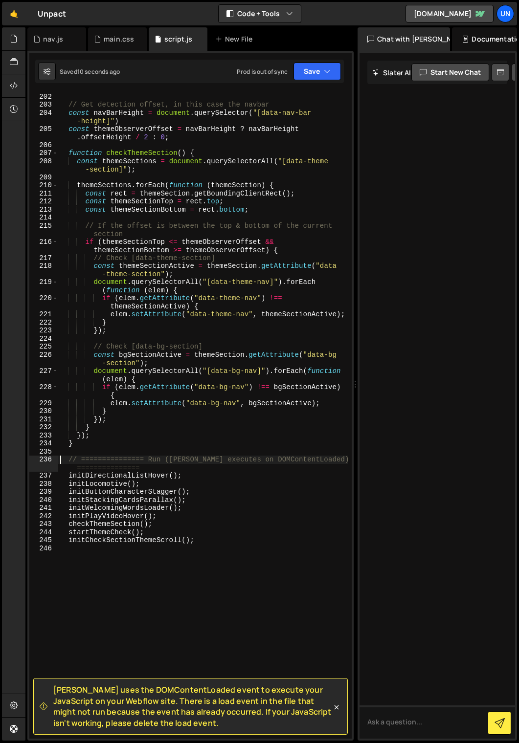
click at [154, 432] on div "function initCheckSectionThemeScroll ( ) { // Get detection offset, in this cas…" at bounding box center [202, 416] width 289 height 663
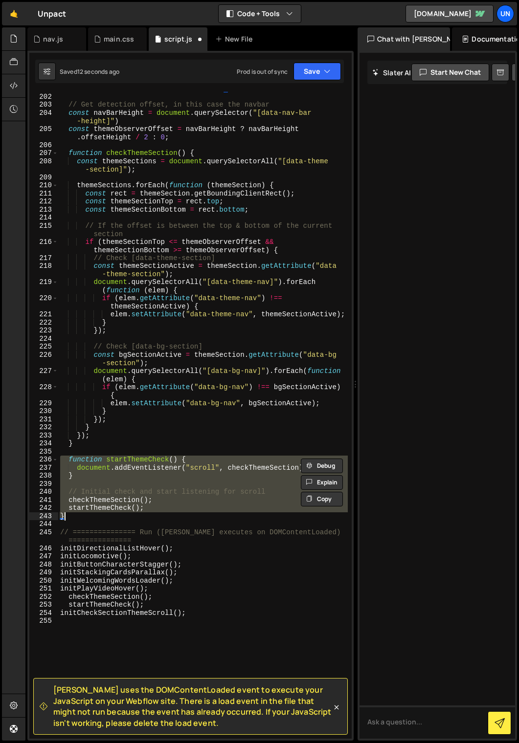
click at [161, 491] on div "function initCheckSectionThemeScroll ( ) { // Get detection offset, in this cas…" at bounding box center [202, 415] width 289 height 647
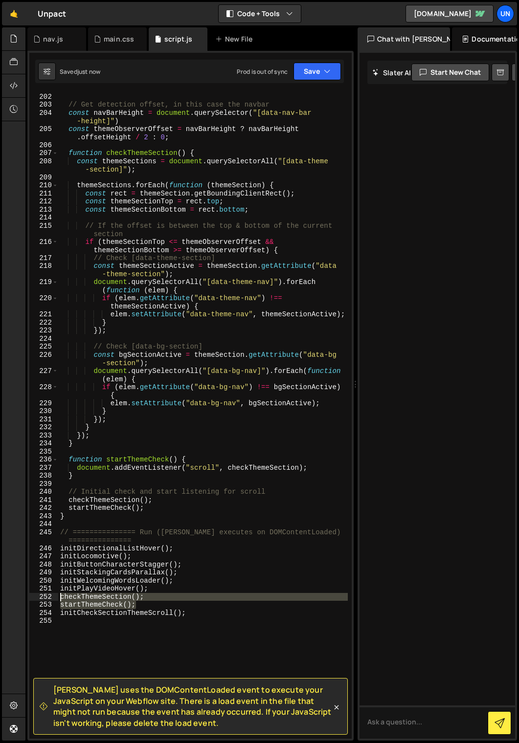
drag, startPoint x: 146, startPoint y: 606, endPoint x: 34, endPoint y: 598, distance: 112.8
click at [32, 594] on div "// Initial check and start listening for scroll 201 202 203 204 205 206 207 208…" at bounding box center [190, 415] width 322 height 647
type textarea "checkThemeSection(); startThemeCheck();"
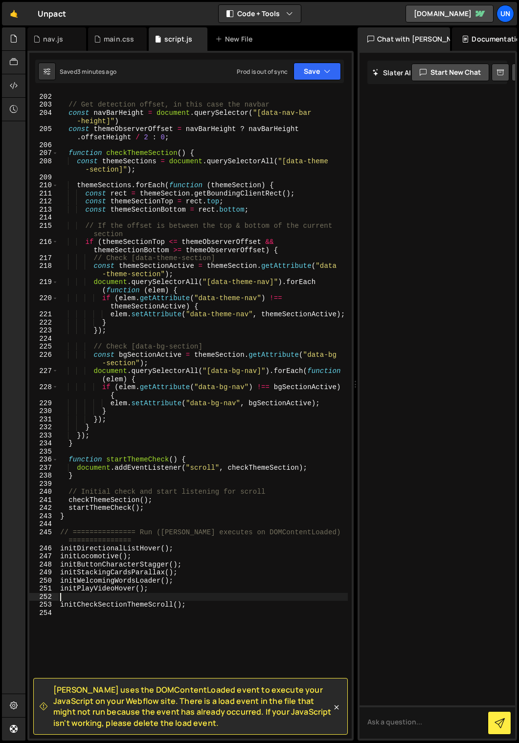
click at [154, 594] on div "function initCheckSectionThemeScroll ( ) { // Get detection offset, in this cas…" at bounding box center [202, 416] width 289 height 663
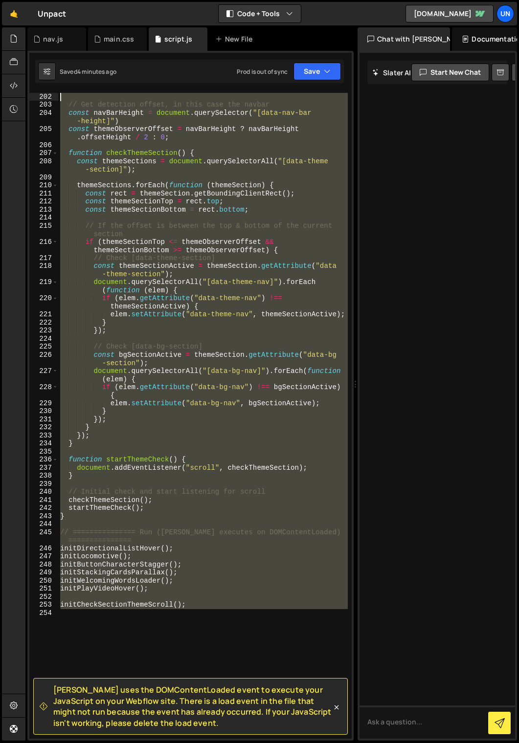
drag, startPoint x: 92, startPoint y: 635, endPoint x: 46, endPoint y: 96, distance: 540.2
click at [46, 96] on div "201 202 203 204 205 206 207 208 209 210 211 212 213 214 215 216 217 218 219 220…" at bounding box center [190, 415] width 322 height 647
type textarea "// Get detection offset, in this case the navbar"
drag, startPoint x: 198, startPoint y: 614, endPoint x: 202, endPoint y: 608, distance: 6.6
click at [198, 594] on div "function initCheckSectionThemeScroll ( ) { // Get detection offset, in this cas…" at bounding box center [202, 415] width 289 height 647
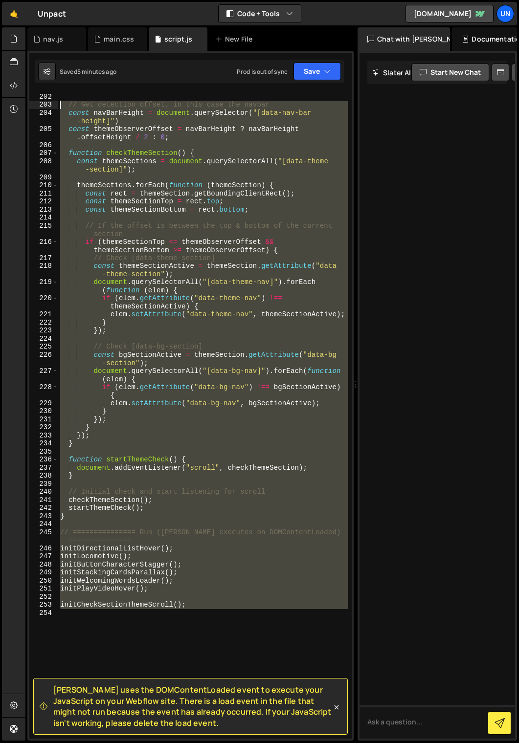
drag, startPoint x: 185, startPoint y: 567, endPoint x: 213, endPoint y: 211, distance: 357.1
click at [60, 104] on div "function initCheckSectionThemeScroll ( ) { // Get detection offset, in this cas…" at bounding box center [202, 416] width 289 height 663
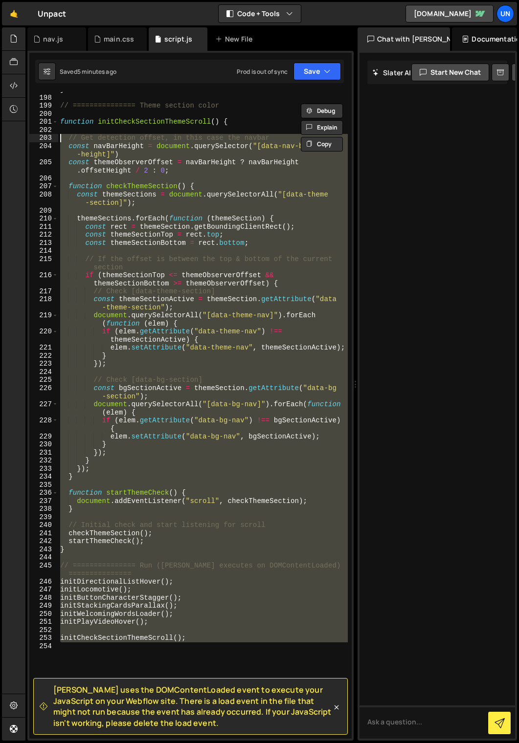
scroll to position [1738, 0]
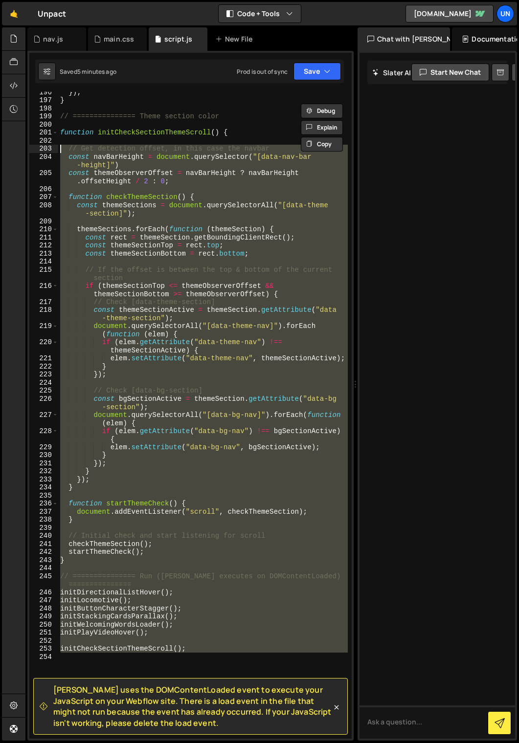
drag, startPoint x: 63, startPoint y: 135, endPoint x: 64, endPoint y: 129, distance: 6.0
click at [63, 134] on div "}) ; } // =============== Theme section color function initCheckSectionThemeScr…" at bounding box center [202, 419] width 289 height 663
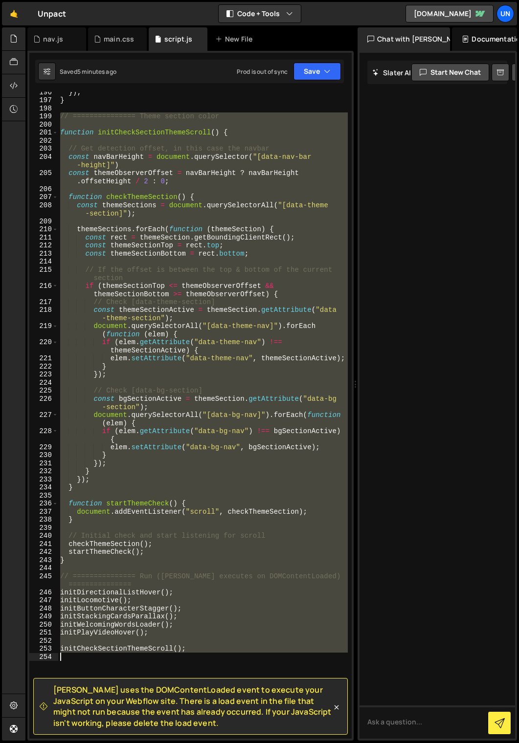
drag, startPoint x: 60, startPoint y: 117, endPoint x: 219, endPoint y: 770, distance: 671.6
click at [219, 594] on html "Projects [GEOGRAPHIC_DATA] Blog Un Projects Your Teams Account Upgrade Logout" at bounding box center [259, 371] width 519 height 743
click at [76, 558] on div "}) ; } // =============== Theme section color function initCheckSectionThemeScr…" at bounding box center [202, 415] width 289 height 647
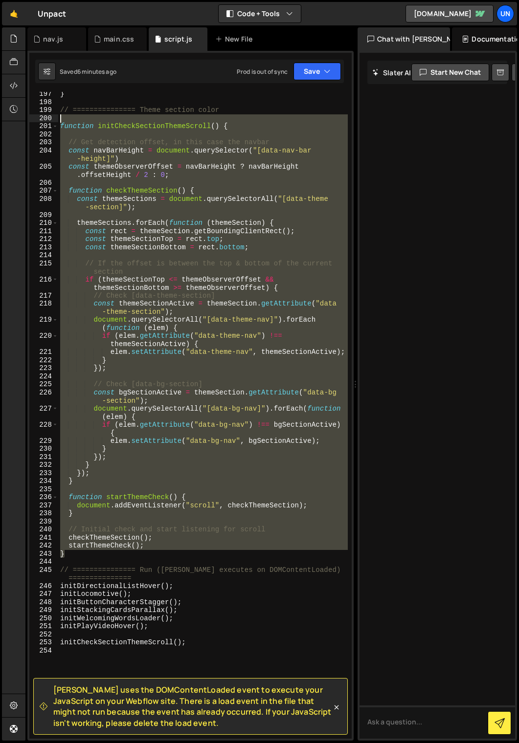
scroll to position [1744, 0]
drag, startPoint x: 74, startPoint y: 561, endPoint x: 50, endPoint y: 118, distance: 443.1
click at [50, 118] on div "} 197 198 199 200 201 202 203 204 205 206 207 208 209 210 211 212 213 214 215 2…" at bounding box center [190, 415] width 322 height 647
type textarea "function initCheckSectionThemeScroll() {"
paste textarea
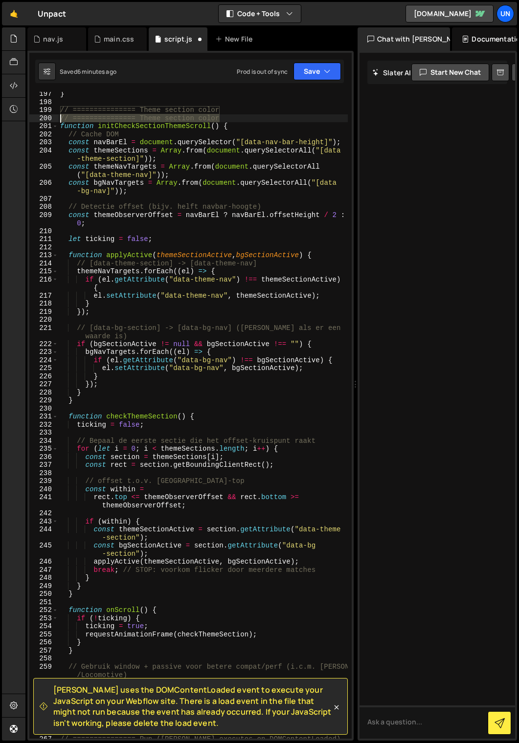
drag, startPoint x: 222, startPoint y: 118, endPoint x: 47, endPoint y: 115, distance: 175.1
click at [47, 115] on div "197 198 199 200 201 202 203 204 205 206 207 208 209 210 211 212 213 214 215 216…" at bounding box center [190, 415] width 322 height 647
type textarea "// =============== Theme section color"
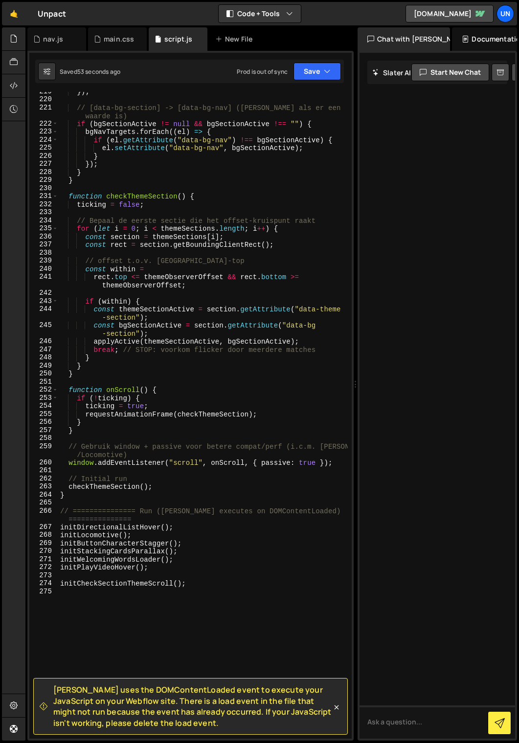
scroll to position [1965, 0]
click at [152, 575] on div "}) ; // [data-bg-section] -> [data-bg-nav] ([PERSON_NAME] als er een waarde is)…" at bounding box center [202, 419] width 289 height 663
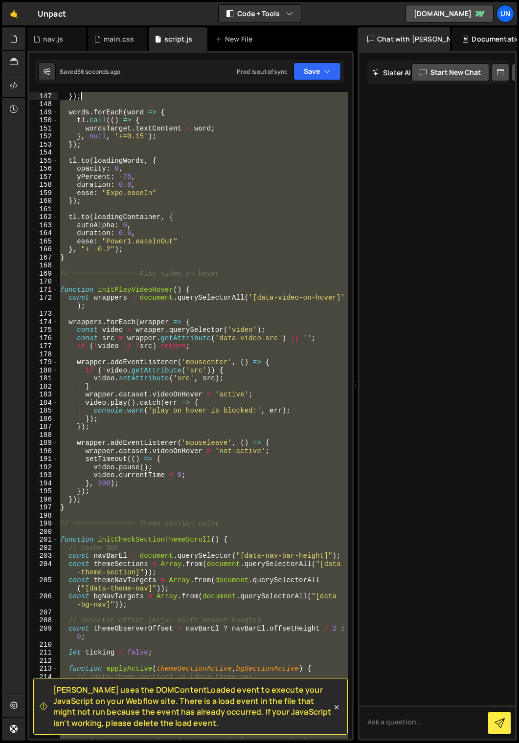
scroll to position [1275, 0]
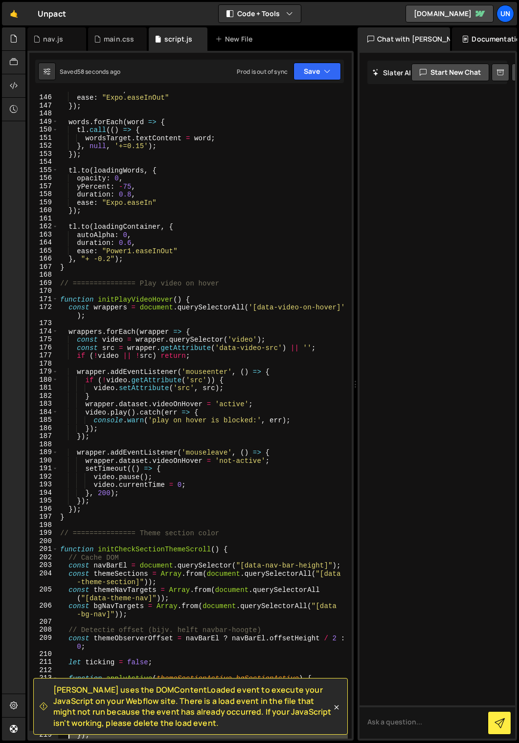
drag, startPoint x: 121, startPoint y: 593, endPoint x: 107, endPoint y: 637, distance: 46.2
click at [85, 53] on div "[PERSON_NAME] uses the DOMContentLoaded event to execute your JavaScript on you…" at bounding box center [190, 53] width 322 height 0
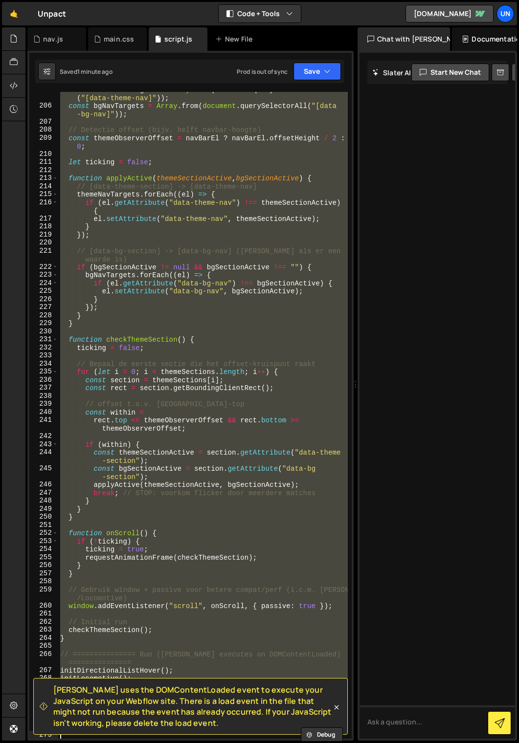
scroll to position [1822, 0]
drag, startPoint x: 60, startPoint y: 355, endPoint x: 255, endPoint y: 770, distance: 458.6
click at [255, 594] on html "Projects [GEOGRAPHIC_DATA] Blog Un Projects Your Teams Account Upgrade Logout" at bounding box center [259, 371] width 519 height 743
type textarea "initCheckSectionThemeScroll();"
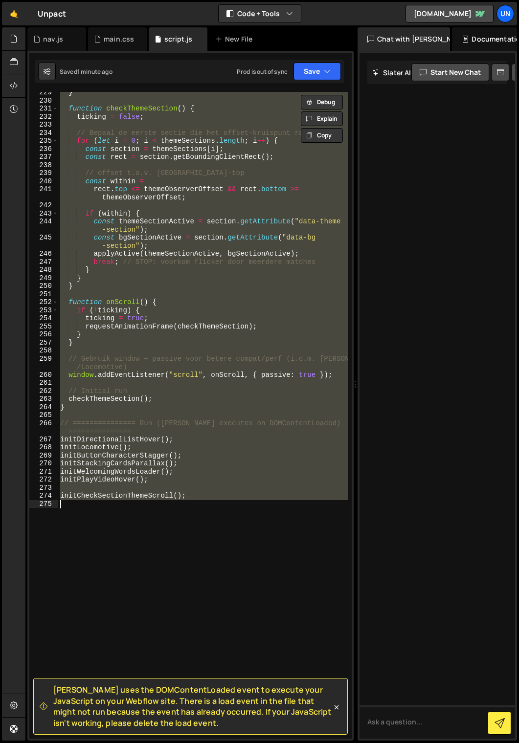
drag, startPoint x: 129, startPoint y: 574, endPoint x: 118, endPoint y: 533, distance: 42.9
click at [129, 574] on div "} function checkThemeSection ( ) { ticking = false ; // Bepaal de eerste sectie…" at bounding box center [202, 415] width 289 height 647
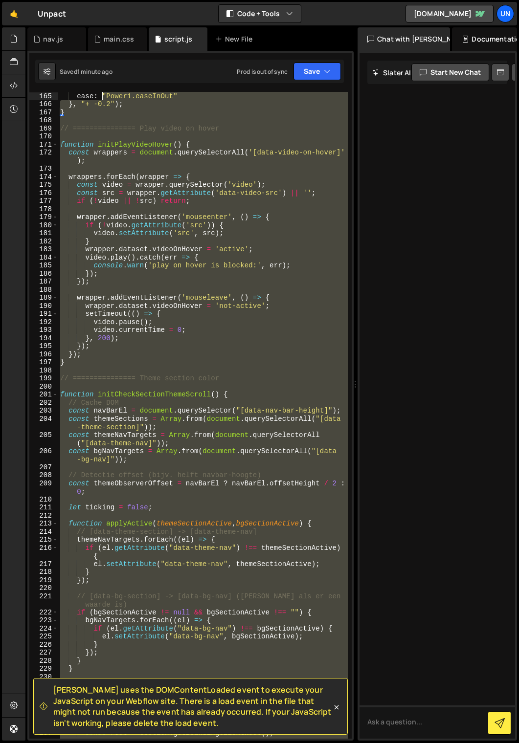
scroll to position [1404, 0]
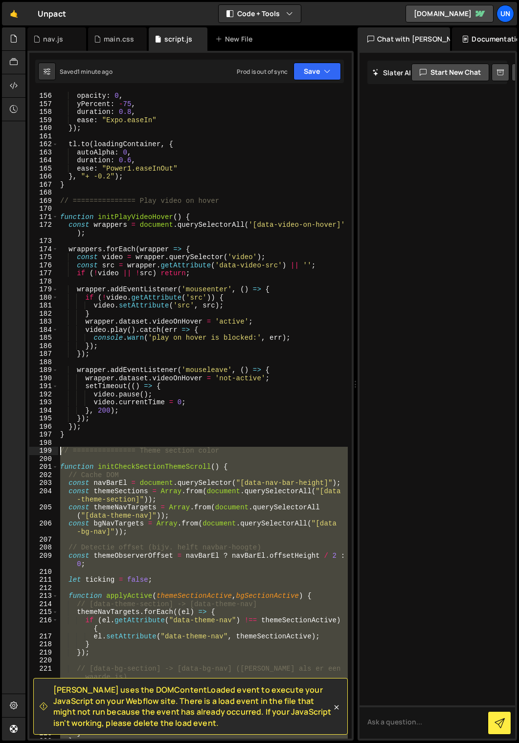
drag, startPoint x: 105, startPoint y: 484, endPoint x: 51, endPoint y: 451, distance: 63.4
click at [51, 451] on div "156 157 158 159 160 161 162 163 164 165 166 167 168 169 170 171 172 173 174 175…" at bounding box center [190, 415] width 322 height 647
type textarea "// =============== Theme section color"
paste textarea
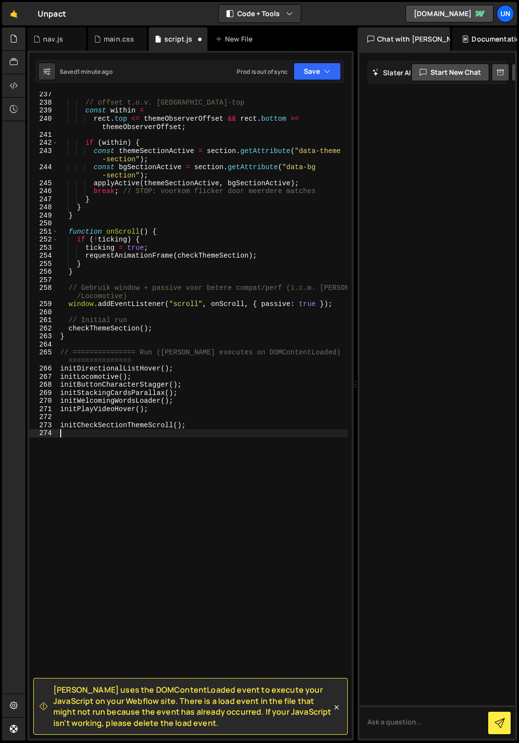
scroll to position [2115, 0]
drag, startPoint x: 52, startPoint y: 691, endPoint x: 190, endPoint y: 690, distance: 137.4
click at [190, 594] on div "[PERSON_NAME] uses the DOMContentLoaded event to execute your JavaScript on you…" at bounding box center [186, 706] width 292 height 44
copy span "[PERSON_NAME] uses the DOMContentLoaded"
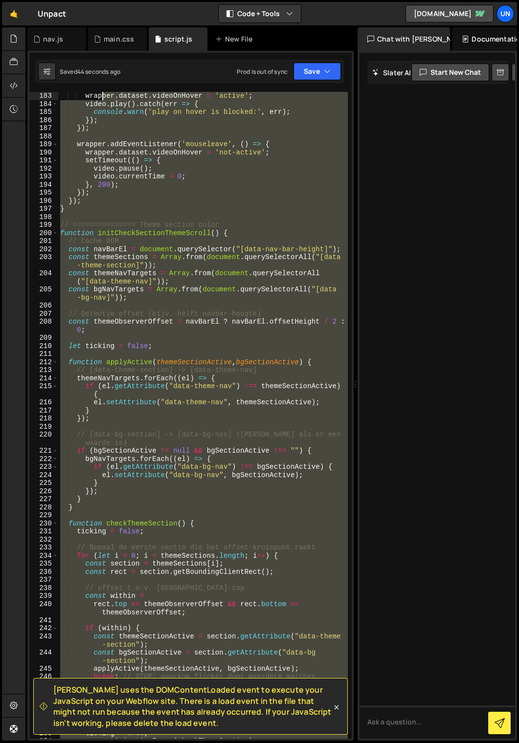
scroll to position [1404, 0]
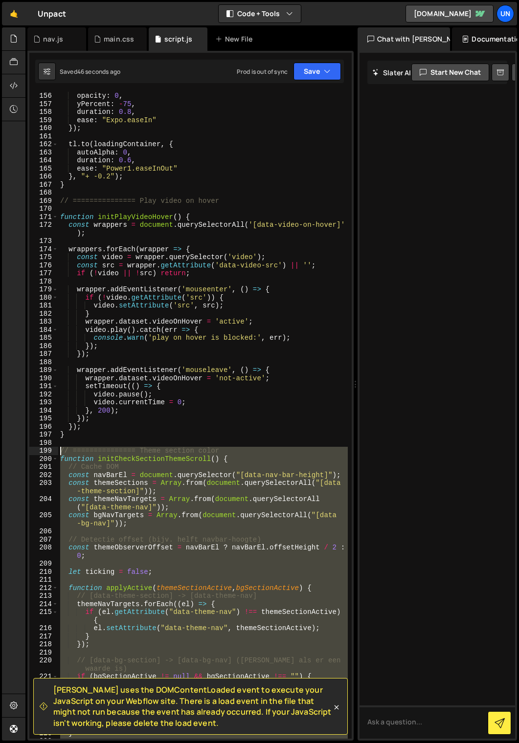
drag, startPoint x: 77, startPoint y: 441, endPoint x: 57, endPoint y: 454, distance: 23.7
click at [57, 454] on div "156 157 158 159 160 161 162 163 164 165 166 167 168 169 170 171 172 173 174 175…" at bounding box center [190, 415] width 322 height 647
type textarea "// =============== Theme section color function initCheckSectionThemeScroll() {"
paste textarea
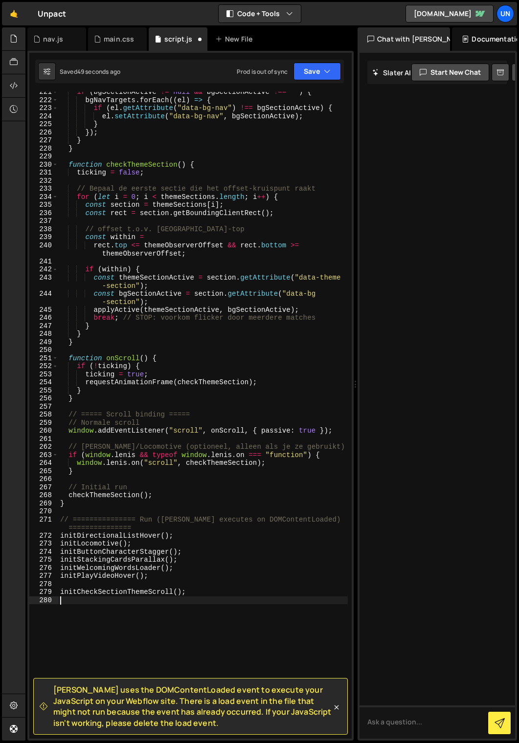
scroll to position [2009, 0]
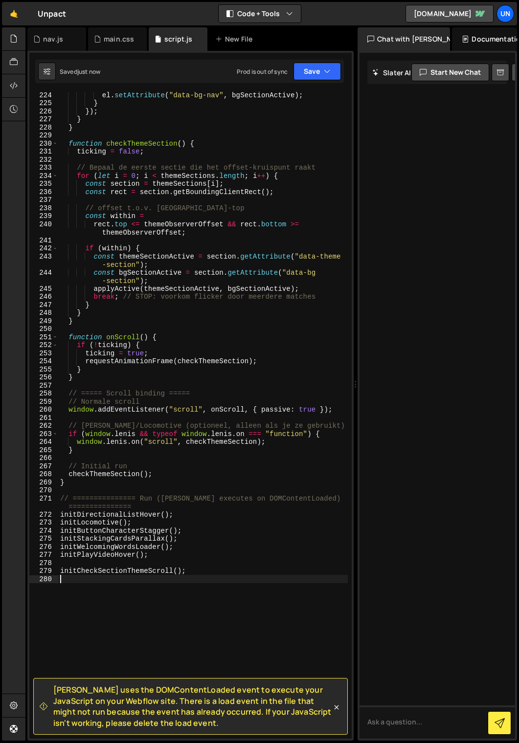
click at [183, 523] on div "el . setAttribute ( "data-bg-nav" , bgSectionActive ) ; } }) ; } } function che…" at bounding box center [202, 422] width 289 height 663
type textarea "initLocomotive();"
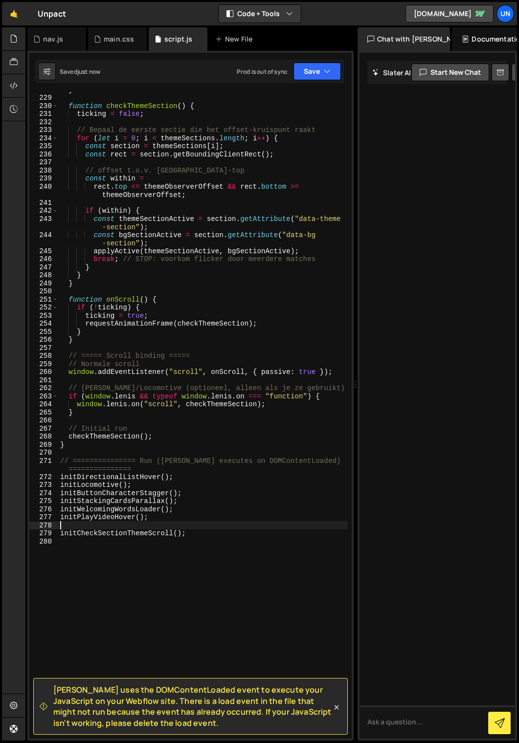
click at [169, 523] on div "} function checkThemeSection ( ) { ticking = false ; // Bepaal de eerste sectie…" at bounding box center [202, 417] width 289 height 663
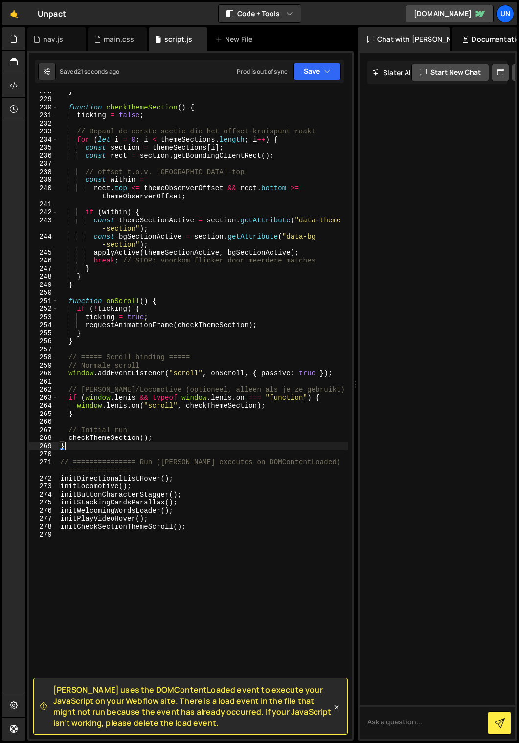
click at [236, 446] on div "} function checkThemeSection ( ) { ticking = false ; // Bepaal de eerste sectie…" at bounding box center [202, 418] width 289 height 663
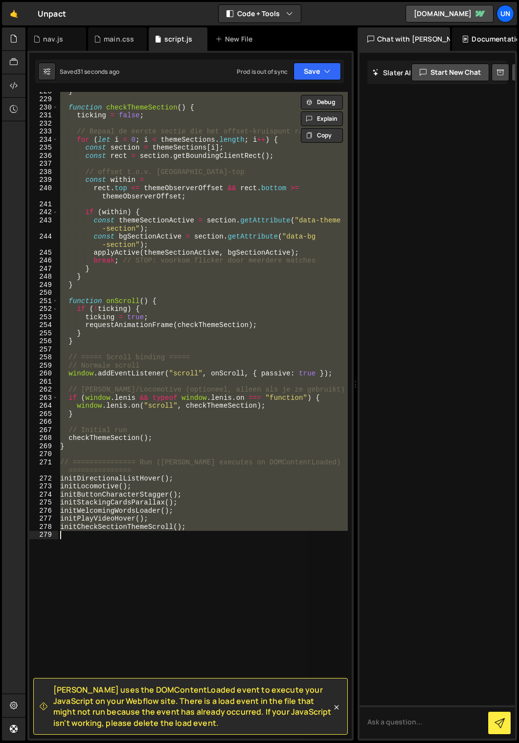
drag, startPoint x: 223, startPoint y: 413, endPoint x: 212, endPoint y: 420, distance: 13.7
click at [223, 413] on div "} function checkThemeSection ( ) { ticking = false ; // Bepaal de eerste sectie…" at bounding box center [202, 415] width 289 height 647
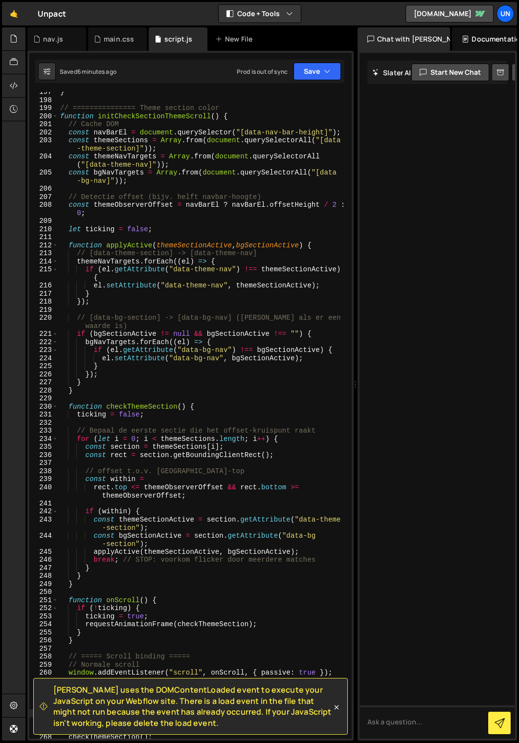
scroll to position [1697, 0]
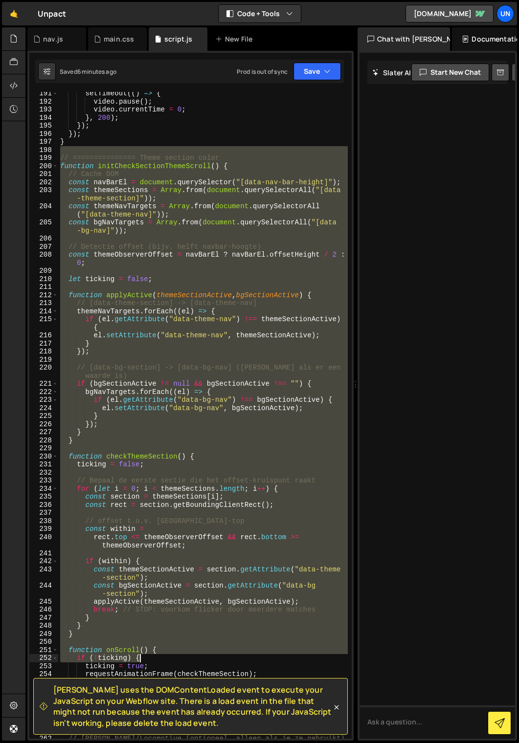
drag, startPoint x: 72, startPoint y: 152, endPoint x: 177, endPoint y: 637, distance: 496.7
click at [177, 594] on div "setTimeout (( ) => { video . pause ( ) ; video . currentTime = 0 ; } , 200 ) ; …" at bounding box center [202, 420] width 289 height 663
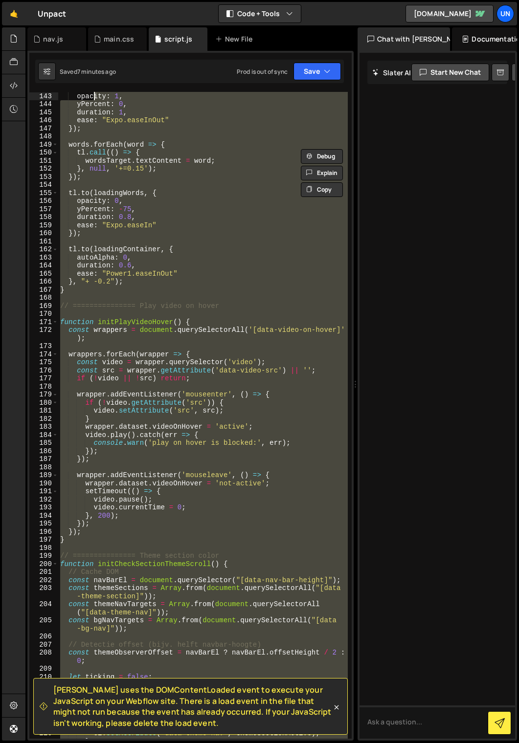
scroll to position [1057, 0]
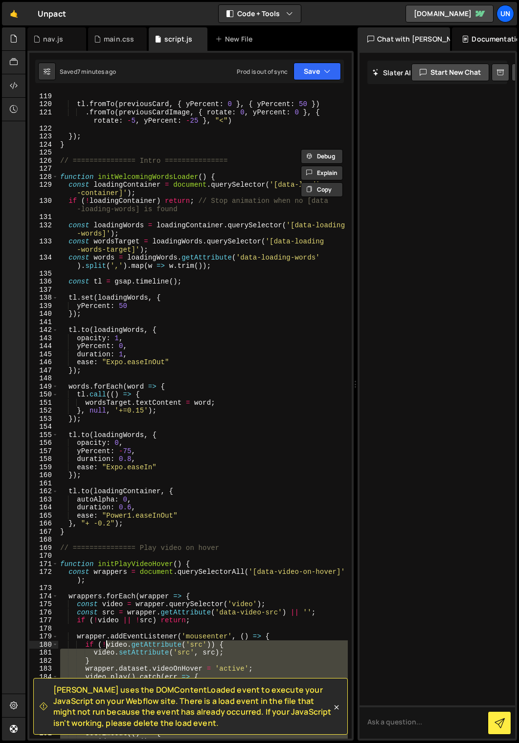
drag, startPoint x: 81, startPoint y: 406, endPoint x: 106, endPoint y: 636, distance: 231.1
click at [107, 594] on div "tl . fromTo ( previousCard , { yPercent : 0 } , { yPercent : 50 }) . fromTo ( p…" at bounding box center [202, 423] width 289 height 663
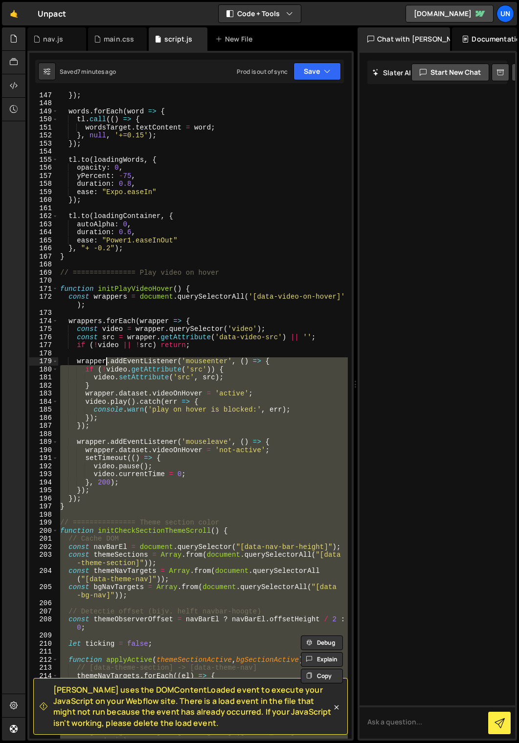
scroll to position [1350, 0]
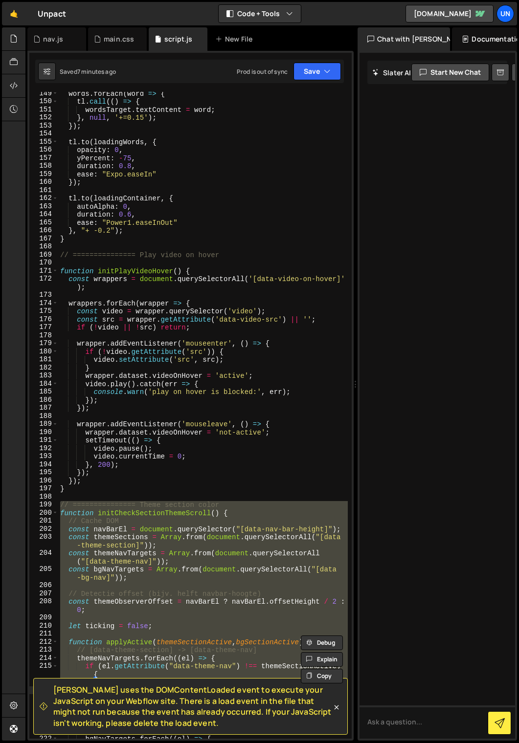
drag, startPoint x: 60, startPoint y: 507, endPoint x: 190, endPoint y: 684, distance: 219.2
click at [191, 53] on div "[PERSON_NAME] uses the DOMContentLoaded event to execute your JavaScript on you…" at bounding box center [190, 53] width 322 height 0
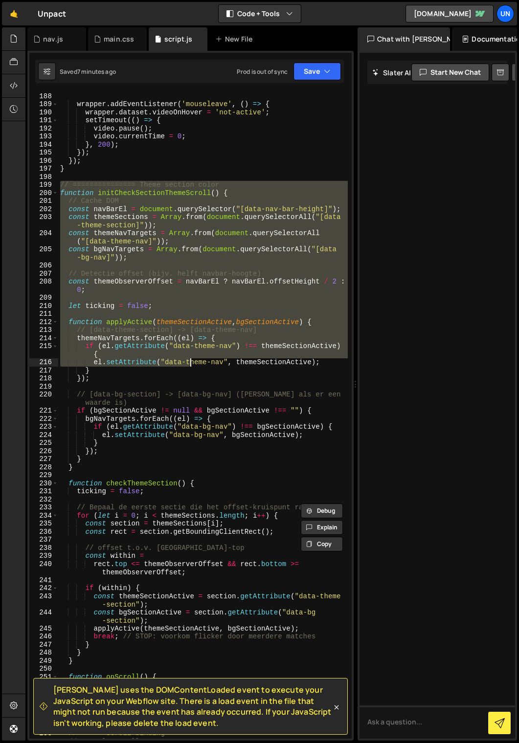
scroll to position [1670, 0]
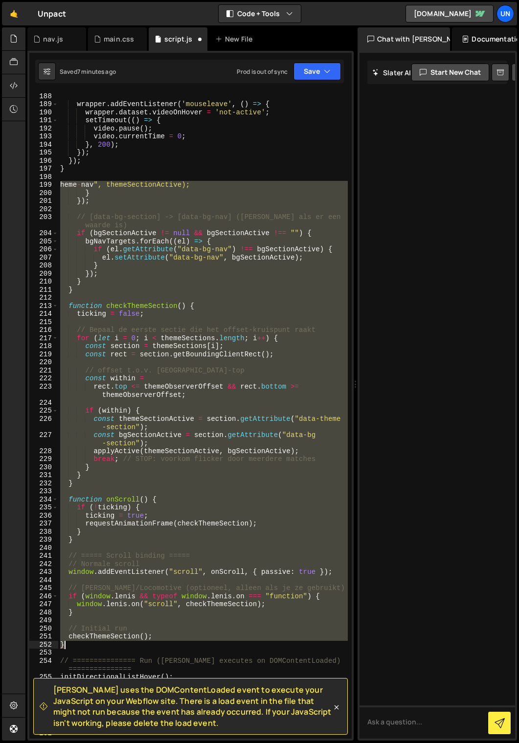
drag, startPoint x: 60, startPoint y: 184, endPoint x: 189, endPoint y: 645, distance: 478.9
click at [189, 594] on div "}) ; wrapper . addEventListener ( 'mouseleave' , ( ) => { wrapper . dataset . v…" at bounding box center [202, 415] width 289 height 663
type textarea "checkThemeSection(); }"
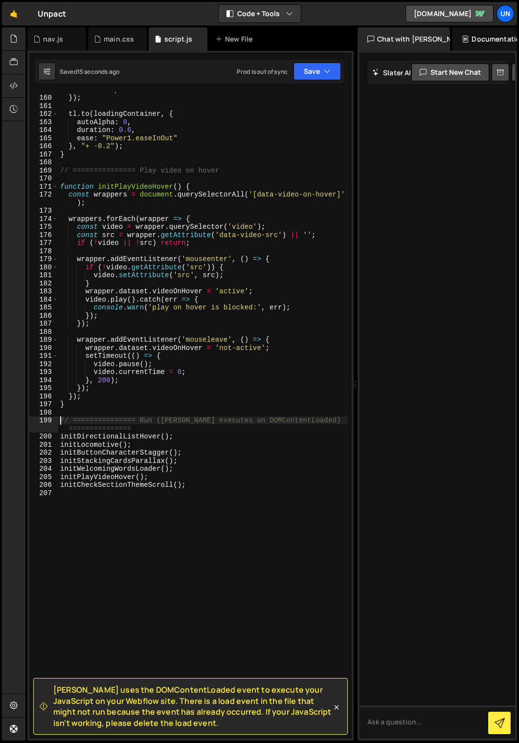
scroll to position [1414, 0]
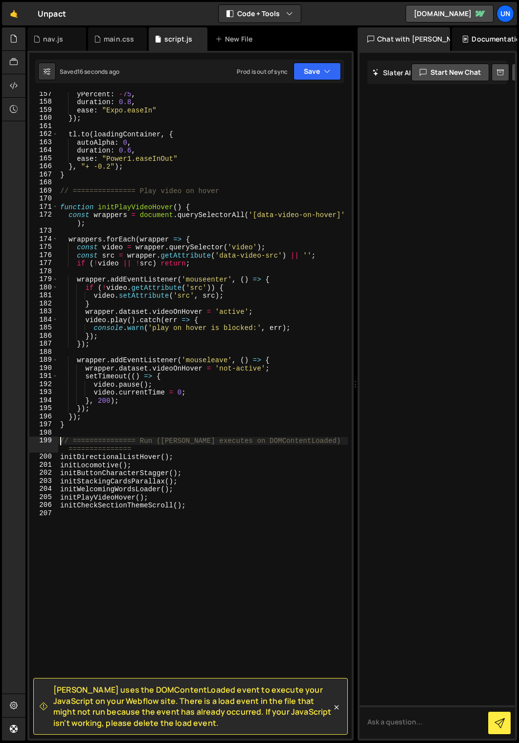
click at [247, 483] on div "yPercent : - 75 , duration : 0.8 , ease : "Expo.easeIn" }) ; tl . to ( loadingC…" at bounding box center [202, 421] width 289 height 663
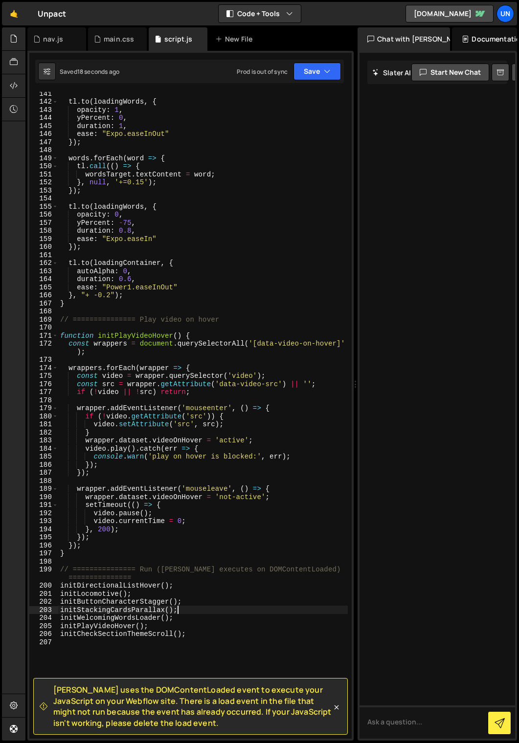
scroll to position [1274, 0]
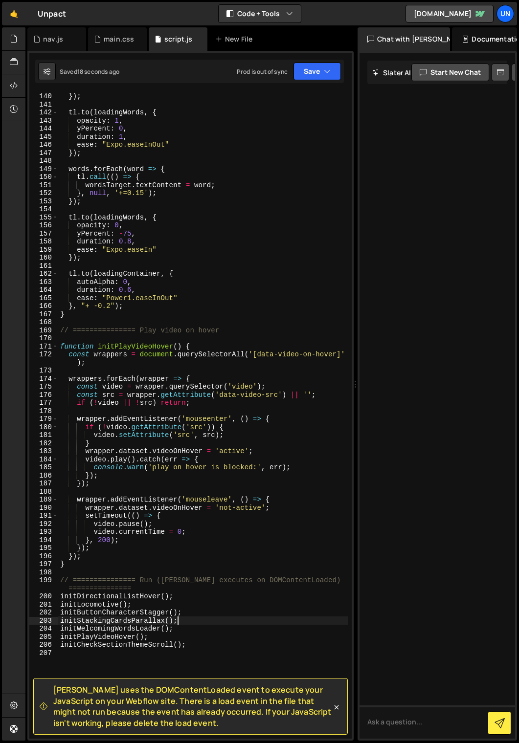
click at [209, 471] on div "yPercent : 50 }) ; tl . to ( loadingWords , { opacity : 1 , yPercent : 0 , dura…" at bounding box center [202, 415] width 289 height 663
type textarea "console.warn('play on hover is blocked:', err);"
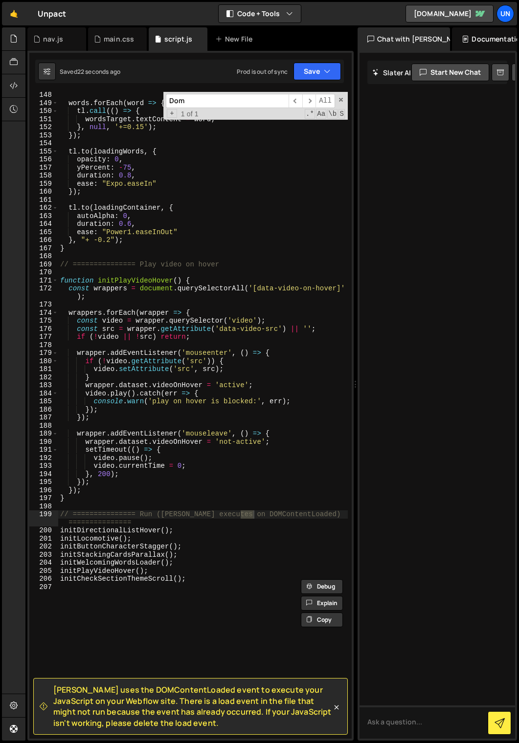
scroll to position [1381, 0]
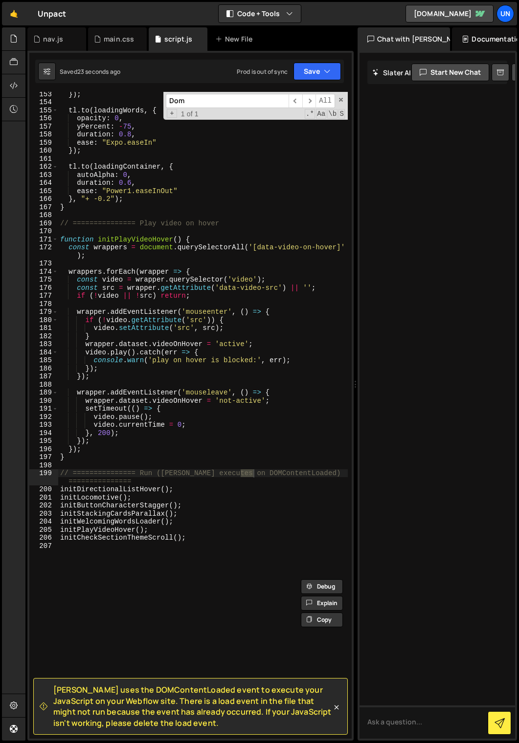
type input "Dom"
type textarea "initCheckSectionThemeScroll();"
drag, startPoint x: 192, startPoint y: 542, endPoint x: 40, endPoint y: 537, distance: 152.6
click at [40, 537] on div "initCheckSectionThemeScroll(); 153 154 155 156 157 158 159 160 161 162 163 164 …" at bounding box center [190, 415] width 322 height 647
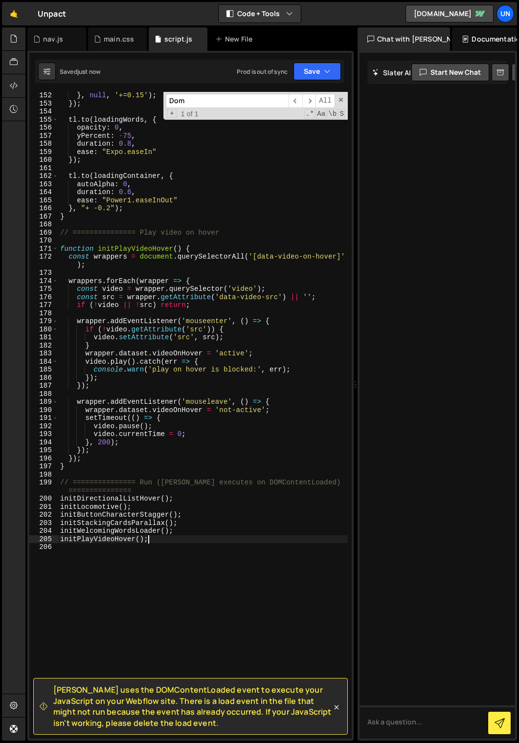
scroll to position [1368, 0]
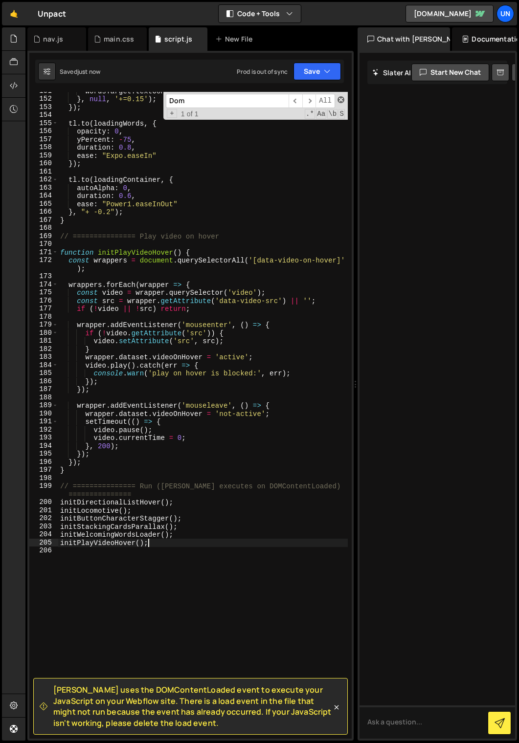
click at [341, 99] on span at bounding box center [340, 99] width 7 height 7
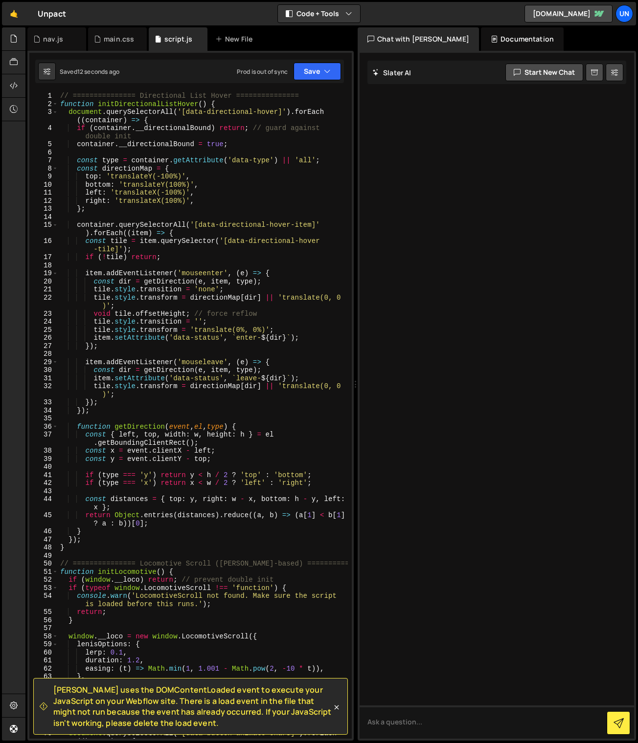
scroll to position [0, 0]
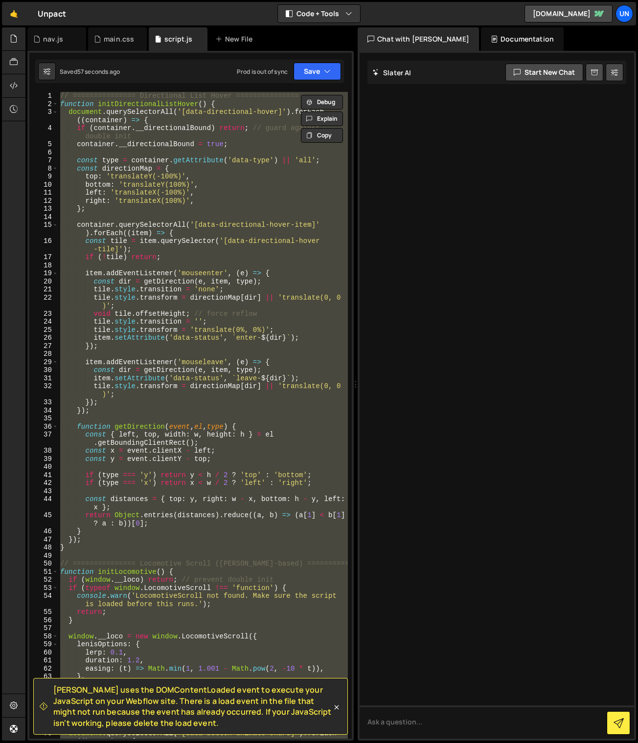
click at [188, 577] on div "// =============== Directional List Hover =============== function initDirectio…" at bounding box center [202, 415] width 289 height 647
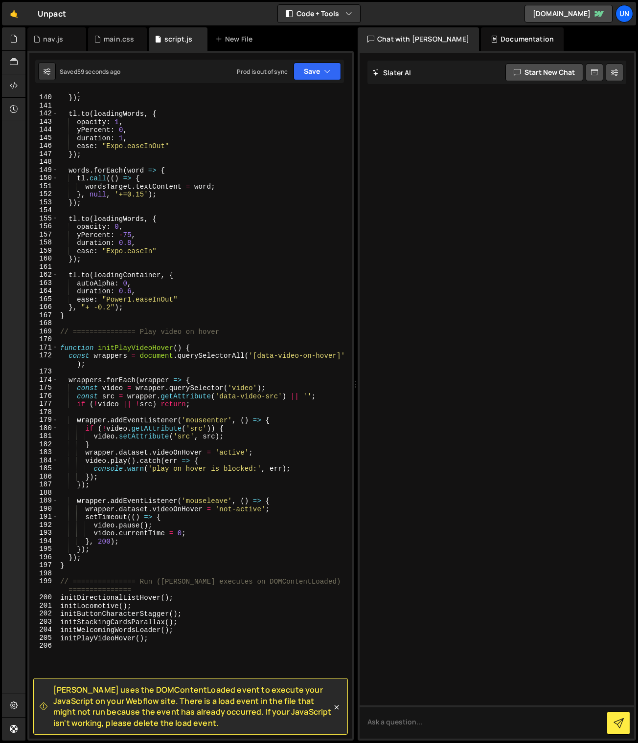
scroll to position [1437, 0]
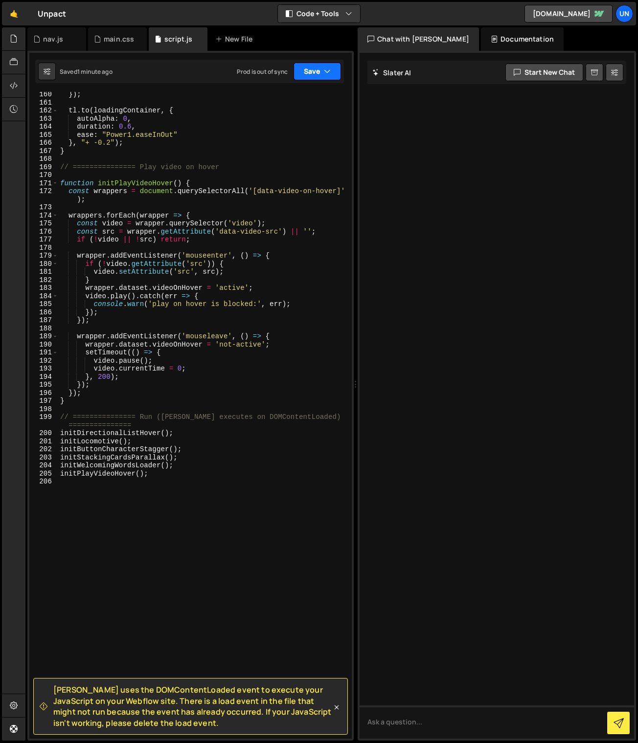
click at [316, 74] on button "Save" at bounding box center [316, 72] width 47 height 18
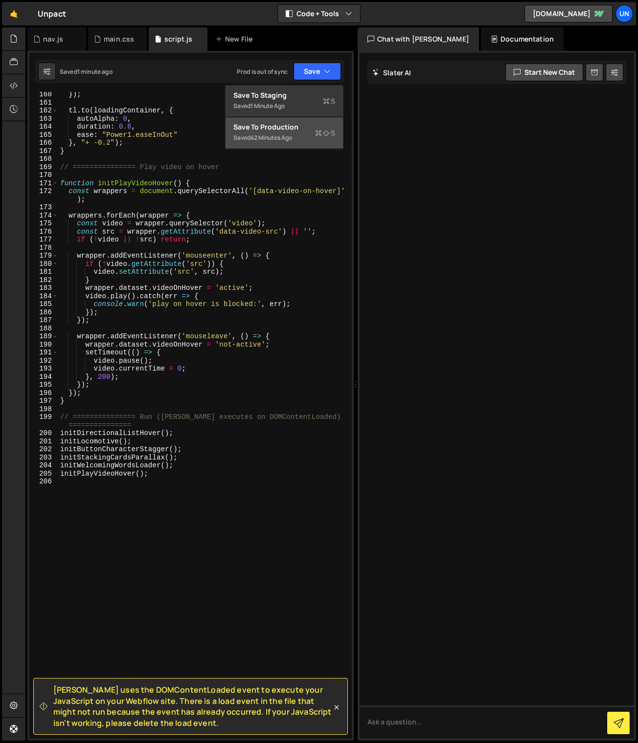
click at [303, 127] on div "Save to Production S" at bounding box center [284, 127] width 102 height 10
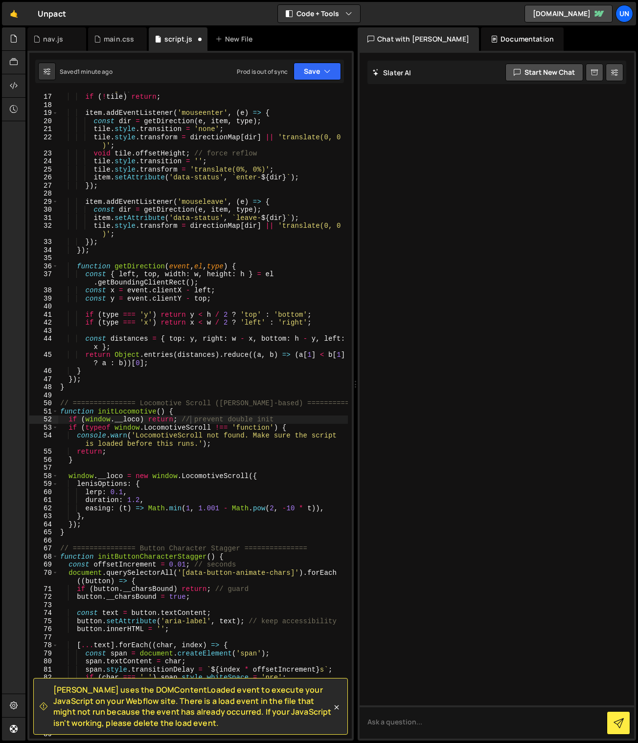
scroll to position [160, 0]
click at [313, 73] on button "Save" at bounding box center [316, 72] width 47 height 18
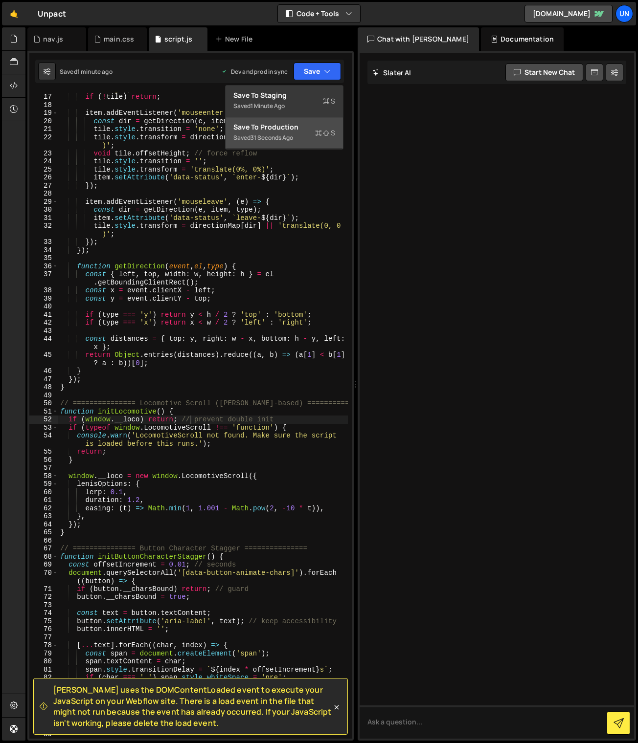
click at [300, 128] on div "Save to Production S" at bounding box center [284, 127] width 102 height 10
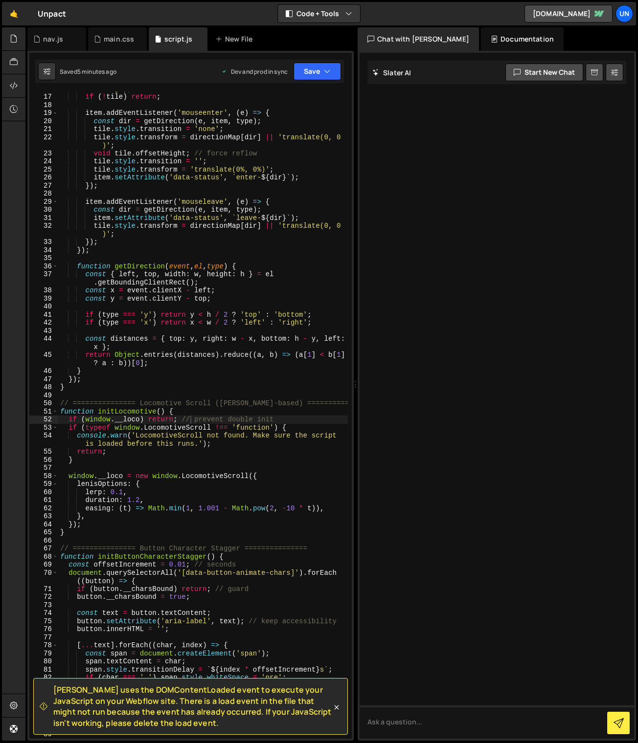
type textarea "duration: 1.2,"
click at [158, 501] on div "const tile = item . querySelector ( '[data-directional-hover -tile]' ) ; if ( !…" at bounding box center [202, 412] width 289 height 671
click at [108, 44] on div "main.css" at bounding box center [117, 38] width 59 height 23
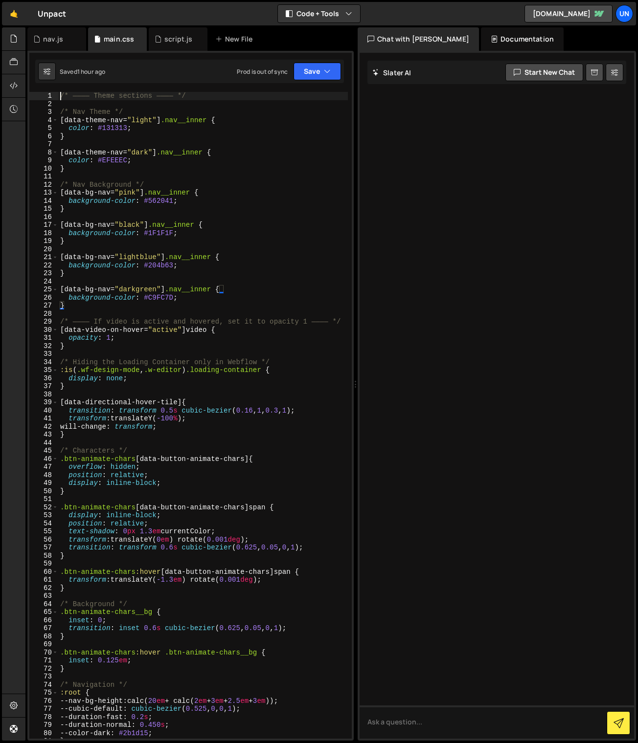
drag, startPoint x: 61, startPoint y: 95, endPoint x: 60, endPoint y: 103, distance: 7.8
click at [61, 95] on div "/* ———— Theme sections ———— */ /* Nav Theme */ [ data-theme-nav = " light " ] .…" at bounding box center [202, 423] width 289 height 663
type textarea "/* ———— Theme sections ———— */"
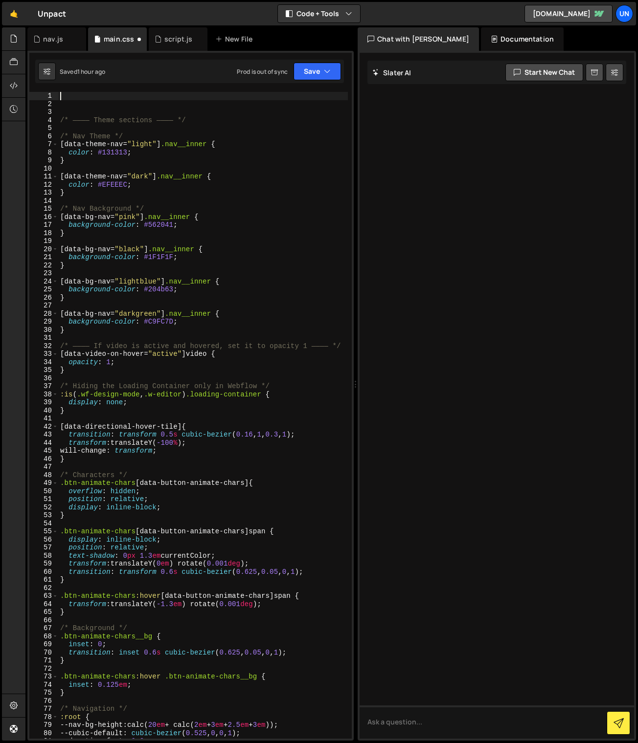
paste textarea "[URL][DOMAIN_NAME]"
type textarea "[URL][DOMAIN_NAME]"
drag, startPoint x: 148, startPoint y: 111, endPoint x: 94, endPoint y: 101, distance: 55.3
click at [148, 111] on div "/* ———— Theme sections ———— */ /* Nav Theme */ [ data-theme-nav = " light " ] .…" at bounding box center [202, 423] width 289 height 663
click at [94, 100] on div "/* ———— Theme sections ———— */ /* Nav Theme */ [ data-theme-nav = " light " ] .…" at bounding box center [202, 423] width 289 height 663
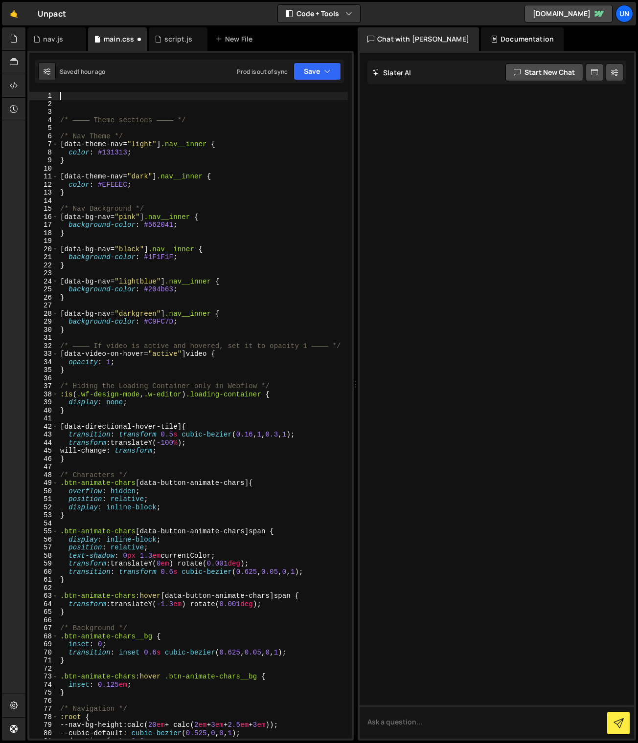
paste textarea "</style>"
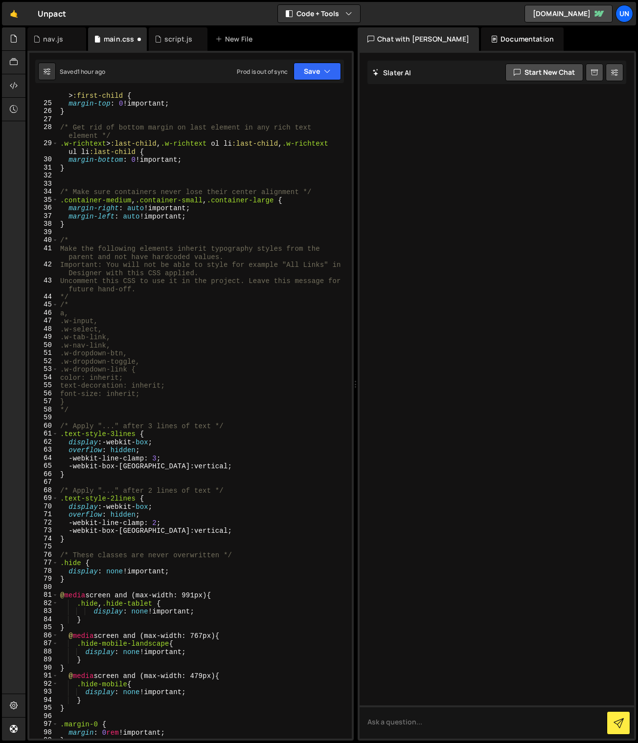
scroll to position [0, 0]
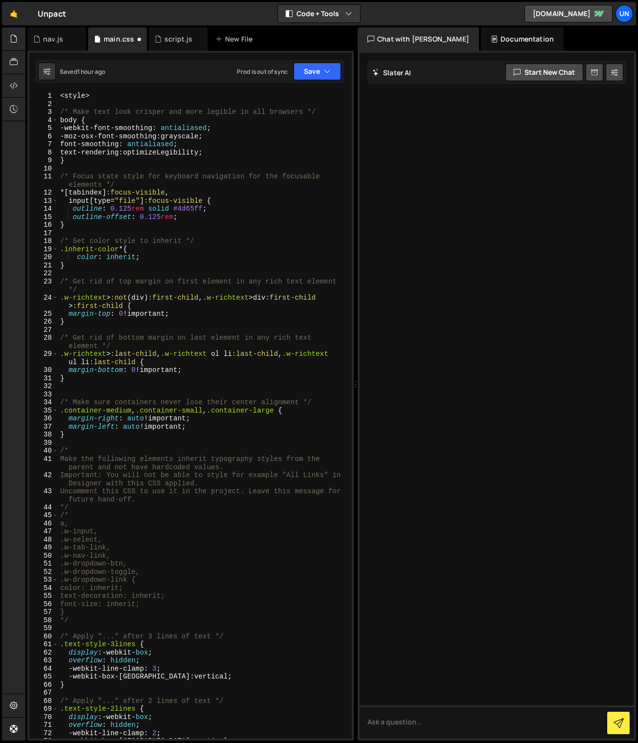
drag, startPoint x: 87, startPoint y: 95, endPoint x: 44, endPoint y: 90, distance: 42.8
click at [44, 90] on div "1 Type cmd + s to save your Javascript file. הההההההההההההההההההההההההההההההההה…" at bounding box center [190, 396] width 326 height 690
type textarea "<style>"
click at [246, 229] on div "/* Make text look crisper and more legible in all browsers */ body { -webkit-fo…" at bounding box center [202, 423] width 289 height 663
type textarea "<style>"
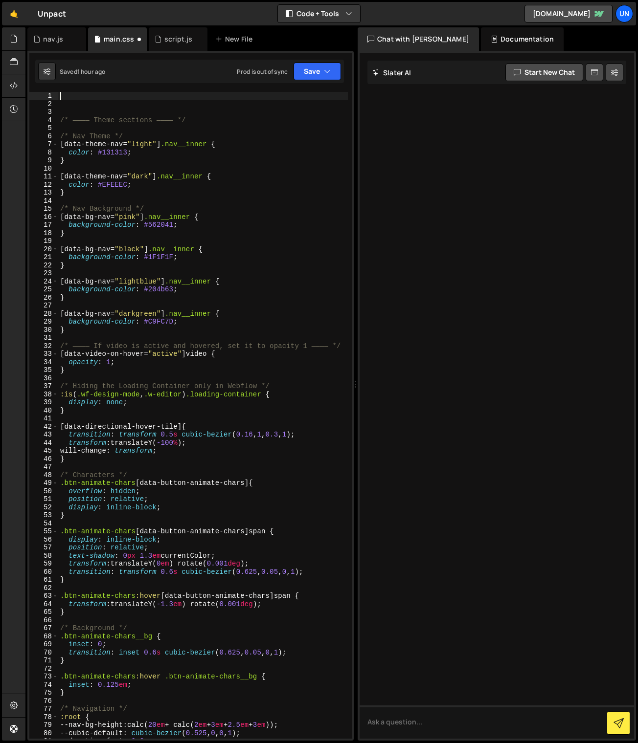
click at [75, 96] on div "/* ———— Theme sections ———— */ /* Nav Theme */ [ data-theme-nav = " light " ] .…" at bounding box center [202, 423] width 289 height 663
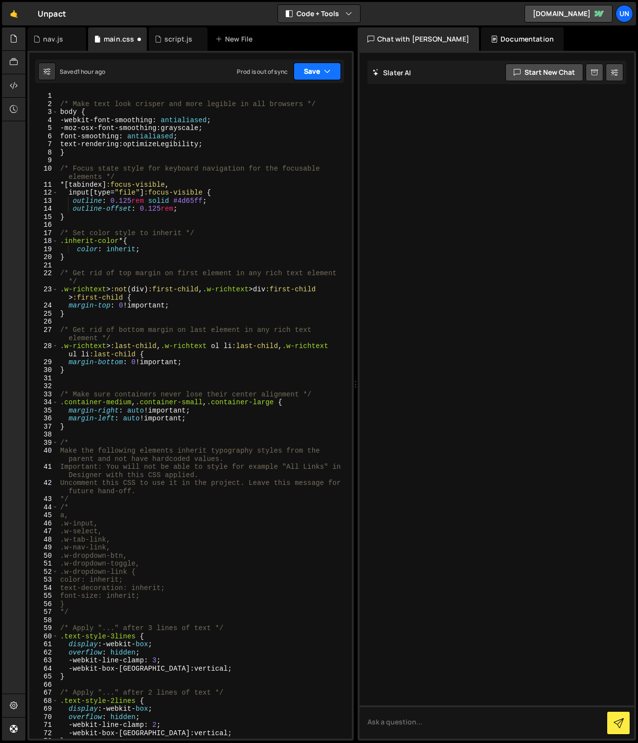
click at [309, 69] on button "Save" at bounding box center [316, 72] width 47 height 18
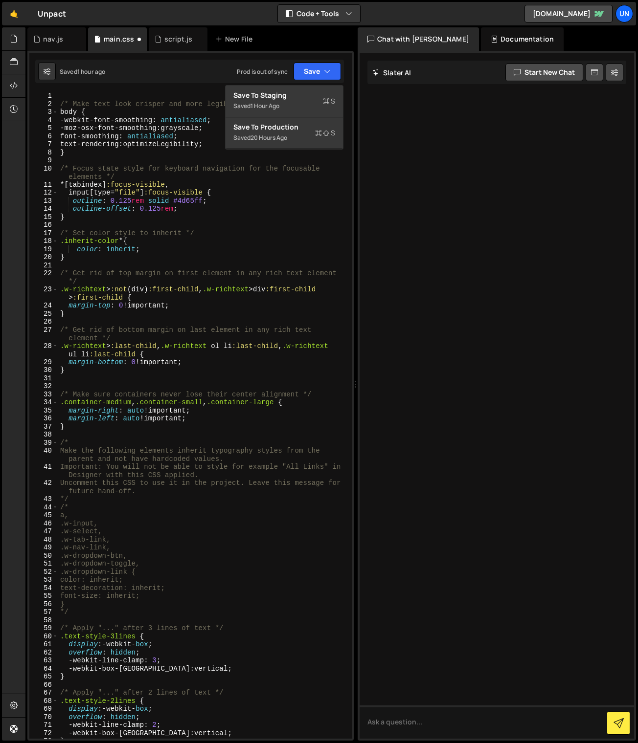
click at [169, 70] on div "Saved 1 hour ago Prod is out of sync Upgrade to Edit Save Save to Staging S Sav…" at bounding box center [189, 71] width 309 height 23
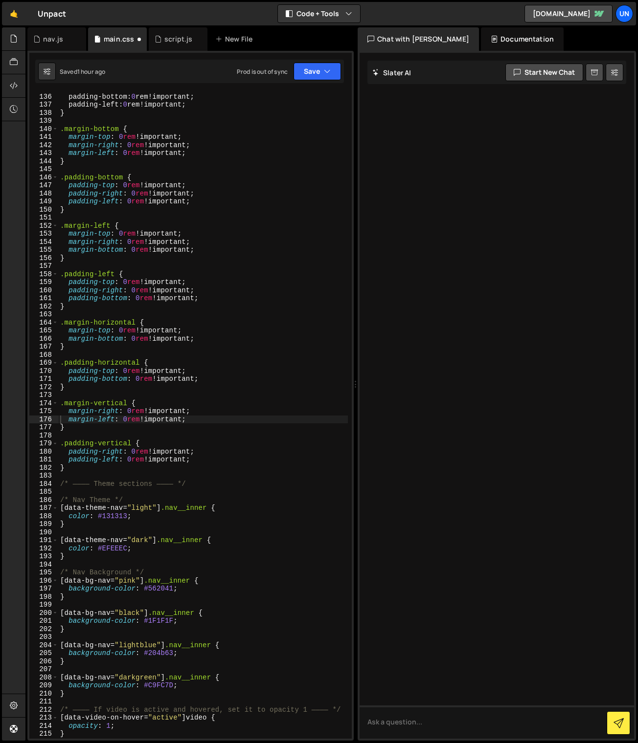
scroll to position [1137, 0]
click at [302, 72] on button "Save" at bounding box center [316, 72] width 47 height 18
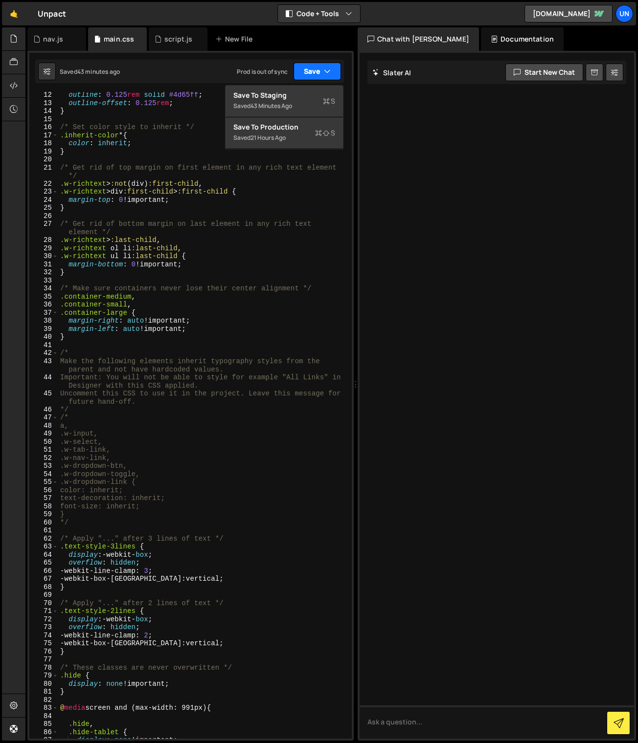
scroll to position [0, 0]
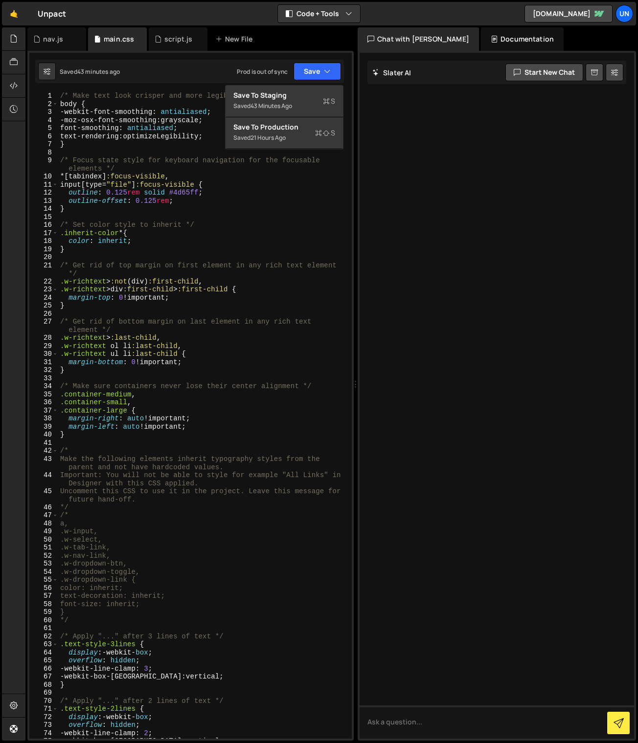
drag, startPoint x: 60, startPoint y: 96, endPoint x: 65, endPoint y: 102, distance: 7.6
click at [61, 97] on div "/* Make text look crisper and more legible in all browsers */ body { -webkit-fo…" at bounding box center [202, 423] width 289 height 663
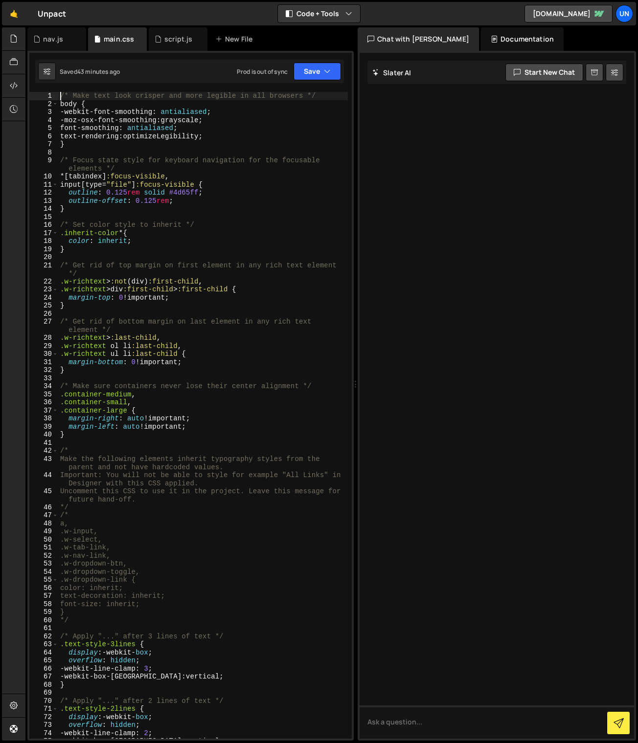
type textarea "/* Make text look crisper and more legible in all browsers */"
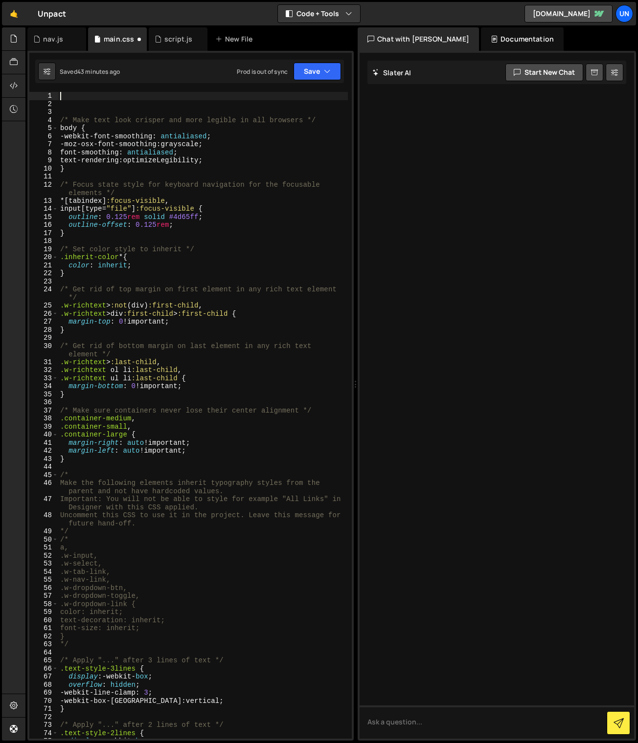
paste textarea "</style>"
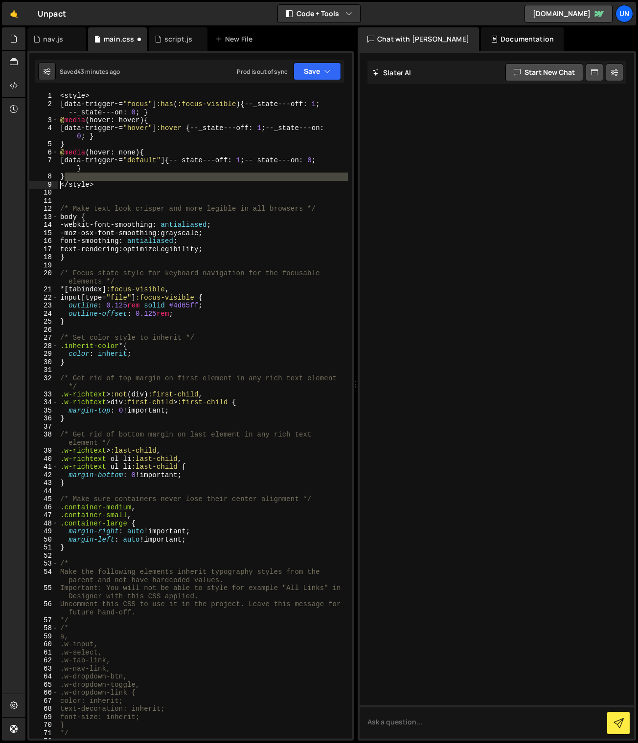
drag, startPoint x: 113, startPoint y: 178, endPoint x: 50, endPoint y: 181, distance: 62.6
click at [47, 181] on div "</style> 1 2 3 4 5 6 7 8 9 10 11 12 13 14 15 16 17 18 19 20 21 22 23 24 25 26 2…" at bounding box center [190, 415] width 322 height 647
drag, startPoint x: 97, startPoint y: 181, endPoint x: 73, endPoint y: 131, distance: 56.0
click at [48, 186] on div "} </style> 1 2 3 4 5 6 7 8 9 10 11 12 13 14 15 16 17 18 19 20 21 22 23 24 25 26…" at bounding box center [190, 415] width 322 height 647
type textarea "</style>"
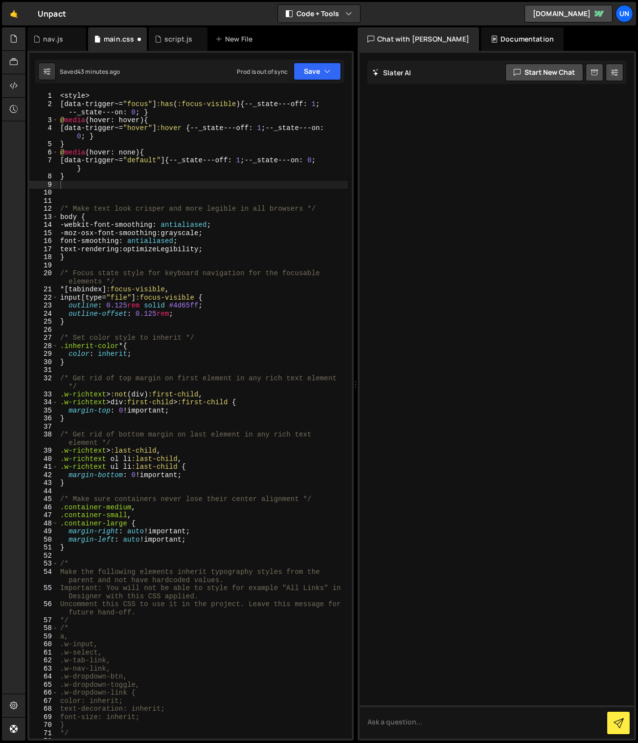
drag, startPoint x: 90, startPoint y: 91, endPoint x: 45, endPoint y: 90, distance: 44.5
click at [47, 91] on div "1 Type cmd + s to save your Javascript file. הההההההההההההההההההההההההההההההההה…" at bounding box center [190, 396] width 326 height 690
type textarea "<style>"
drag, startPoint x: 99, startPoint y: 92, endPoint x: 110, endPoint y: 93, distance: 11.3
click at [100, 92] on div "< style > [ data-trigger ~= " focus " ] :has ( :focus-visible ) { --_state---of…" at bounding box center [202, 423] width 289 height 663
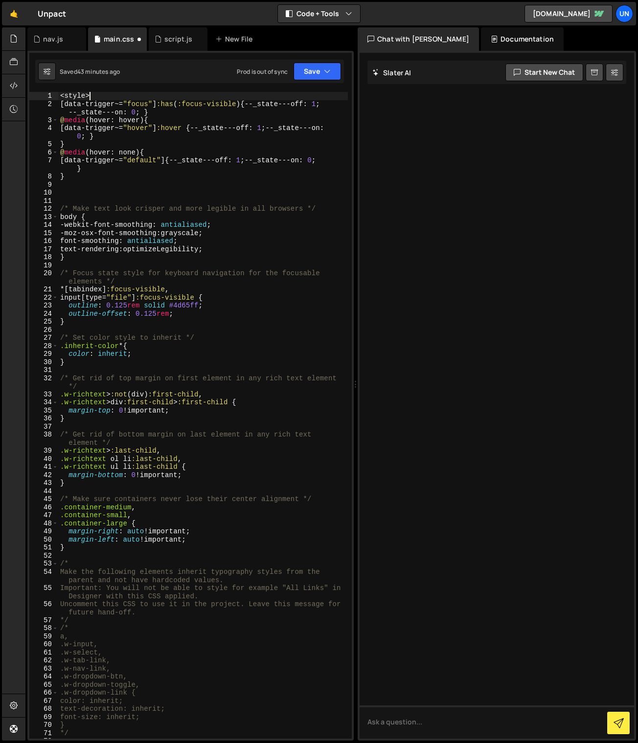
drag, startPoint x: 104, startPoint y: 93, endPoint x: 51, endPoint y: 90, distance: 52.4
click at [51, 90] on div "1 Type cmd + s to save your Javascript file. הההההההההההההההההההההההההההההההההה…" at bounding box center [190, 396] width 326 height 690
click at [105, 184] on div "[ data-trigger ~= " focus " ] :has ( :focus-visible ) { --_state---off : 1 ; --…" at bounding box center [202, 423] width 289 height 663
type textarea "</style>"
click at [122, 195] on div "< style > [ data-trigger ~= " focus " ] :has ( :focus-visible ) { --_state---of…" at bounding box center [202, 423] width 289 height 663
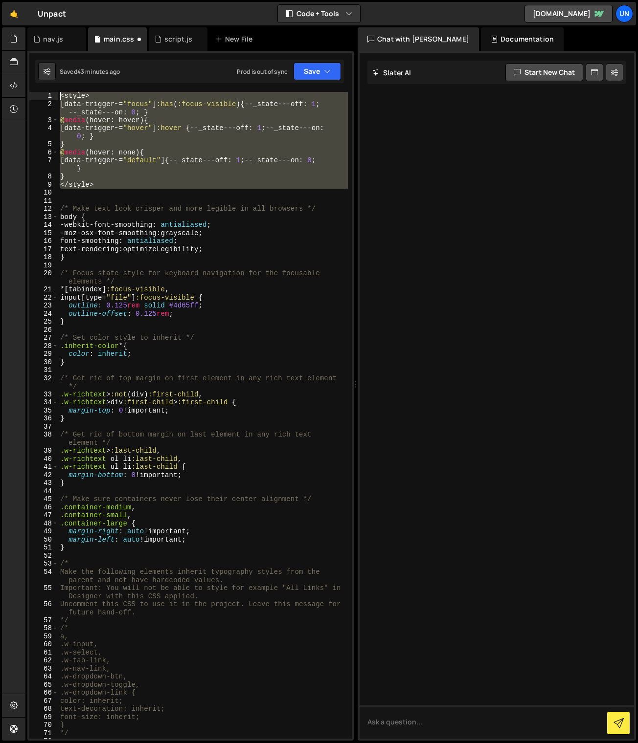
drag, startPoint x: 112, startPoint y: 186, endPoint x: 33, endPoint y: 84, distance: 129.2
click at [30, 84] on div "1 Type cmd + s to save your Javascript file. הההההההההההההההההההההההההההההההההה…" at bounding box center [190, 396] width 326 height 690
type textarea "<style> [data-trigger~="focus"]:has(:focus-visible) { --_state---off: 1; --_sta…"
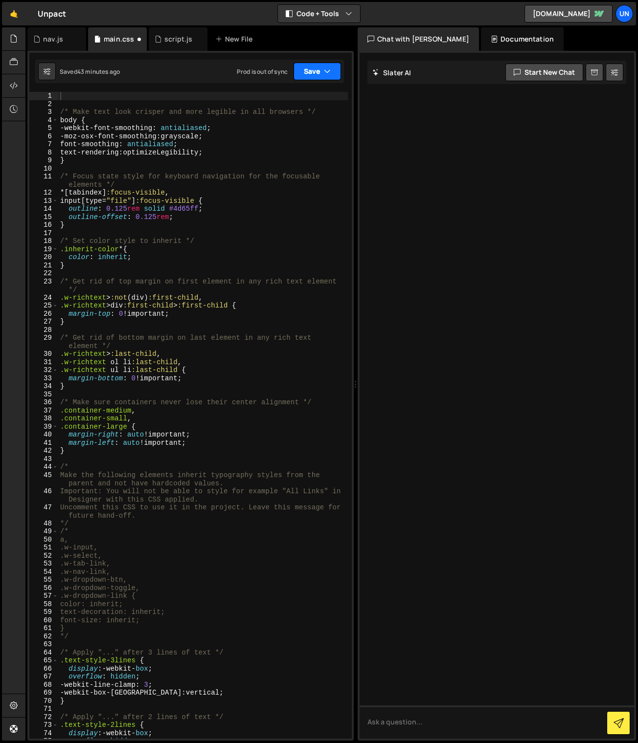
click at [310, 69] on button "Save" at bounding box center [316, 72] width 47 height 18
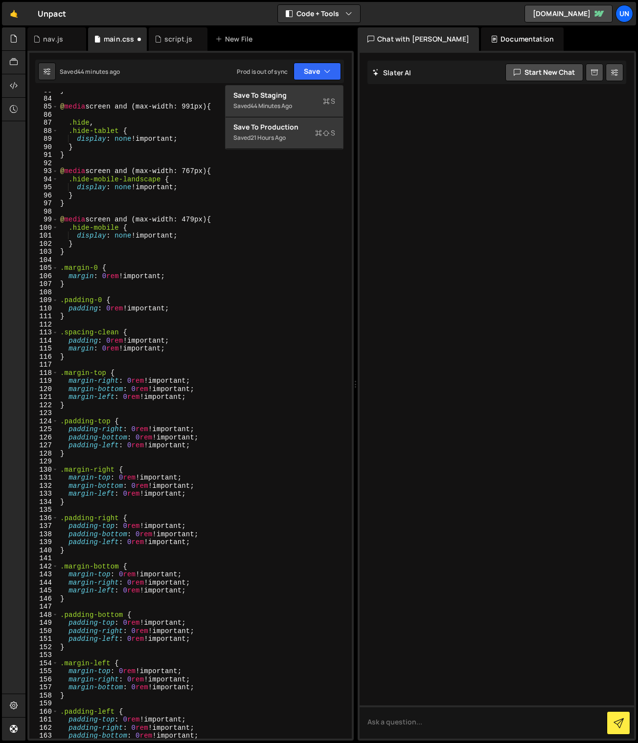
type textarea ".spacing-clean {"
click at [234, 334] on div "} @ media screen and (max-width: 991px) { .hide , .hide-tablet { display : none…" at bounding box center [202, 418] width 289 height 663
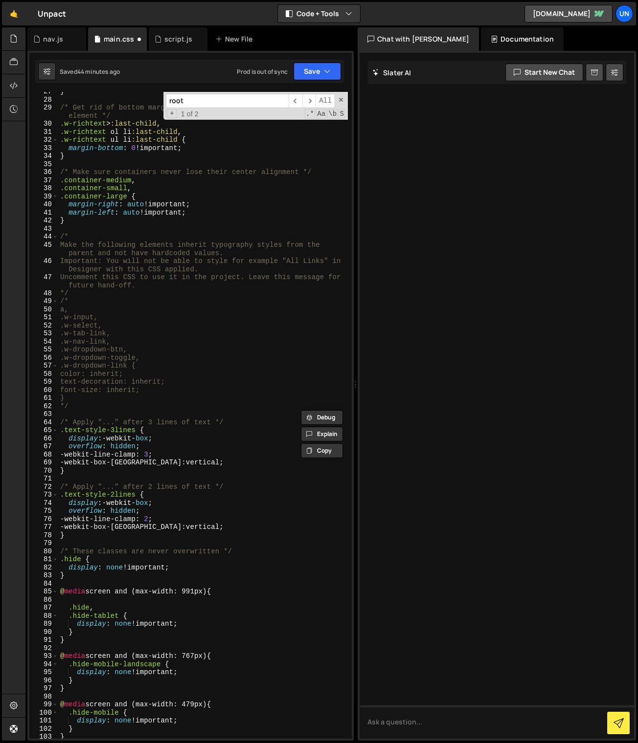
scroll to position [230, 0]
type input "root"
click at [341, 101] on span at bounding box center [340, 99] width 7 height 7
type textarea ":root {"
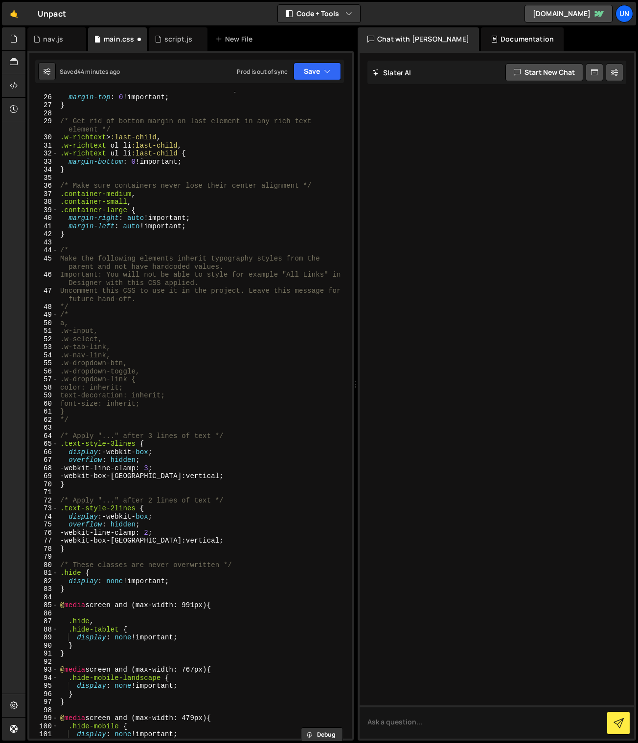
scroll to position [0, 0]
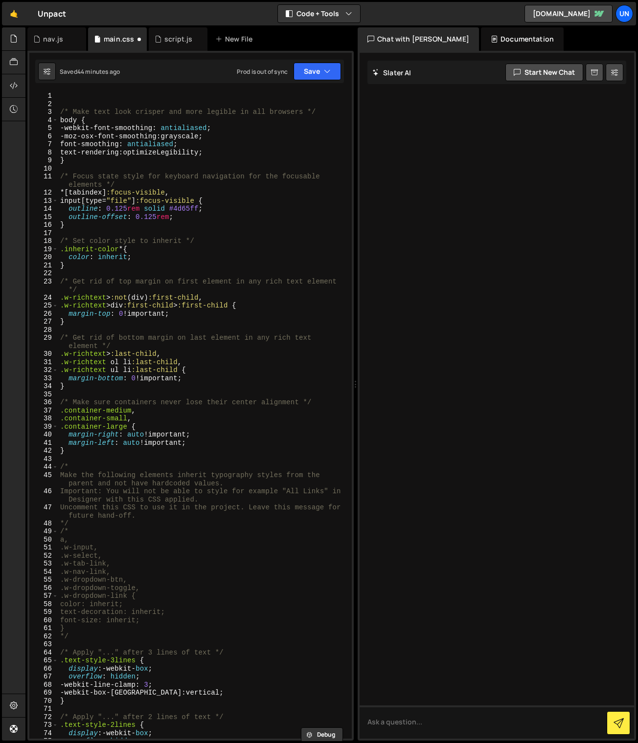
click at [84, 93] on div "/* Make text look crisper and more legible in all browsers */ body { -webkit-fo…" at bounding box center [202, 423] width 289 height 663
paste textarea "}"
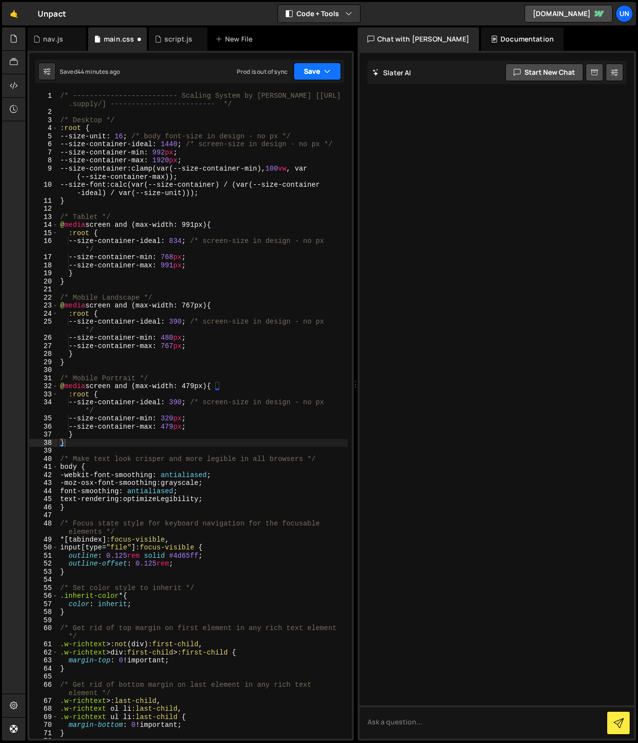
click at [314, 72] on button "Save" at bounding box center [316, 72] width 47 height 18
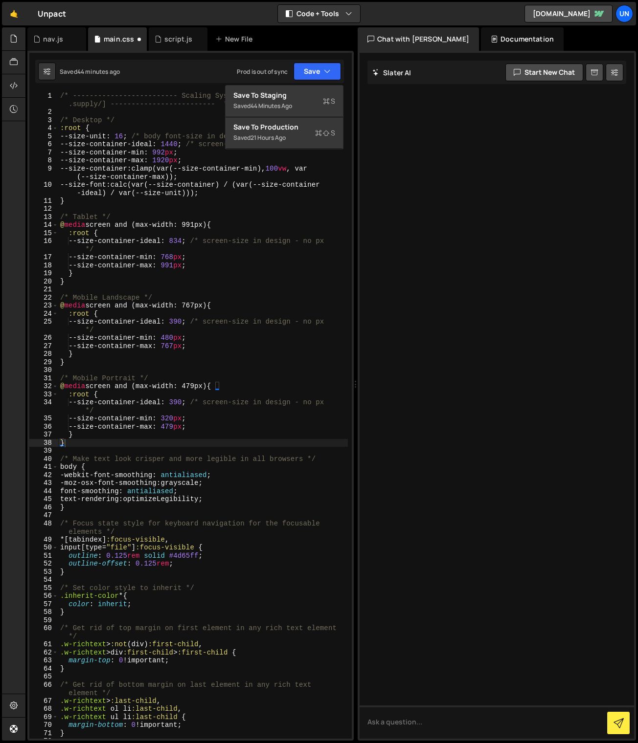
click at [135, 134] on div "/* ------------------------- Scaling System by [PERSON_NAME] [[URL] .supply/] -…" at bounding box center [202, 427] width 289 height 671
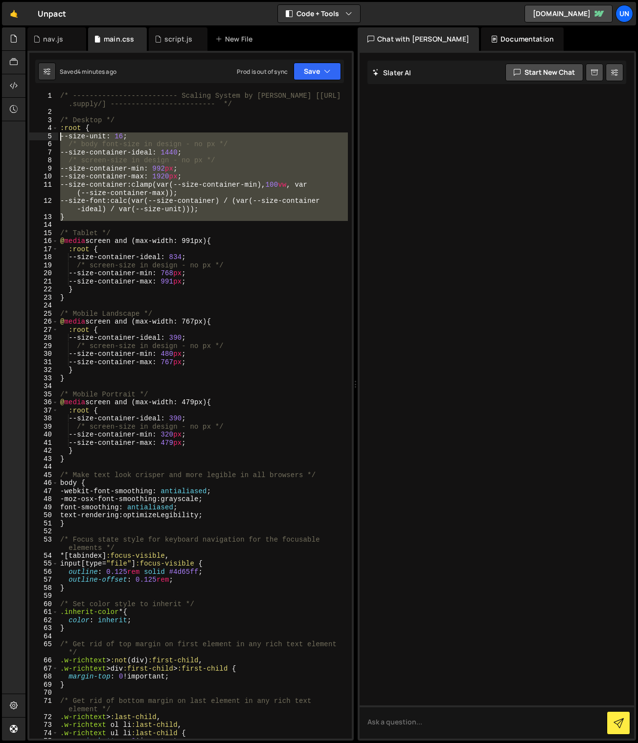
drag, startPoint x: 82, startPoint y: 222, endPoint x: 133, endPoint y: 179, distance: 67.0
click at [58, 133] on div "/* ------------------------- Scaling System by [PERSON_NAME] [[URL] .supply/] -…" at bounding box center [202, 427] width 289 height 671
type textarea "--size-unit: 16; /* body font-size in design - no px */"
click at [213, 304] on div "/* ------------------------- Scaling System by [PERSON_NAME] [[URL] .supply/] -…" at bounding box center [202, 427] width 289 height 671
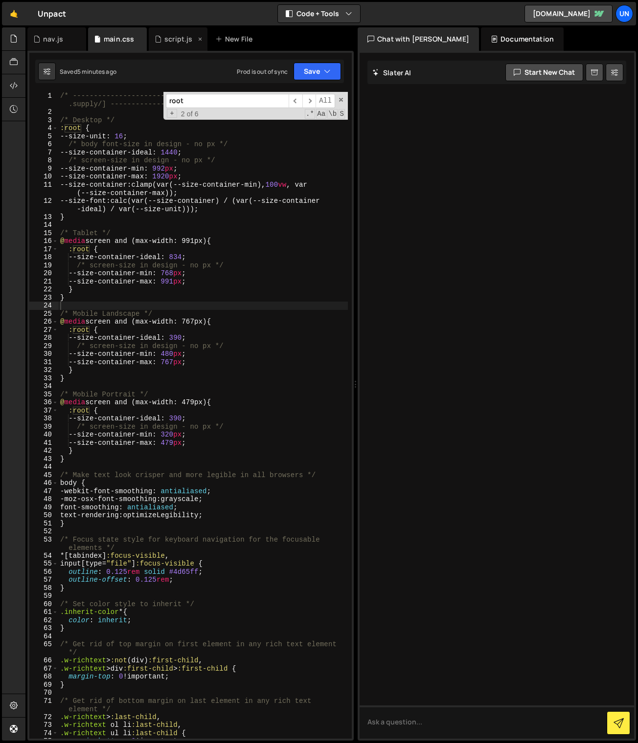
click at [169, 43] on div "script.js" at bounding box center [178, 39] width 28 height 10
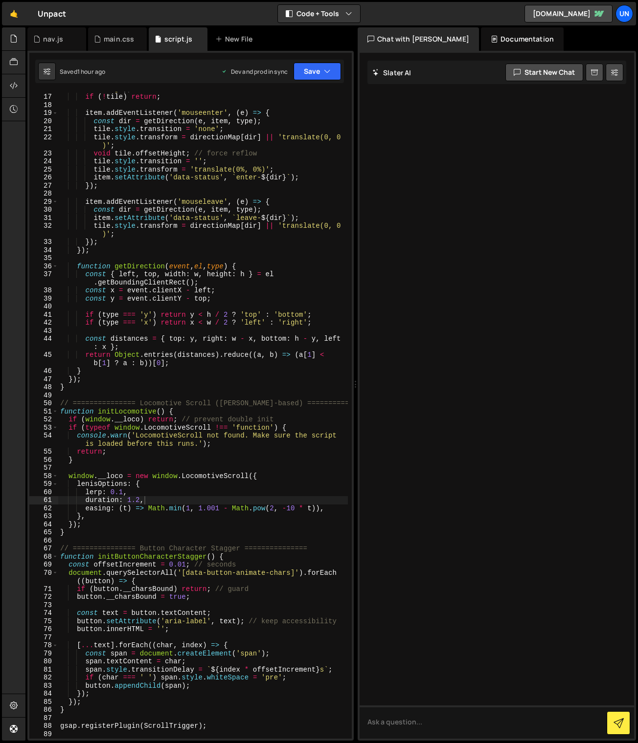
type textarea "});"
click at [139, 242] on div "const tile = item . querySelector ( '[data-directional-hover -tile]' ) ; if ( !…" at bounding box center [202, 412] width 289 height 671
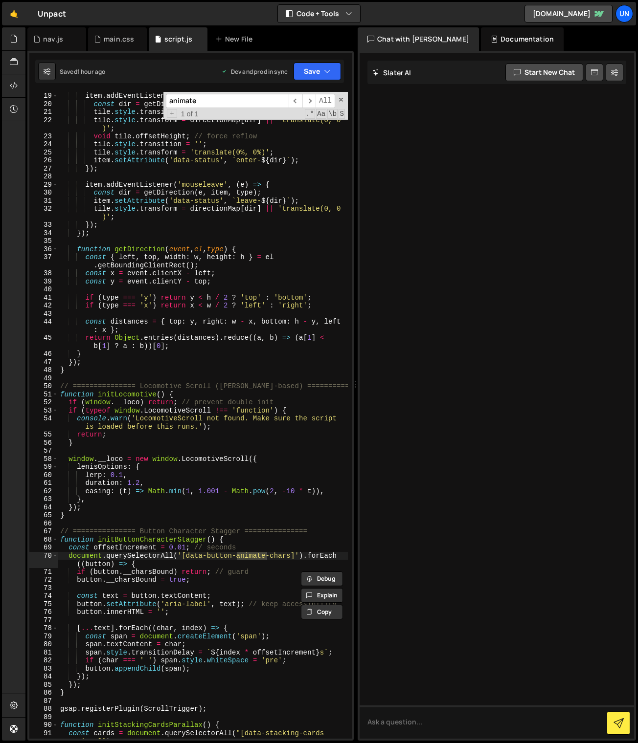
scroll to position [177, 0]
drag, startPoint x: 210, startPoint y: 98, endPoint x: 132, endPoint y: 95, distance: 78.3
click at [132, 95] on div "item . addEventListener ( 'mouseenter' , ( e ) => { const dir = getDirection ( …" at bounding box center [202, 415] width 289 height 647
type input "btn-animate-char"
click at [111, 40] on div "main.css" at bounding box center [119, 39] width 30 height 10
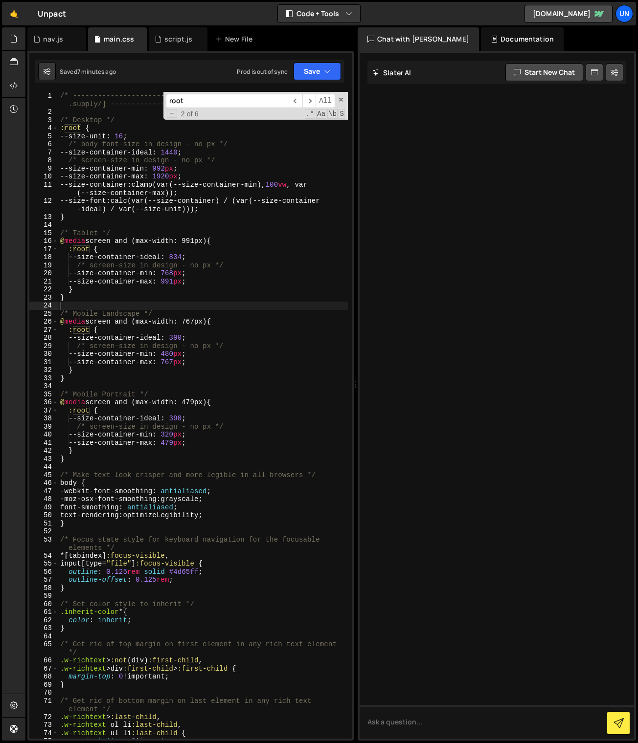
drag, startPoint x: 201, startPoint y: 101, endPoint x: 140, endPoint y: 95, distance: 61.3
click at [141, 95] on div "/* ------------------------- Scaling System by [PERSON_NAME] [[URL] .supply/] -…" at bounding box center [202, 415] width 289 height 647
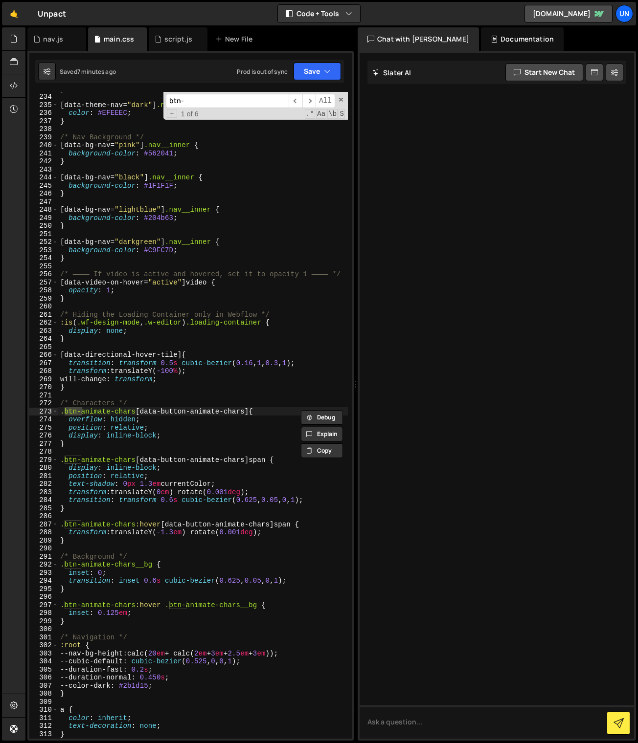
scroll to position [1951, 0]
type input "btn-animate"
click at [341, 97] on span at bounding box center [340, 99] width 7 height 7
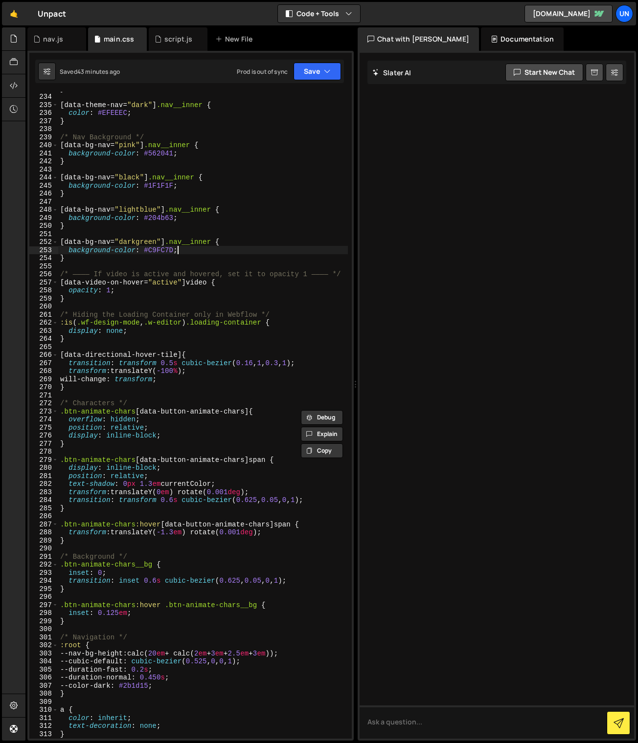
click at [246, 247] on div "} [ data-theme-nav = " dark " ] .nav__inner { color : #EFEEEC ; } /* Nav Backgr…" at bounding box center [202, 416] width 289 height 663
type textarea "background-color: #C9FC7D;"
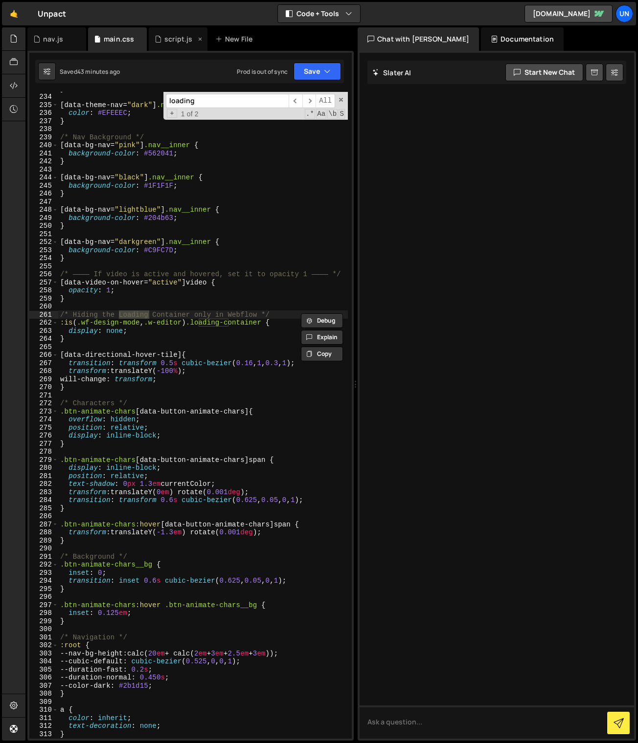
type input "loading"
drag, startPoint x: 168, startPoint y: 37, endPoint x: 174, endPoint y: 42, distance: 7.3
click at [169, 37] on div "script.js" at bounding box center [178, 39] width 28 height 10
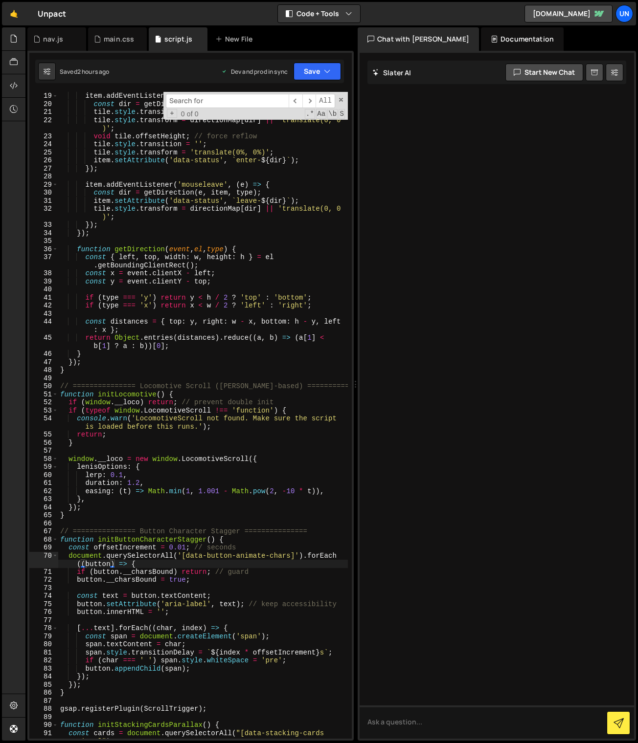
click at [186, 223] on div "item . addEventListener ( 'mouseenter' , ( e ) => { const dir = getDirection ( …" at bounding box center [202, 423] width 289 height 663
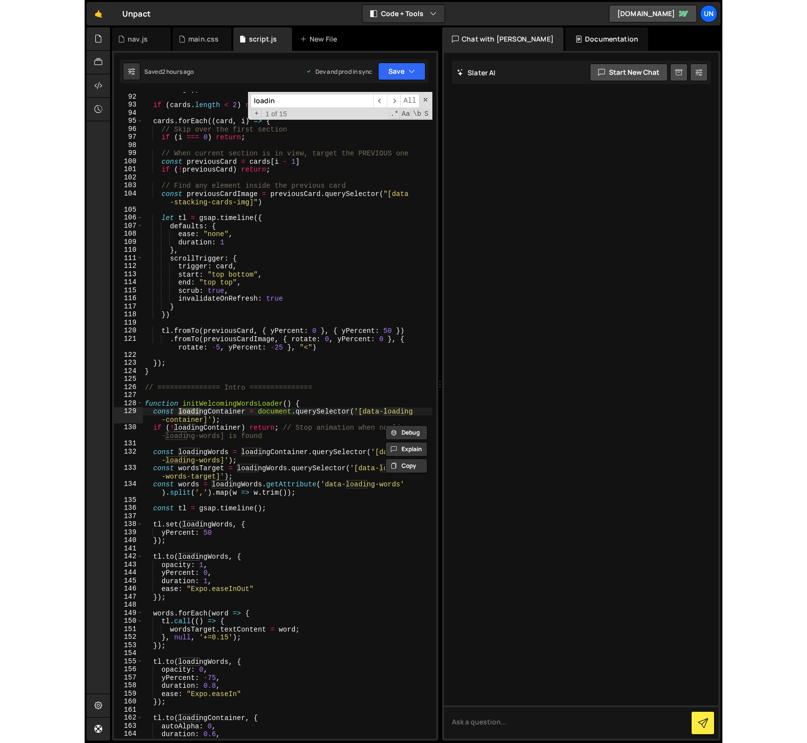
scroll to position [830, 0]
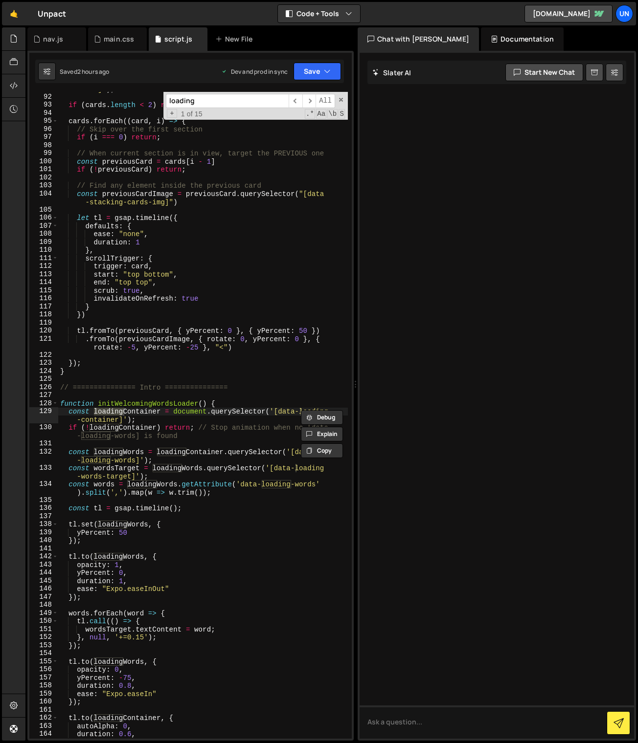
type input "loading"
click at [8, 483] on div at bounding box center [13, 384] width 23 height 714
click at [2, 481] on div at bounding box center [13, 384] width 23 height 714
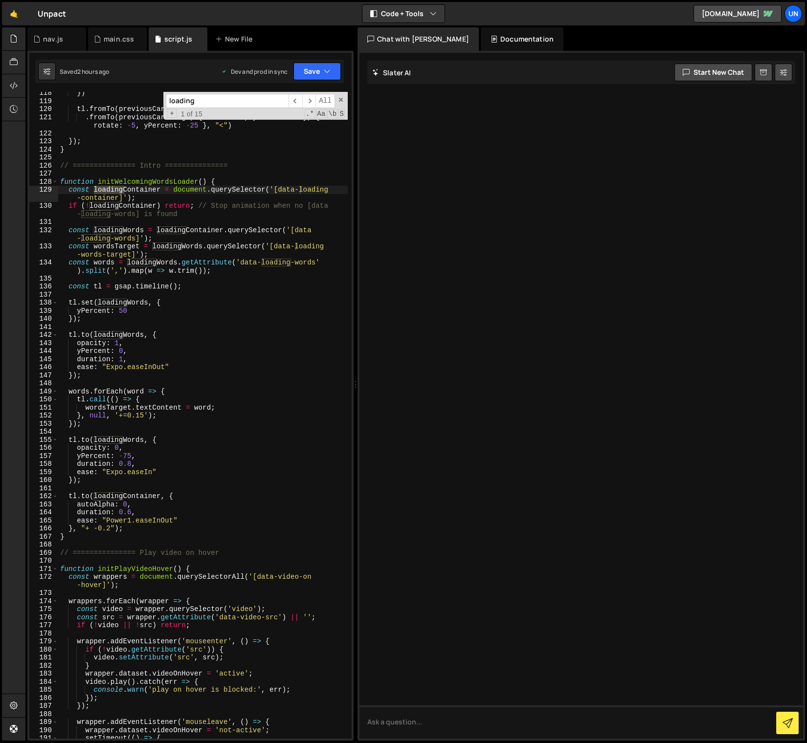
scroll to position [1062, 0]
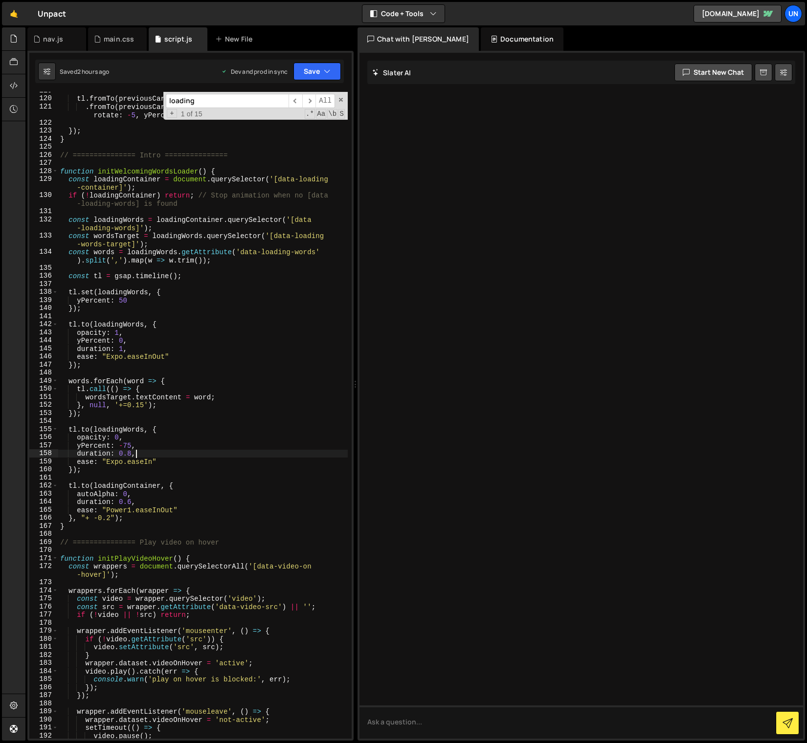
click at [193, 457] on div "tl . fromTo ( previousCard , { yPercent : 0 } , { yPercent : 50 }) . fromTo ( p…" at bounding box center [202, 418] width 289 height 663
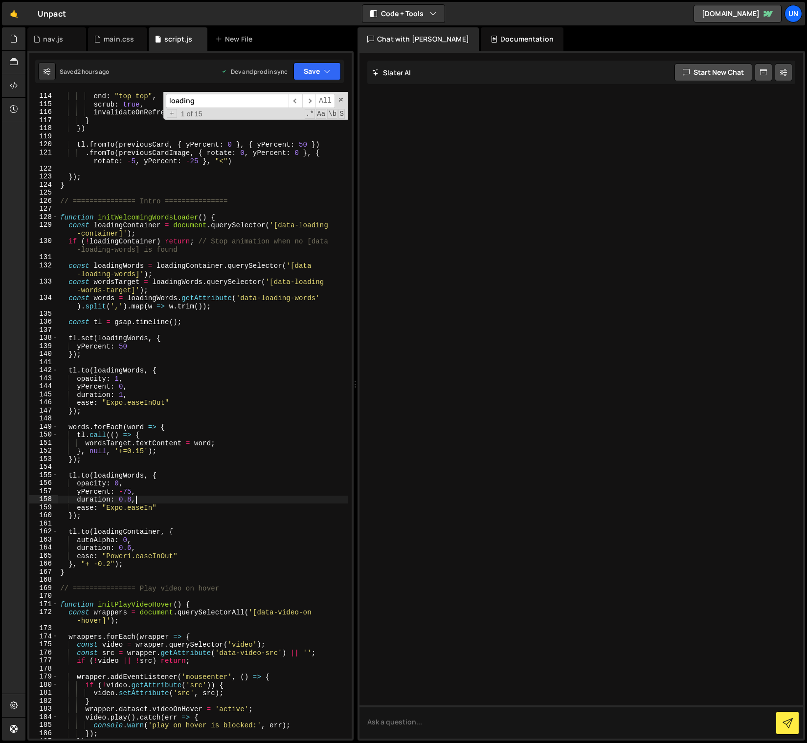
scroll to position [1010, 0]
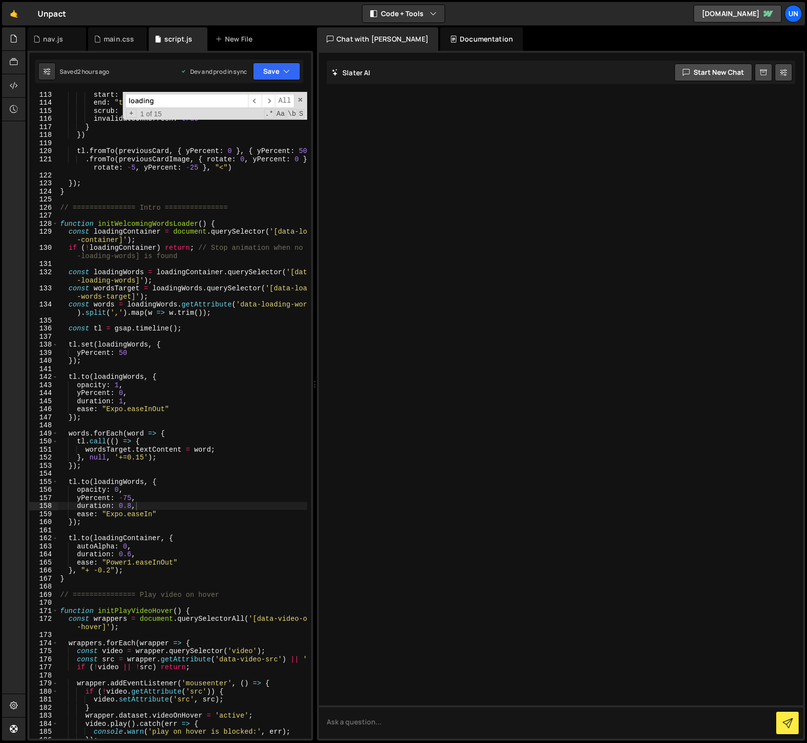
drag, startPoint x: 356, startPoint y: 428, endPoint x: 441, endPoint y: 414, distance: 85.8
click at [501, 427] on div "Files New File Create your first file Get started by starting a Javascript or C…" at bounding box center [415, 384] width 781 height 714
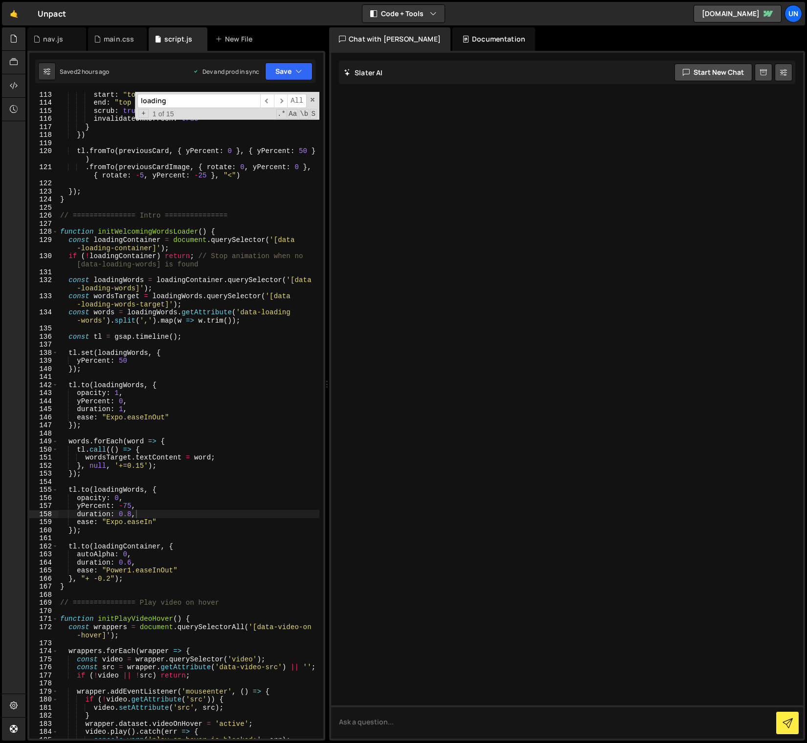
click at [312, 99] on span at bounding box center [312, 99] width 7 height 7
click at [197, 354] on div "start : "top bottom" , end : "top top" , scrub : true , invalidateOnRefresh : t…" at bounding box center [188, 421] width 261 height 663
type textarea "tl.set(loadingWords, {"
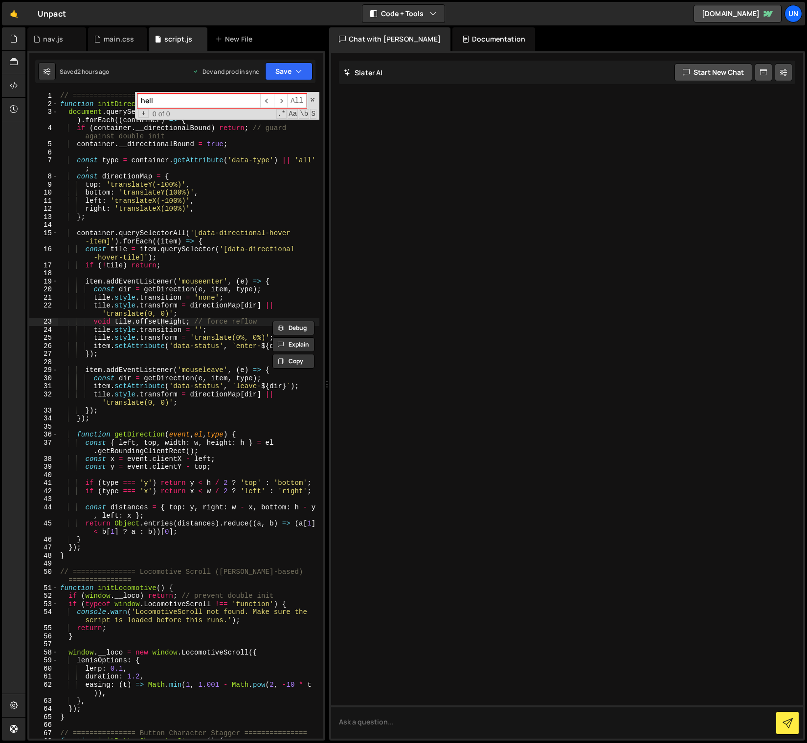
type input "hello"
click at [113, 40] on div "main.css" at bounding box center [119, 39] width 30 height 10
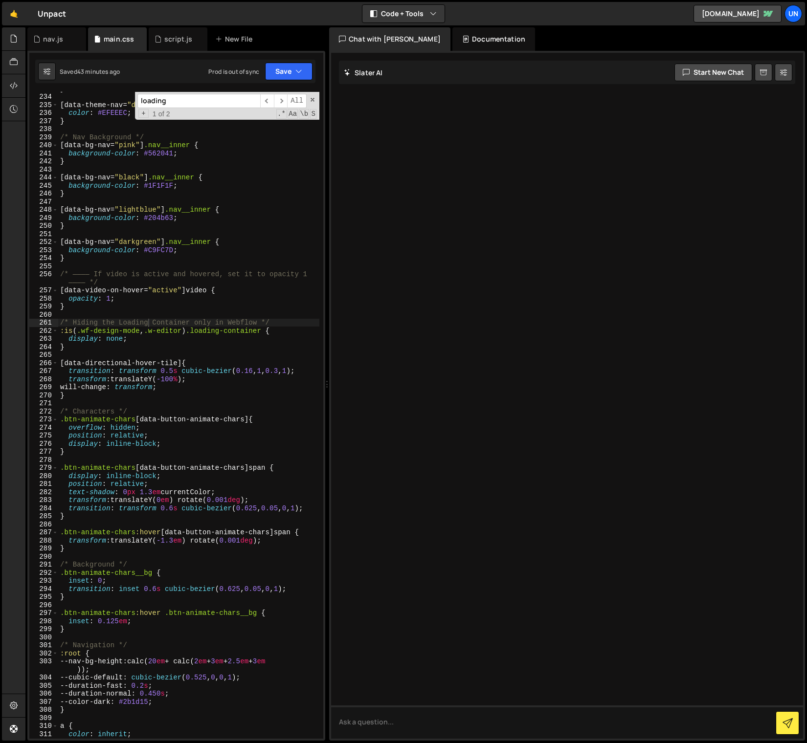
type textarea "/* ———— If video is active and hovered, set it to opacity 1 ———— */"
click at [171, 284] on div "} [ data-theme-nav = " dark " ] .nav__inner { color : #EFEEEC ; } /* Nav Backgr…" at bounding box center [188, 416] width 261 height 663
type input "hello"
click at [176, 40] on div "script.js" at bounding box center [178, 39] width 28 height 10
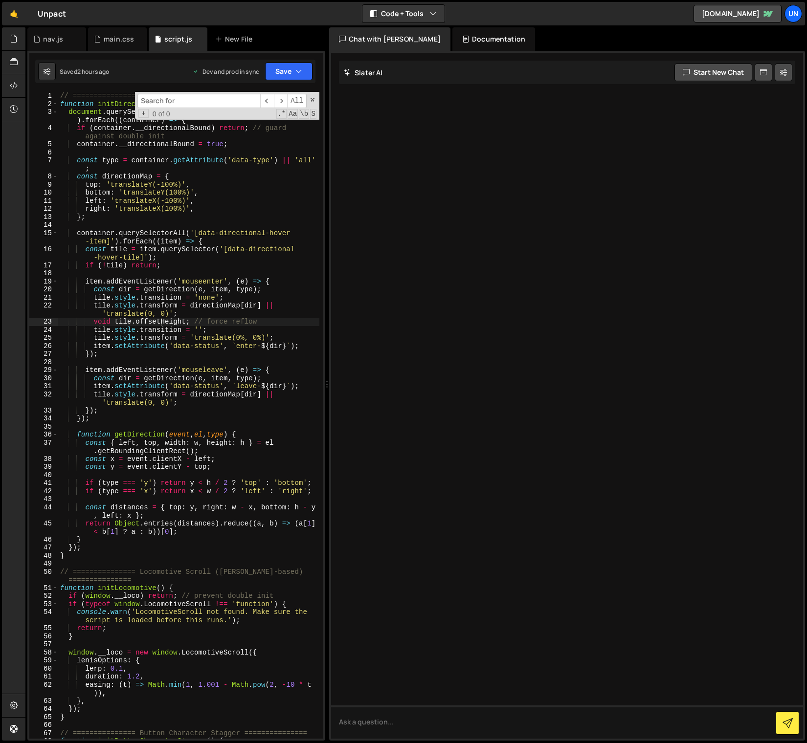
type textarea "tile.style.transition = 'none';"
click at [217, 296] on div "// =============== Directional List Hover =============== function initDirectio…" at bounding box center [188, 423] width 261 height 663
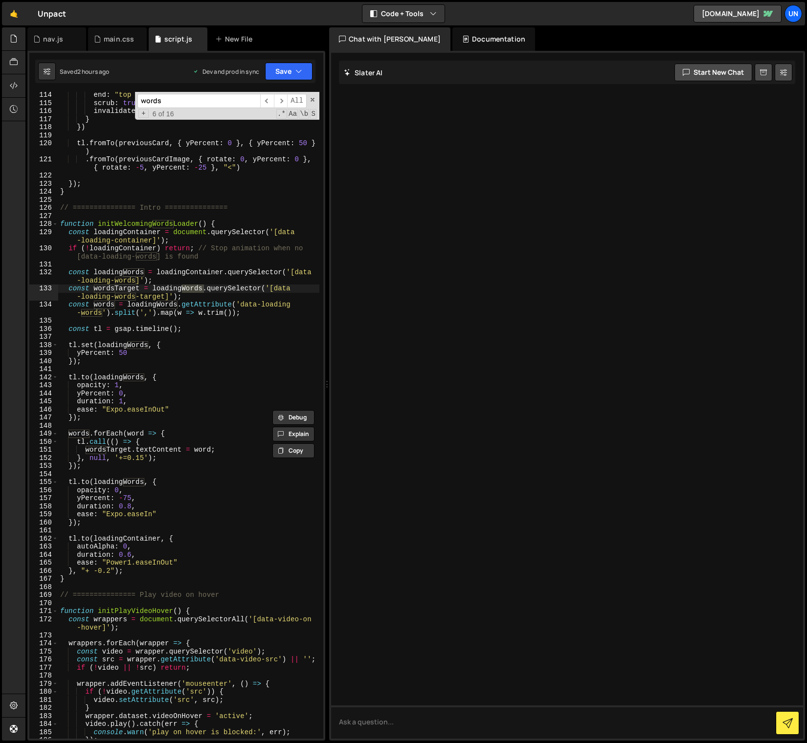
scroll to position [1110, 0]
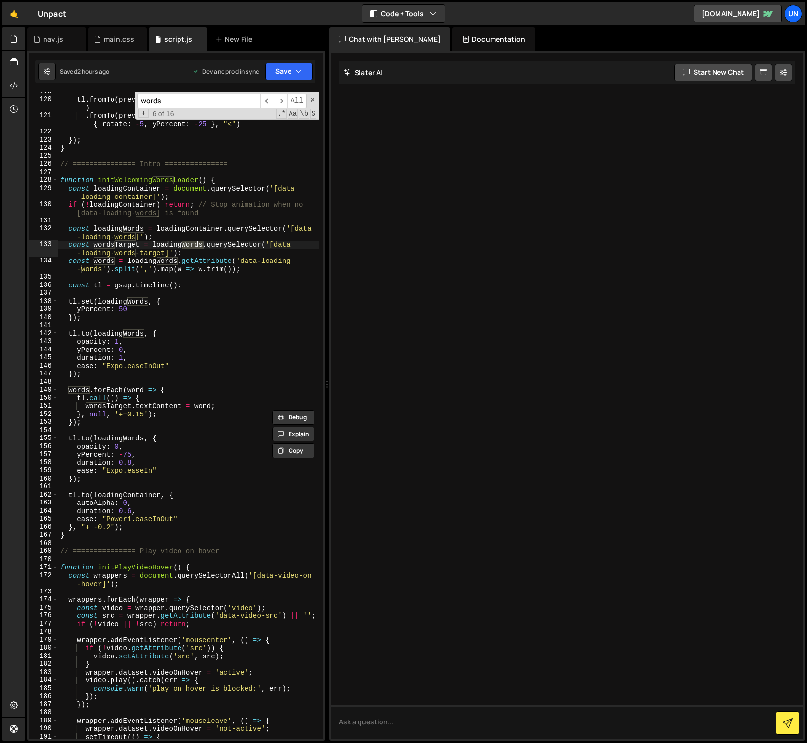
type input "words"
click at [313, 98] on span at bounding box center [312, 99] width 7 height 7
type textarea "const wordsTarget = loadingWords.querySelector('[data-loading-words-target]');"
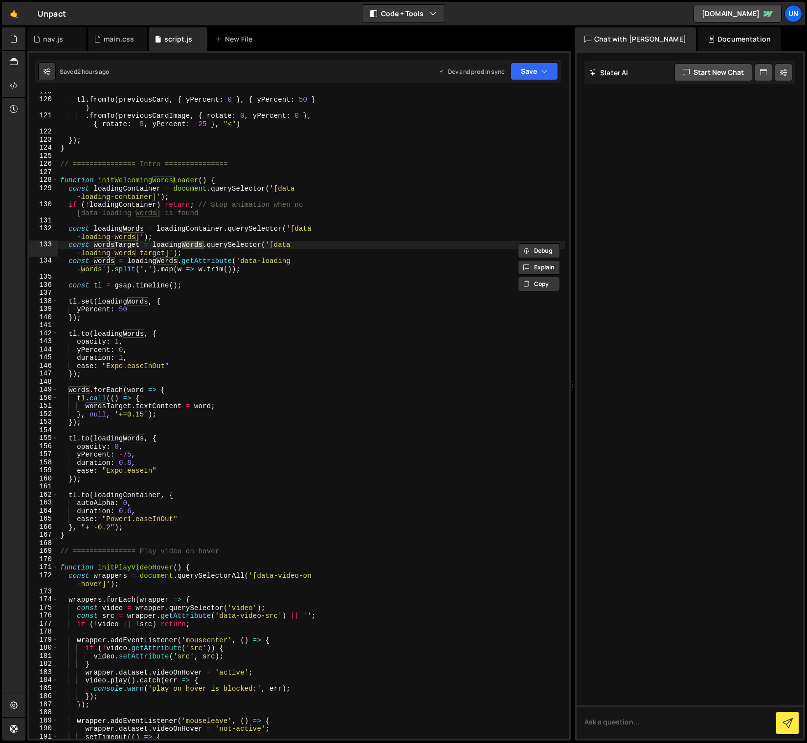
drag, startPoint x: 326, startPoint y: 105, endPoint x: 749, endPoint y: 132, distance: 423.8
click at [748, 132] on div "Files New File Create your first file Get started by starting a Javascript or C…" at bounding box center [415, 384] width 781 height 714
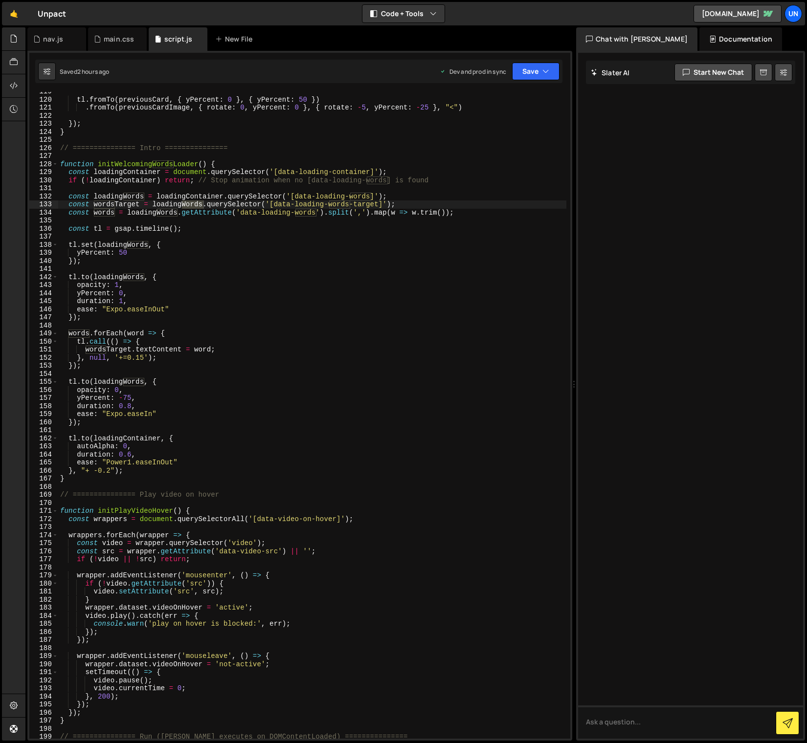
scroll to position [956, 0]
